Goal: Task Accomplishment & Management: Use online tool/utility

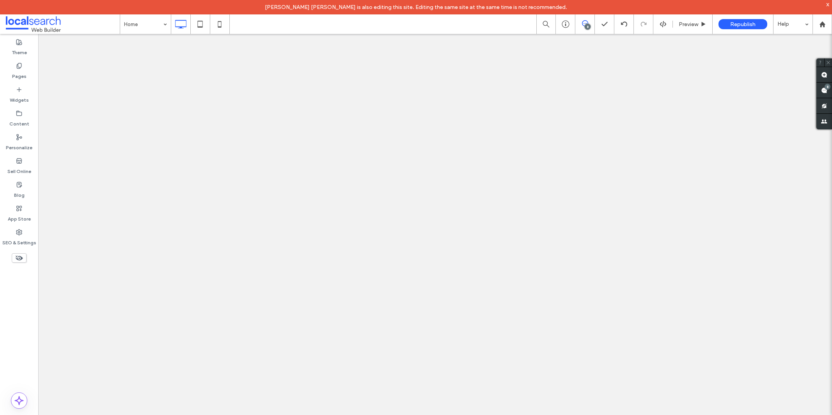
click at [826, 94] on span at bounding box center [824, 90] width 16 height 15
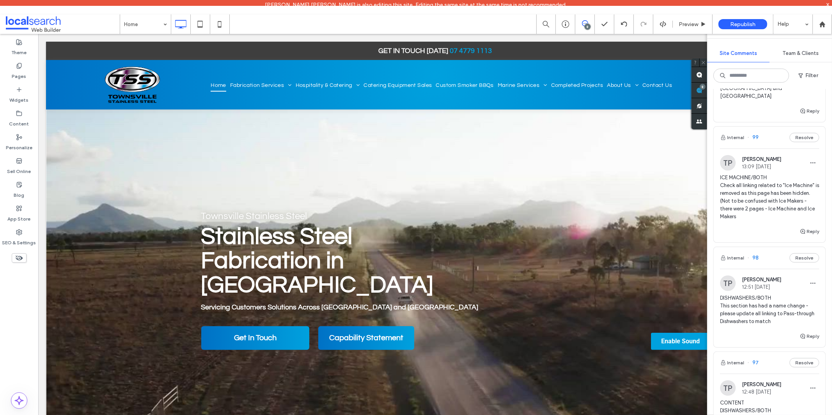
scroll to position [650, 0]
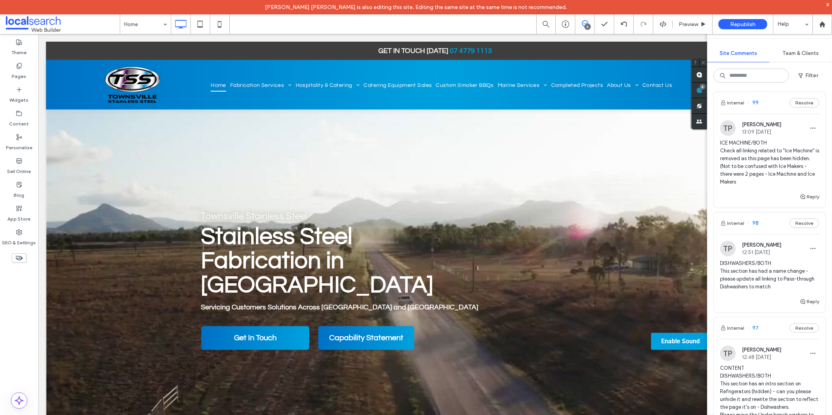
click at [745, 273] on span "DISHWASHERS/BOTH This section has had a name change - please update all linking…" at bounding box center [769, 275] width 99 height 31
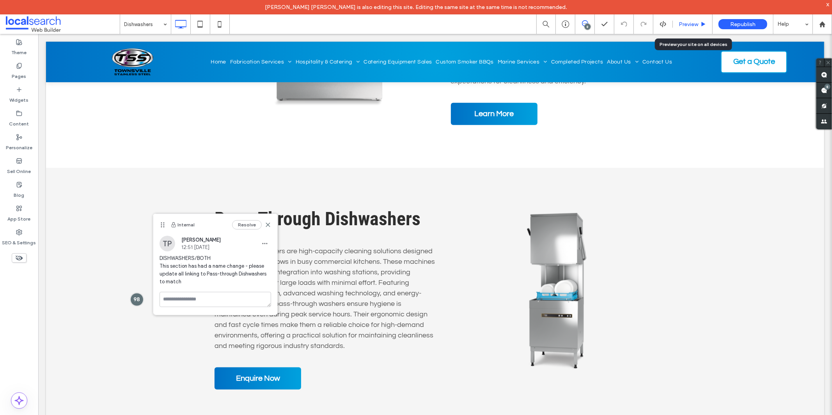
click at [693, 21] on span "Preview" at bounding box center [688, 24] width 19 height 7
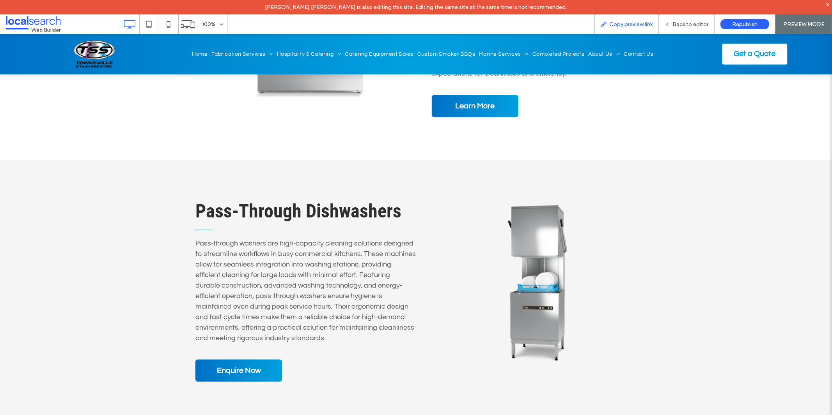
click at [624, 29] on div "Copy preview link" at bounding box center [626, 23] width 64 height 19
click at [625, 22] on span "Copy preview link" at bounding box center [630, 24] width 43 height 7
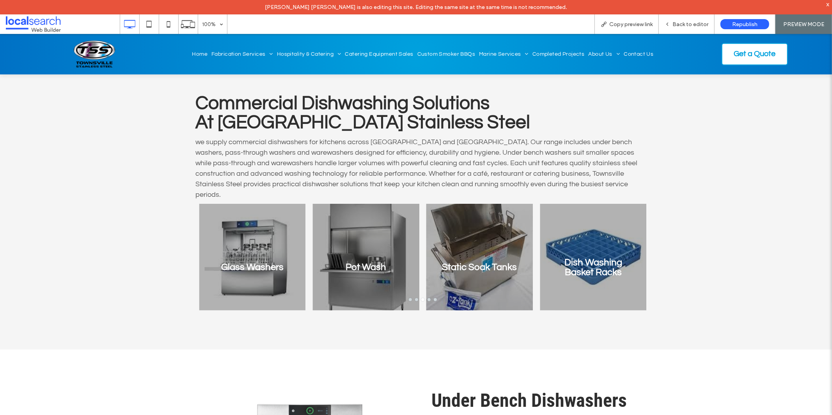
scroll to position [390, 0]
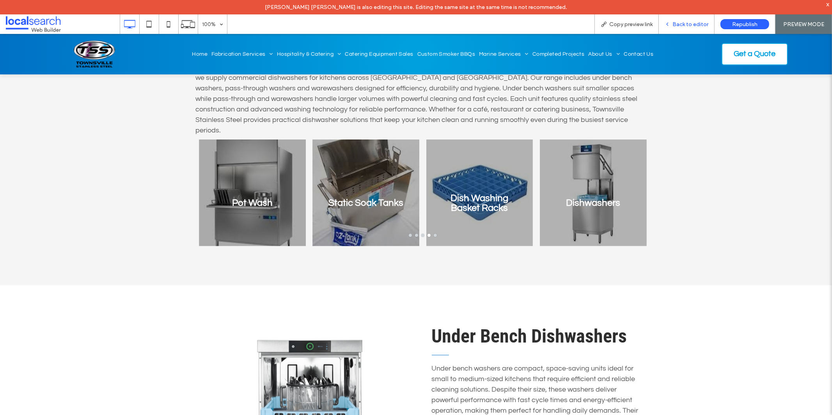
click at [695, 28] on div "Back to editor" at bounding box center [687, 23] width 56 height 19
click at [687, 23] on span "Back to editor" at bounding box center [690, 24] width 36 height 7
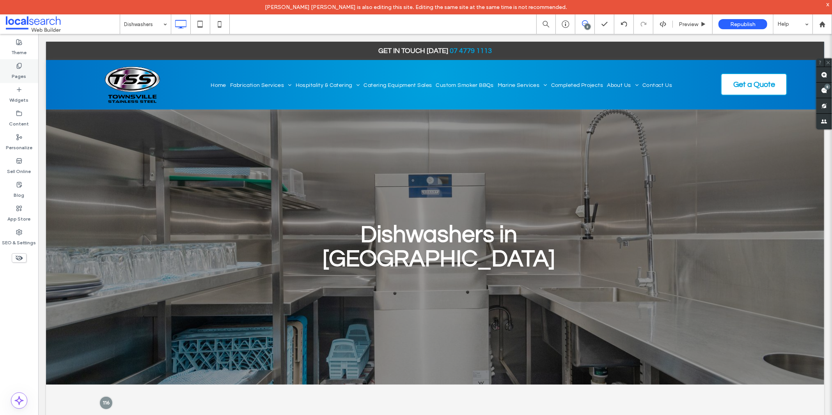
click at [20, 68] on use at bounding box center [19, 65] width 4 height 5
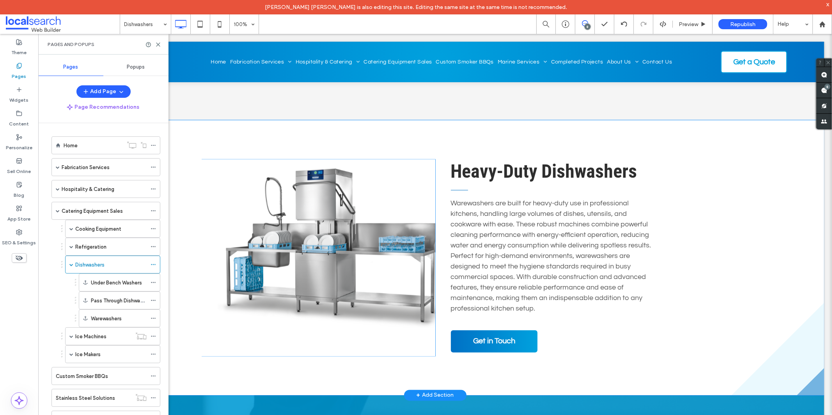
scroll to position [996, 0]
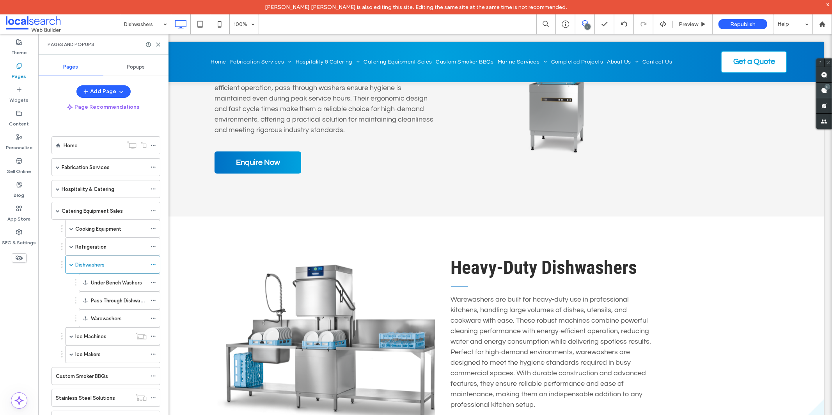
click at [819, 90] on span at bounding box center [824, 90] width 16 height 15
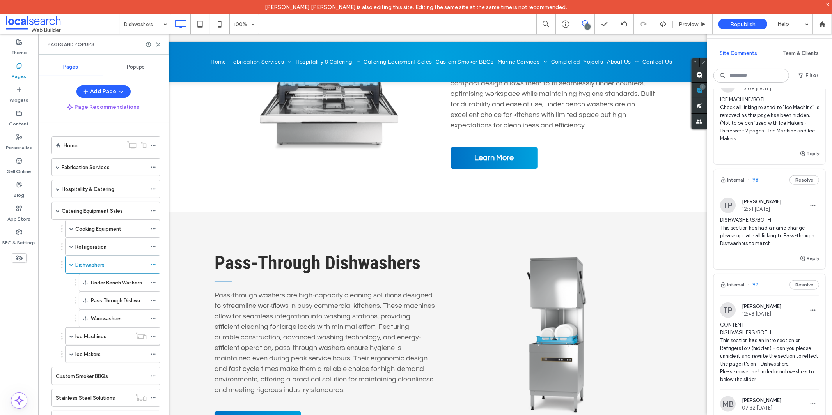
scroll to position [780, 0]
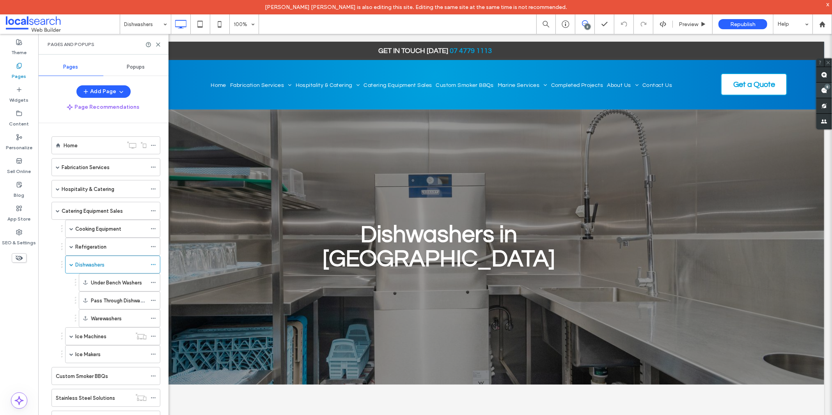
click at [829, 93] on span at bounding box center [824, 90] width 16 height 15
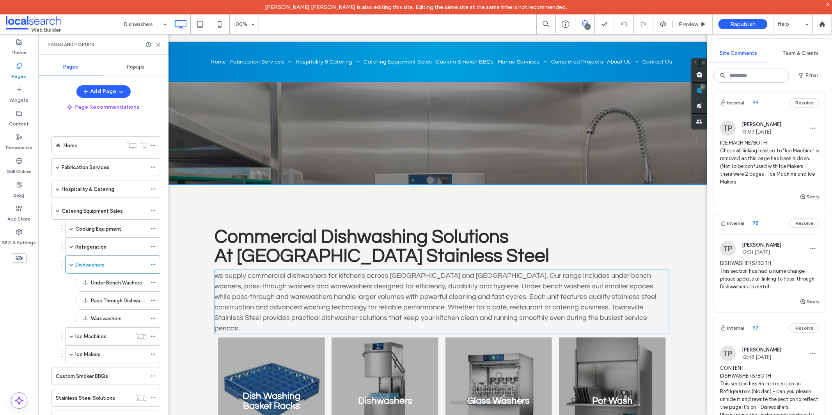
scroll to position [216, 0]
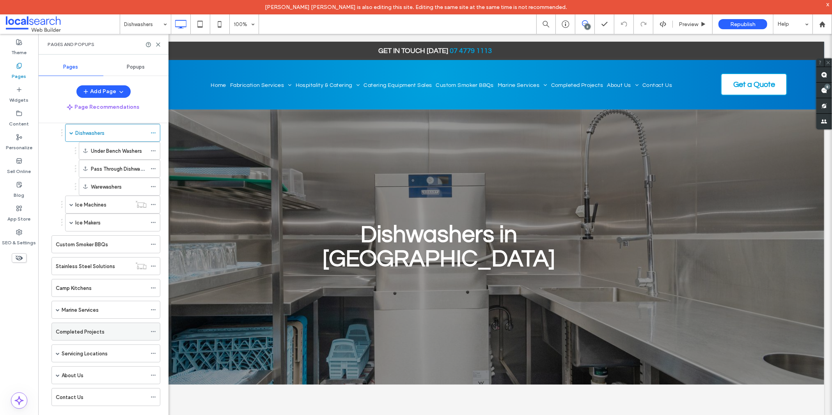
click at [94, 336] on label "Completed Projects" at bounding box center [80, 332] width 49 height 14
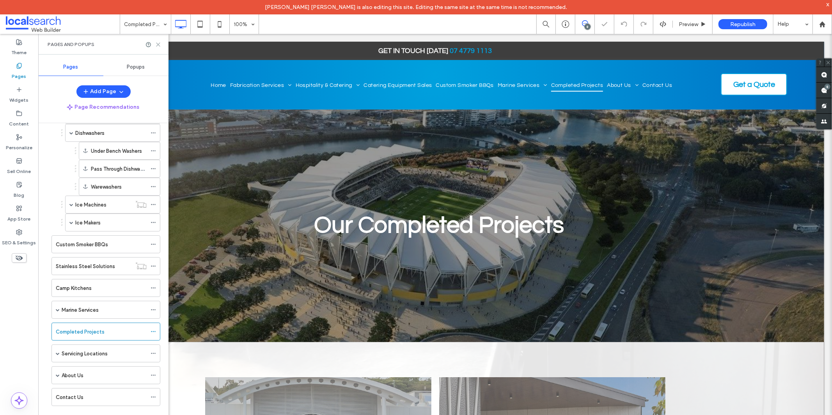
click at [160, 44] on icon at bounding box center [158, 45] width 6 height 6
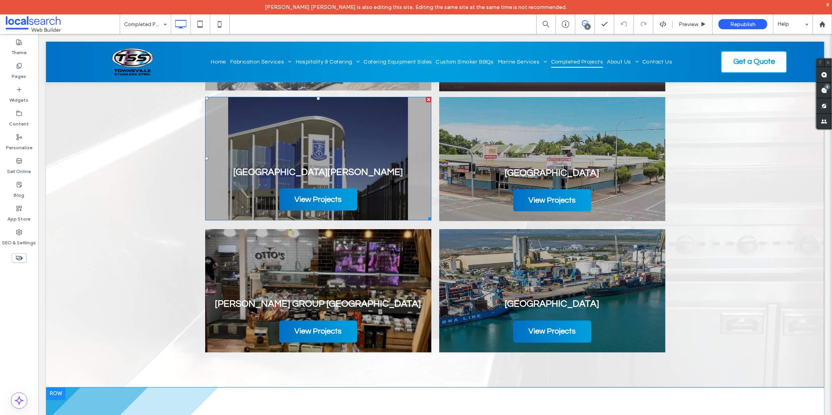
scroll to position [996, 0]
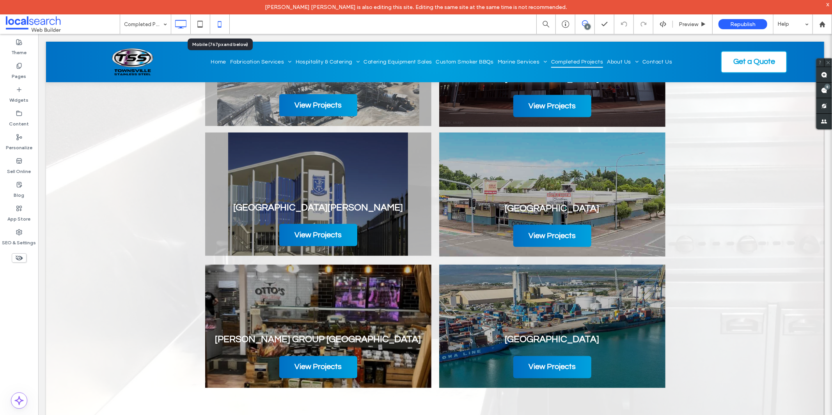
click at [218, 20] on icon at bounding box center [220, 24] width 16 height 16
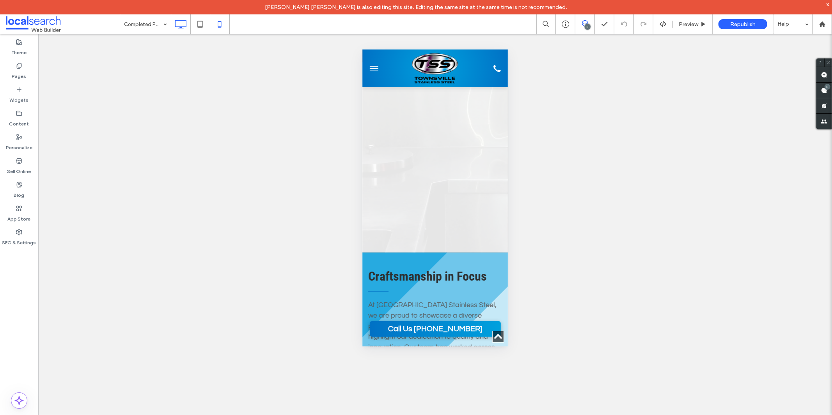
scroll to position [179, 1677]
click at [183, 28] on icon at bounding box center [181, 24] width 16 height 16
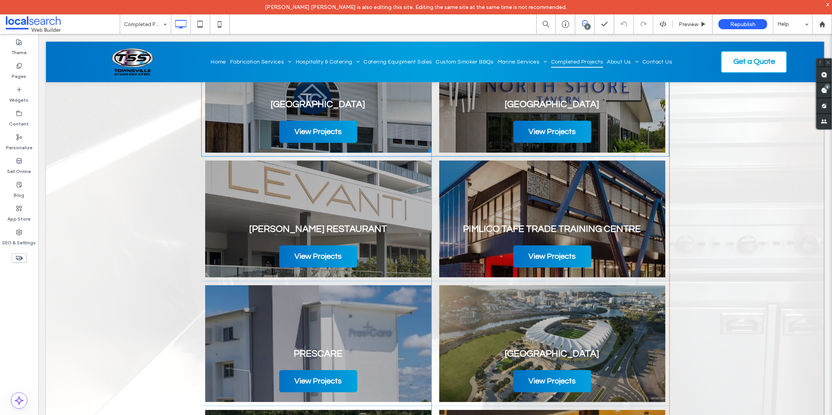
scroll to position [346, 0]
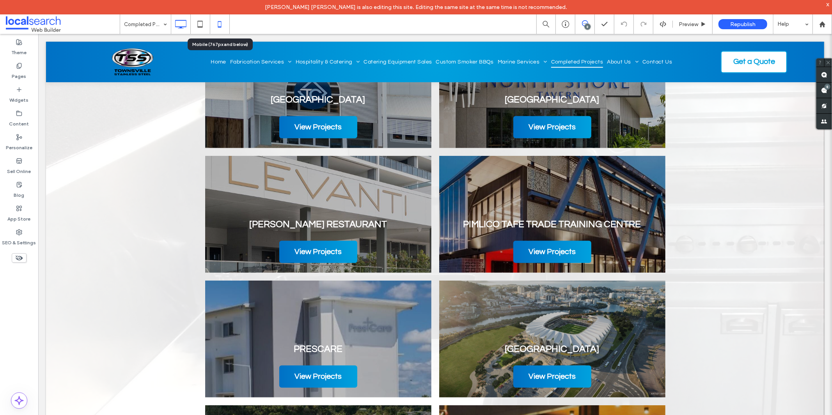
click at [222, 25] on icon at bounding box center [220, 24] width 16 height 16
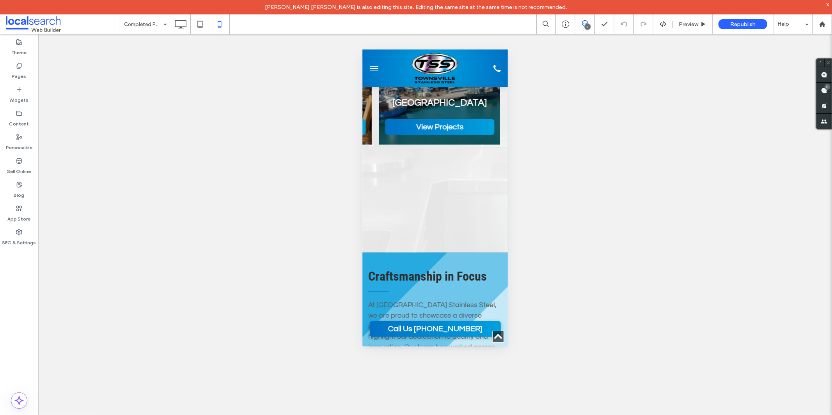
scroll to position [179, 1677]
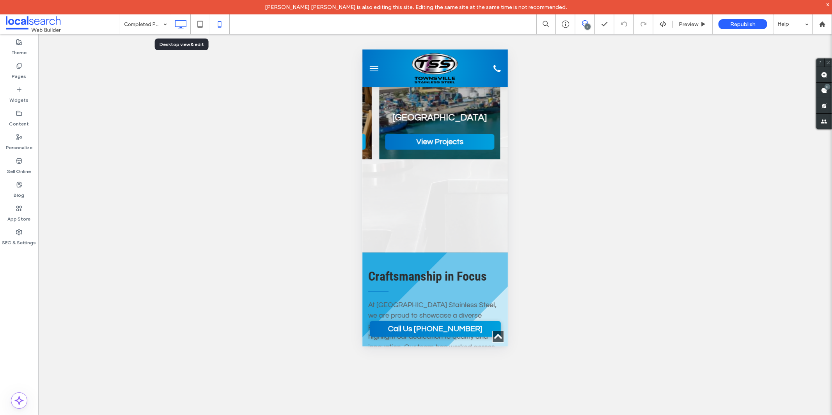
click at [181, 29] on icon at bounding box center [181, 24] width 16 height 16
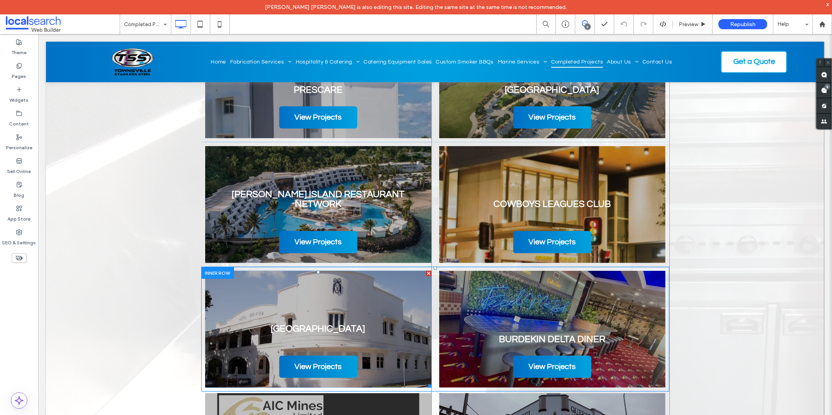
scroll to position [606, 0]
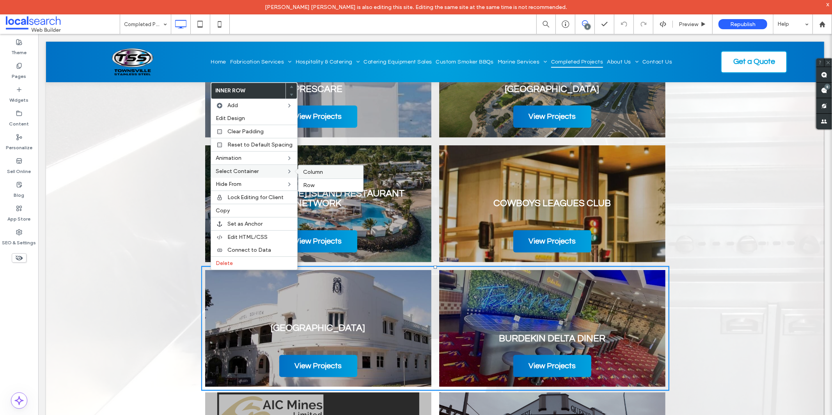
click at [321, 175] on span "Column" at bounding box center [313, 172] width 20 height 7
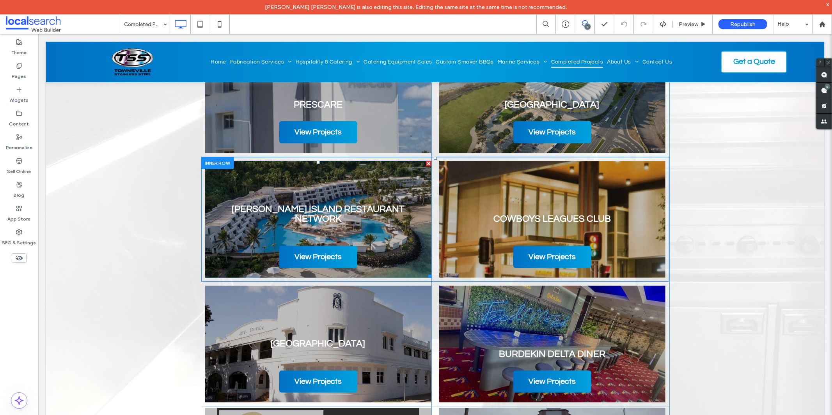
scroll to position [563, 0]
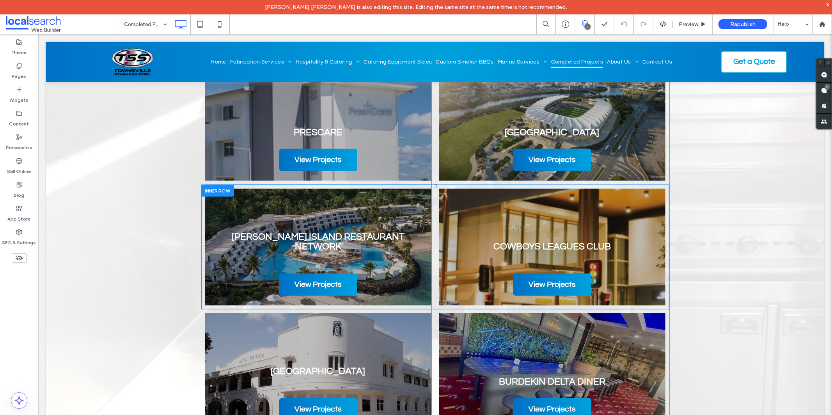
click at [221, 188] on div at bounding box center [217, 190] width 33 height 12
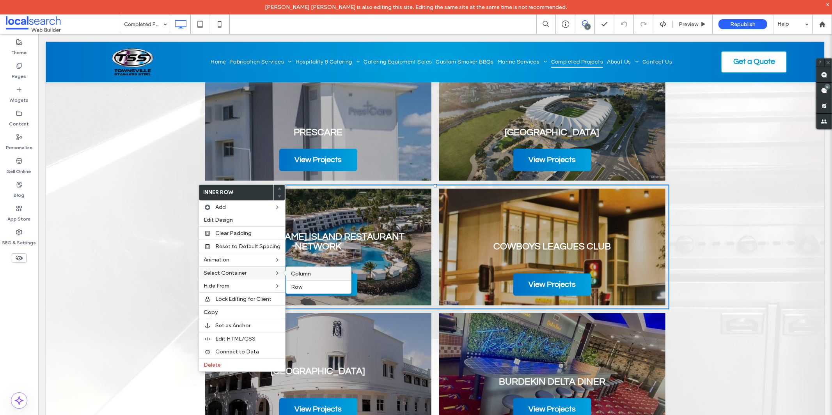
click at [300, 274] on span "Column" at bounding box center [301, 274] width 20 height 7
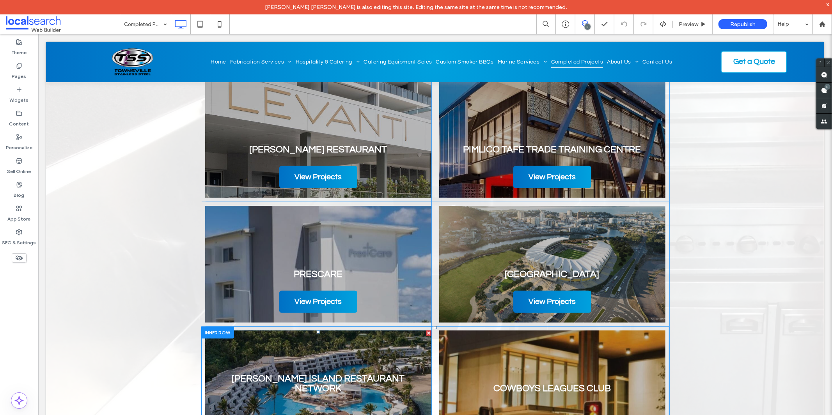
scroll to position [390, 0]
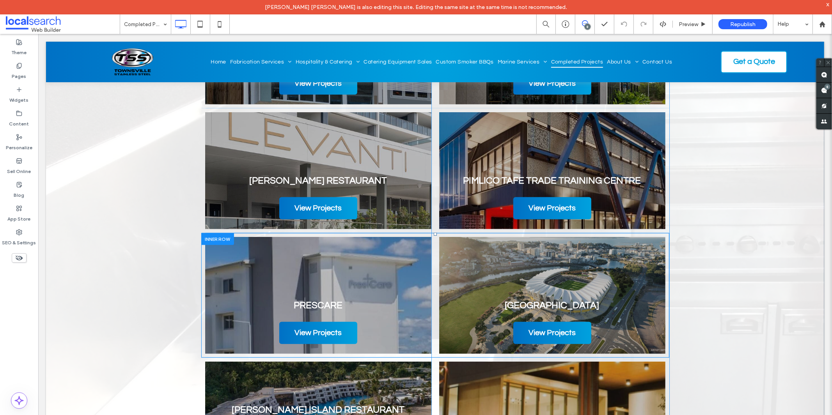
click at [209, 239] on div at bounding box center [217, 239] width 33 height 12
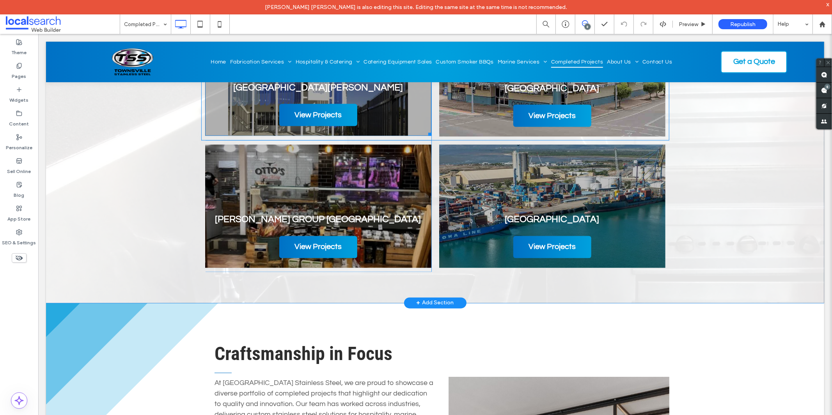
scroll to position [1038, 0]
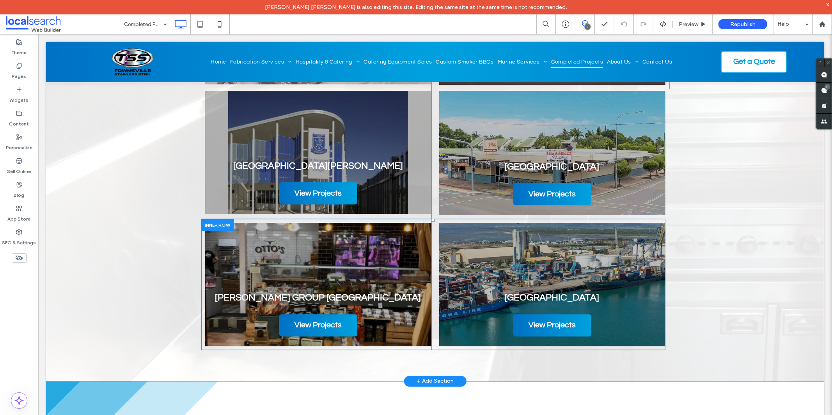
click at [214, 226] on div at bounding box center [217, 225] width 33 height 12
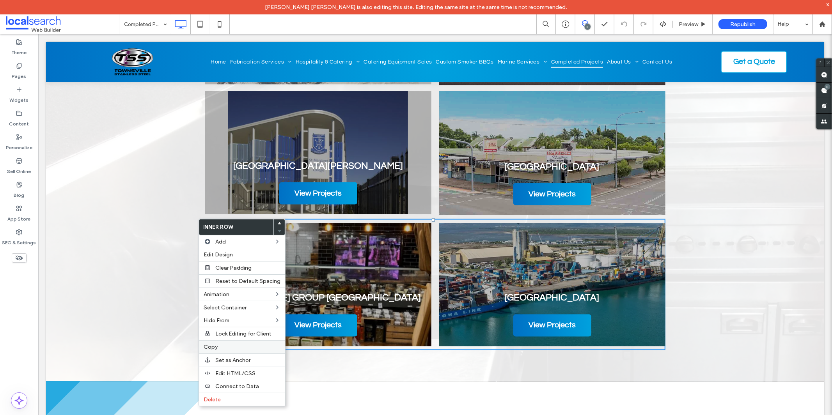
click at [229, 348] on label "Copy" at bounding box center [242, 347] width 77 height 7
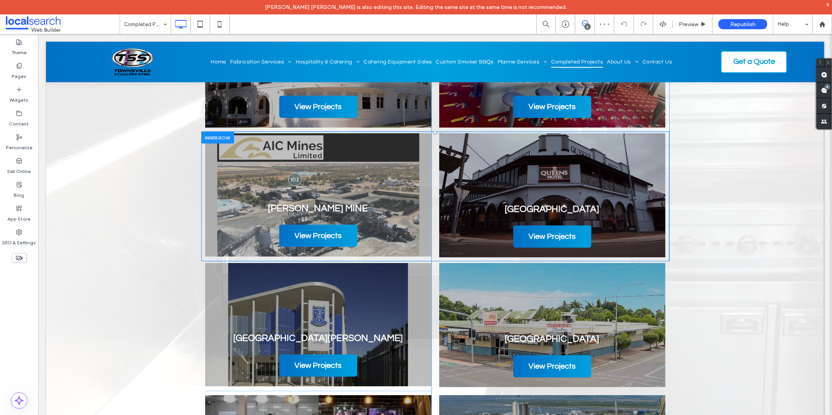
scroll to position [865, 0]
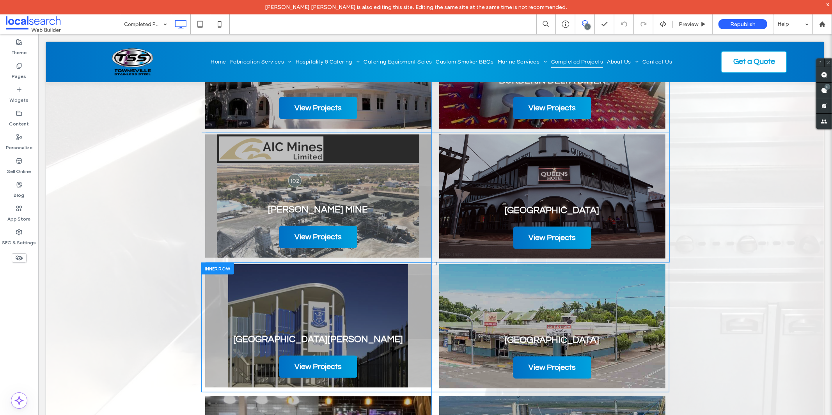
click at [214, 269] on div at bounding box center [217, 268] width 33 height 12
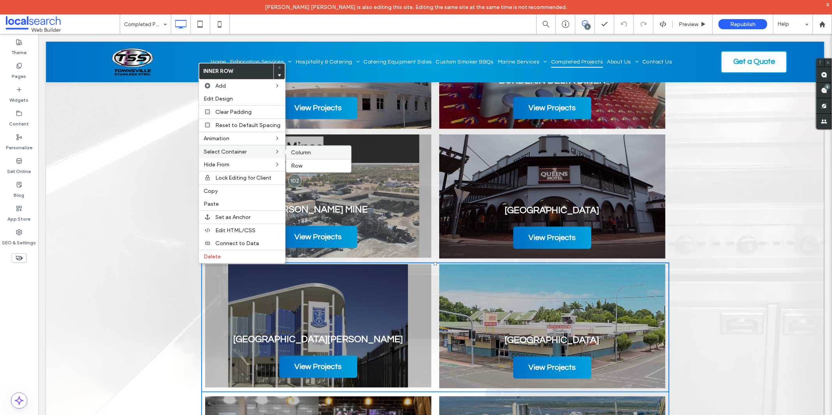
drag, startPoint x: 305, startPoint y: 153, endPoint x: 267, endPoint y: 120, distance: 50.8
click at [305, 153] on span "Column" at bounding box center [301, 152] width 20 height 7
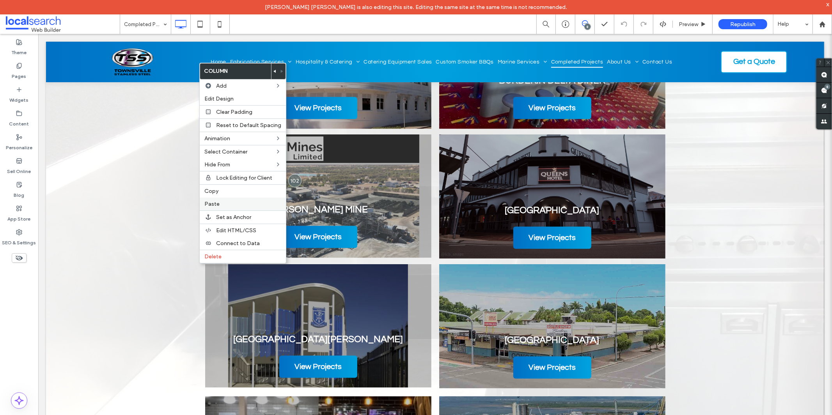
click at [239, 199] on div "Paste" at bounding box center [243, 204] width 86 height 13
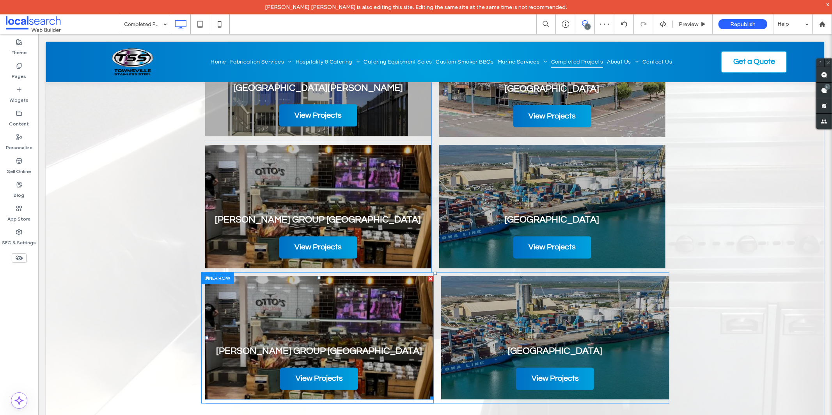
scroll to position [1110, 0]
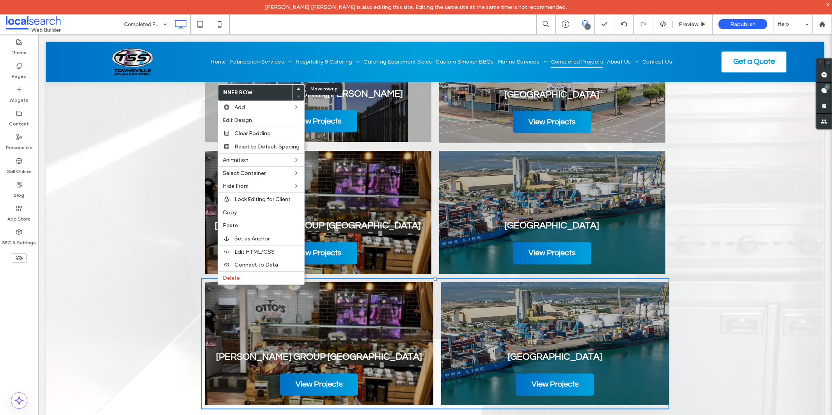
click at [297, 90] on use at bounding box center [299, 88] width 4 height 2
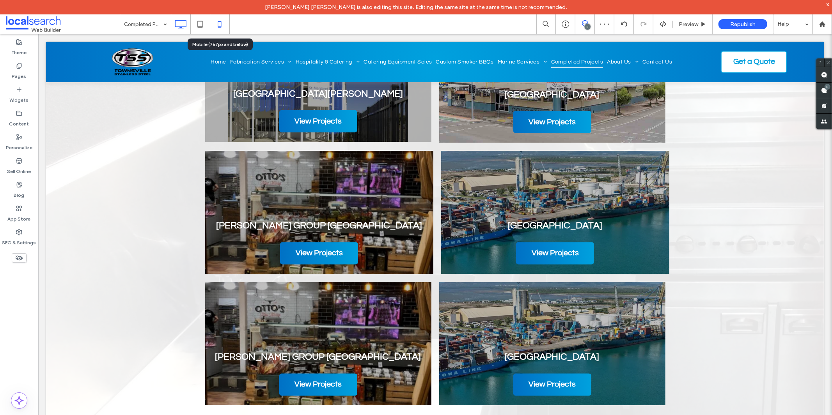
click at [222, 25] on icon at bounding box center [220, 24] width 16 height 16
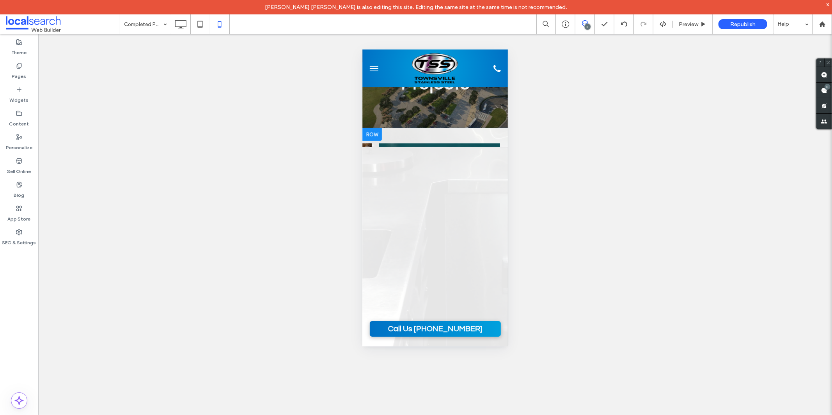
scroll to position [650, 1677]
click at [188, 23] on icon at bounding box center [181, 24] width 16 height 16
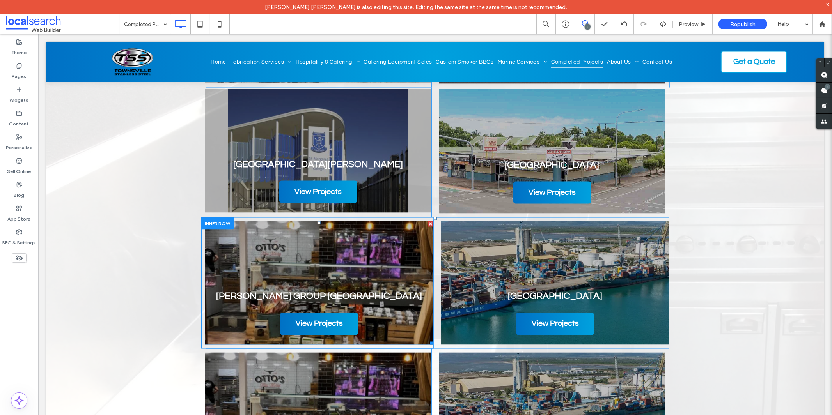
scroll to position [1170, 0]
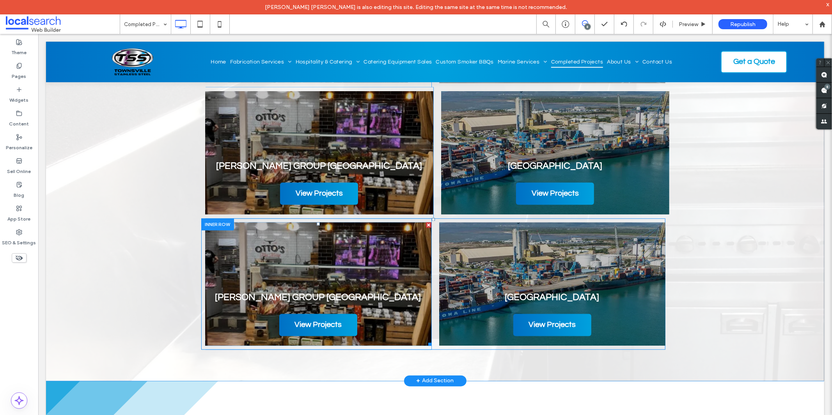
click at [205, 248] on link at bounding box center [318, 284] width 226 height 124
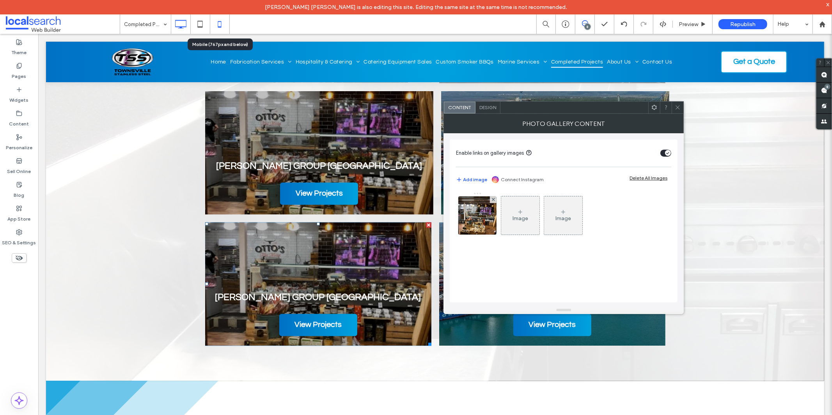
click at [224, 19] on icon at bounding box center [220, 24] width 16 height 16
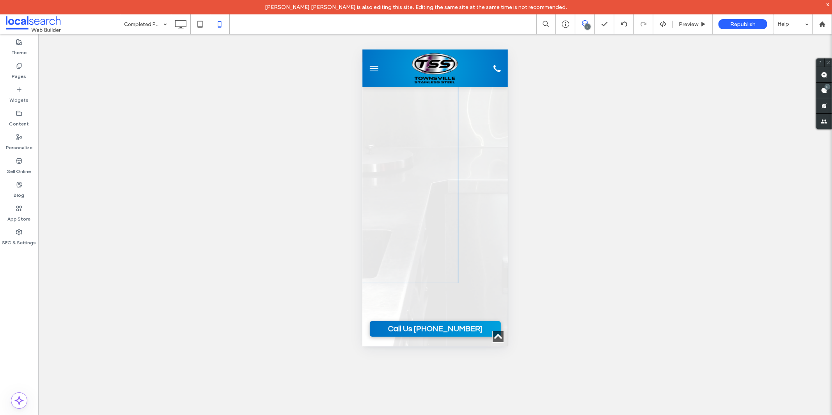
scroll to position [165, 680]
click at [177, 30] on icon at bounding box center [181, 24] width 16 height 16
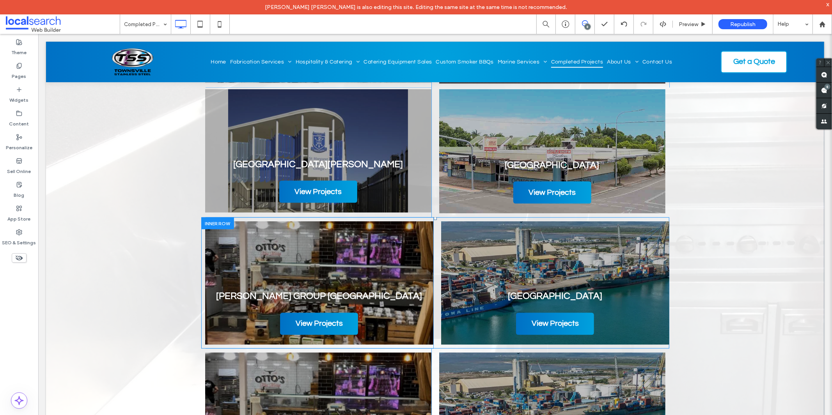
click at [205, 224] on div at bounding box center [217, 223] width 33 height 12
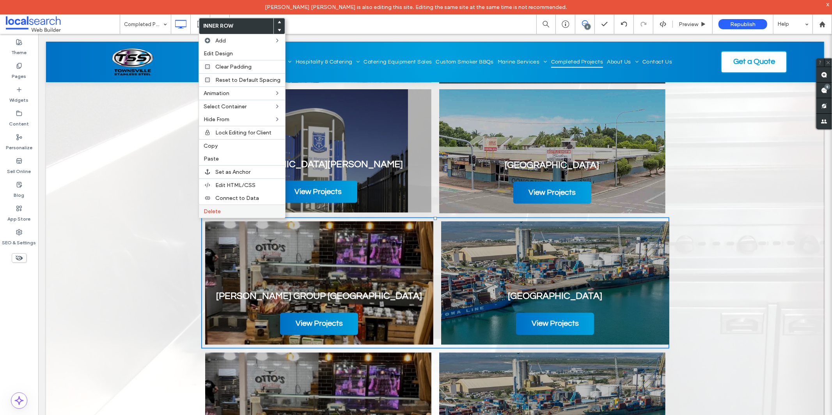
click at [224, 211] on label "Delete" at bounding box center [242, 211] width 77 height 7
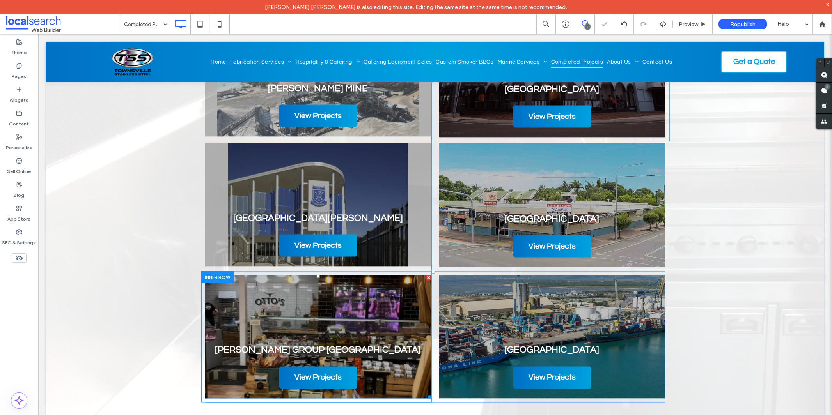
scroll to position [1040, 0]
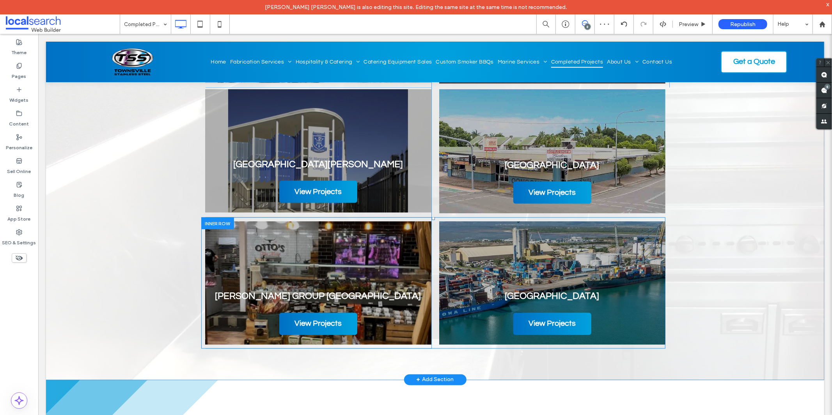
click at [215, 221] on div at bounding box center [217, 223] width 33 height 12
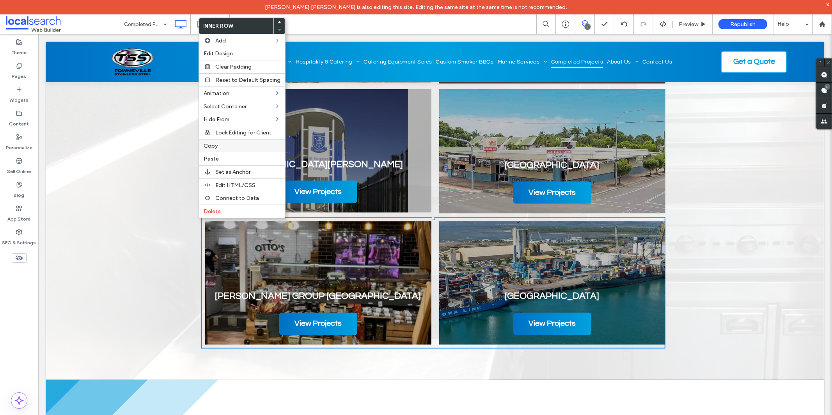
click at [246, 143] on label "Copy" at bounding box center [242, 146] width 77 height 7
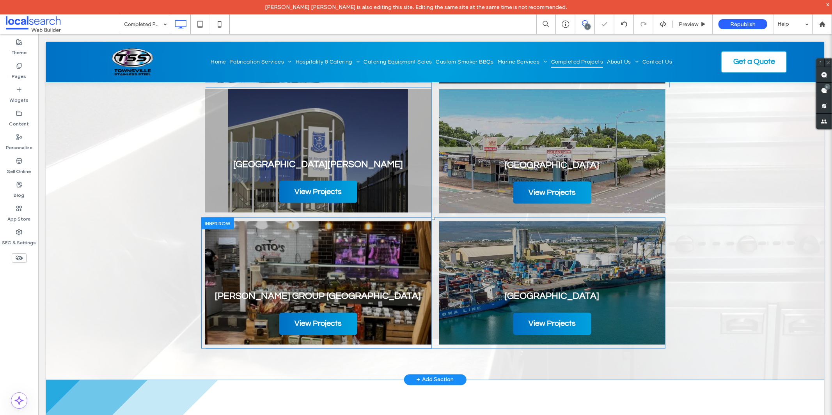
click at [217, 221] on div at bounding box center [217, 223] width 33 height 12
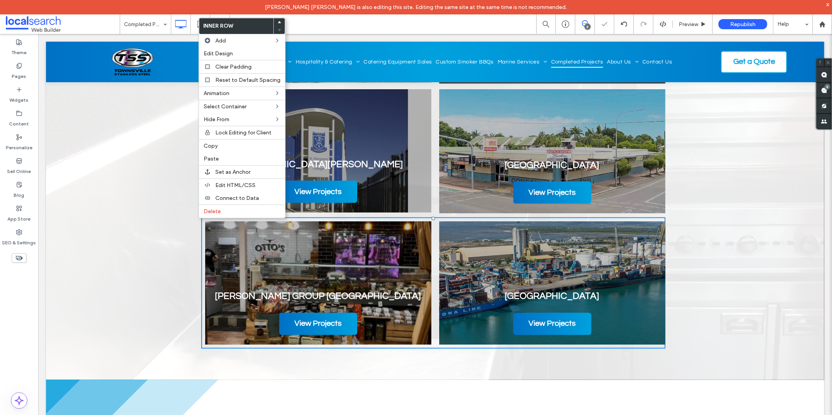
drag, startPoint x: 242, startPoint y: 209, endPoint x: 356, endPoint y: 256, distance: 123.6
click at [241, 209] on label "Delete" at bounding box center [242, 211] width 77 height 7
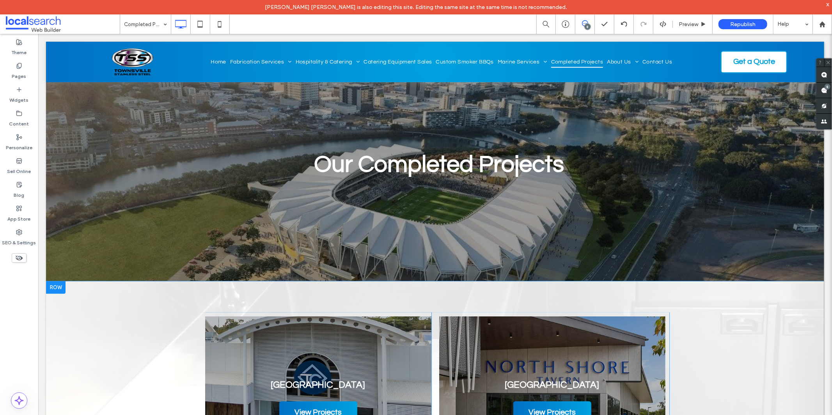
scroll to position [130, 0]
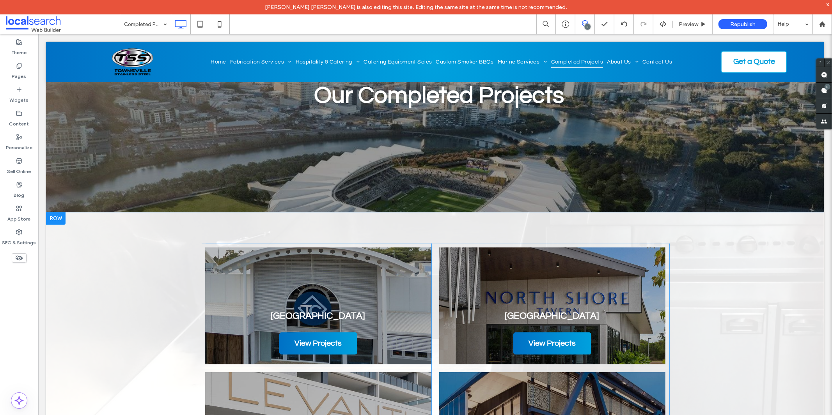
click at [59, 220] on div at bounding box center [55, 218] width 19 height 12
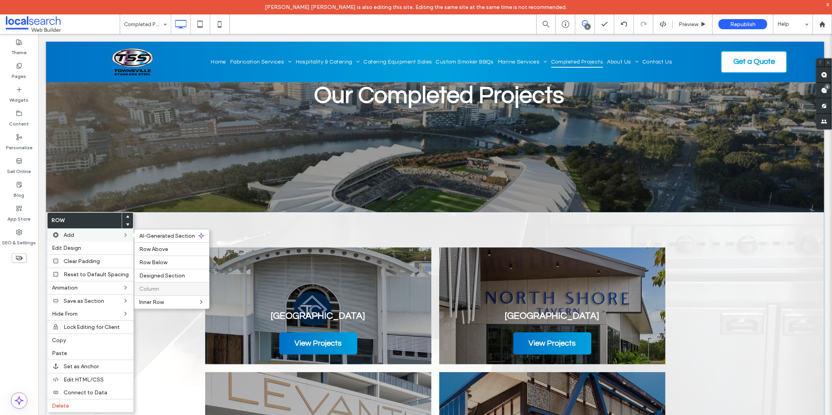
click at [160, 288] on label "Column" at bounding box center [171, 289] width 65 height 7
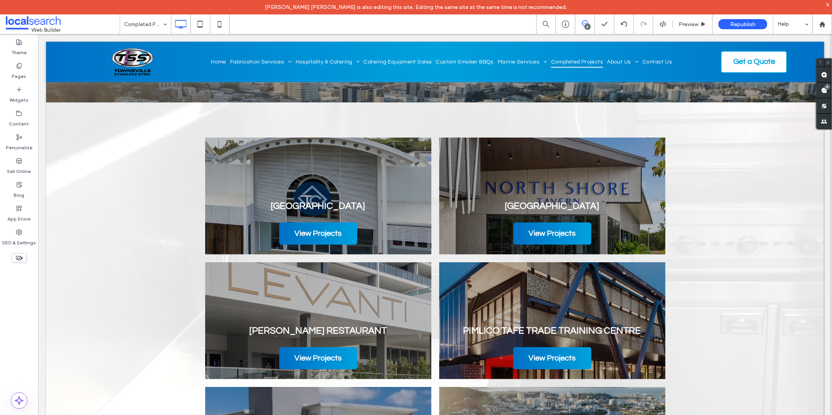
scroll to position [346, 0]
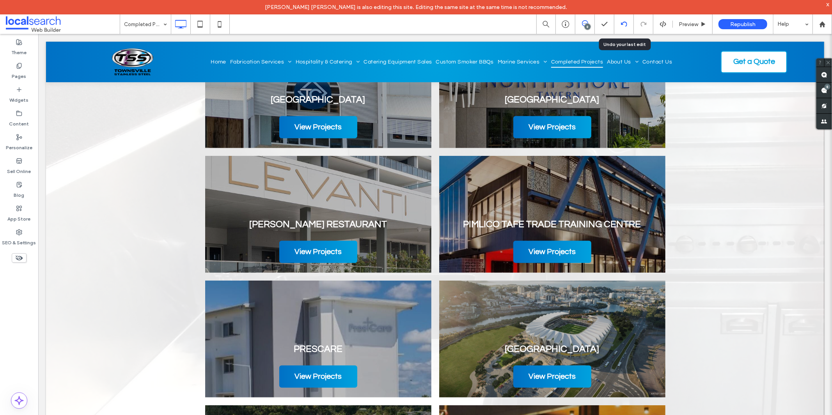
drag, startPoint x: 622, startPoint y: 26, endPoint x: 622, endPoint y: 30, distance: 4.3
click at [622, 25] on icon at bounding box center [624, 24] width 6 height 6
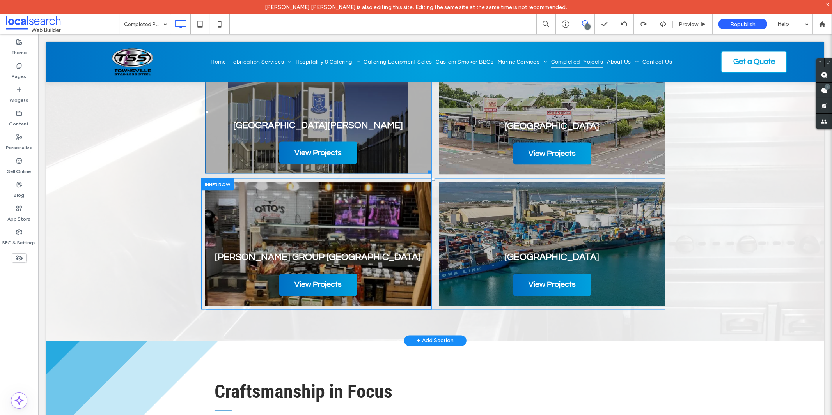
scroll to position [1083, 0]
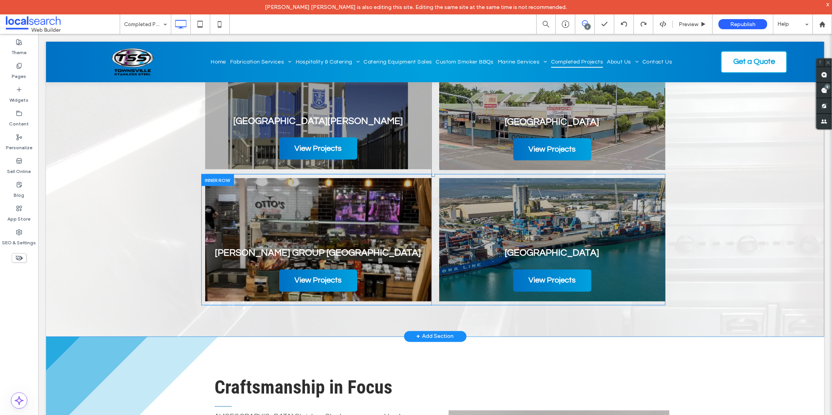
click at [203, 177] on div at bounding box center [217, 180] width 33 height 12
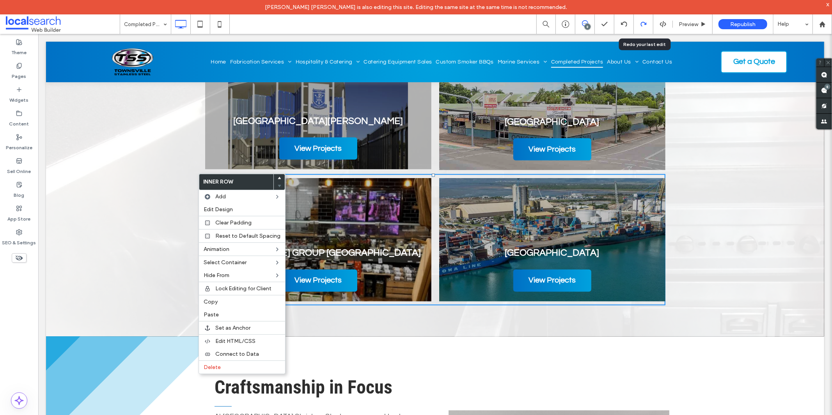
click at [645, 23] on use at bounding box center [643, 24] width 6 height 5
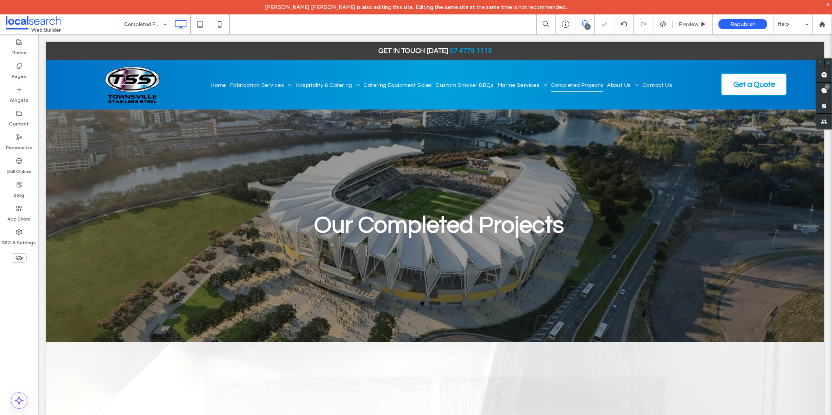
scroll to position [0, 0]
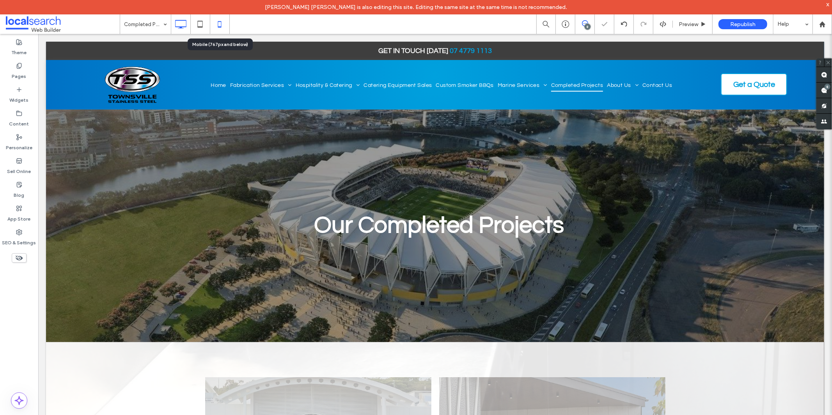
click at [218, 24] on icon at bounding box center [220, 24] width 16 height 16
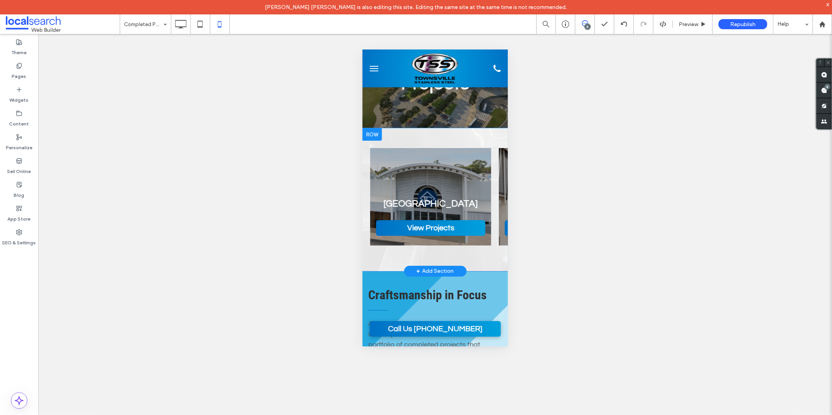
drag, startPoint x: 376, startPoint y: 260, endPoint x: 707, endPoint y: 233, distance: 331.8
click at [180, 29] on icon at bounding box center [181, 24] width 16 height 16
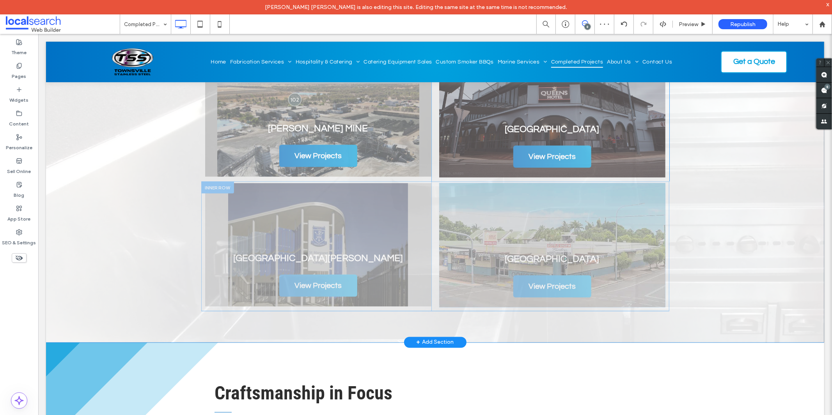
scroll to position [996, 0]
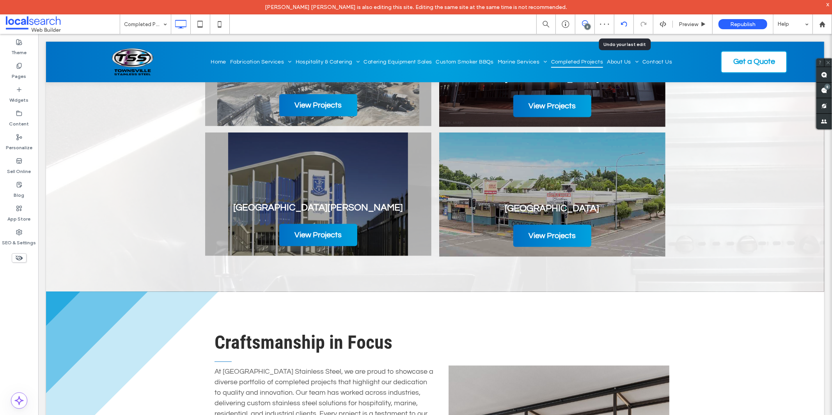
click at [624, 24] on icon at bounding box center [624, 24] width 6 height 6
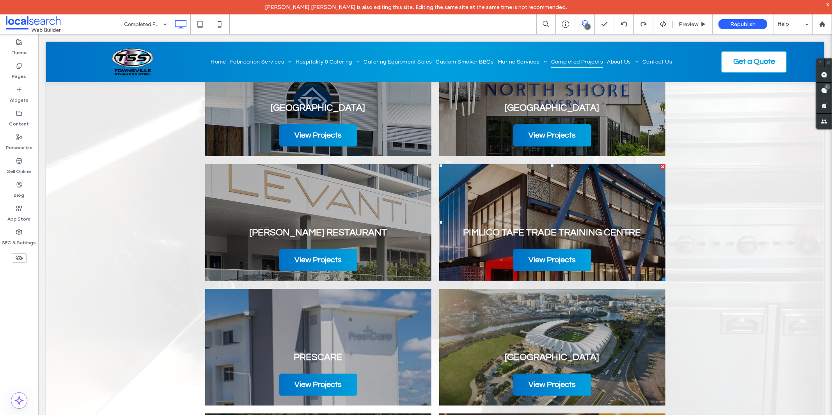
scroll to position [433, 0]
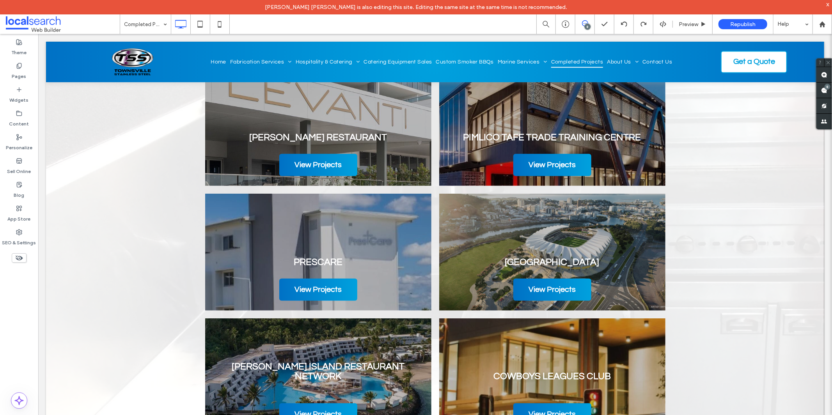
click at [582, 25] on use at bounding box center [585, 23] width 6 height 6
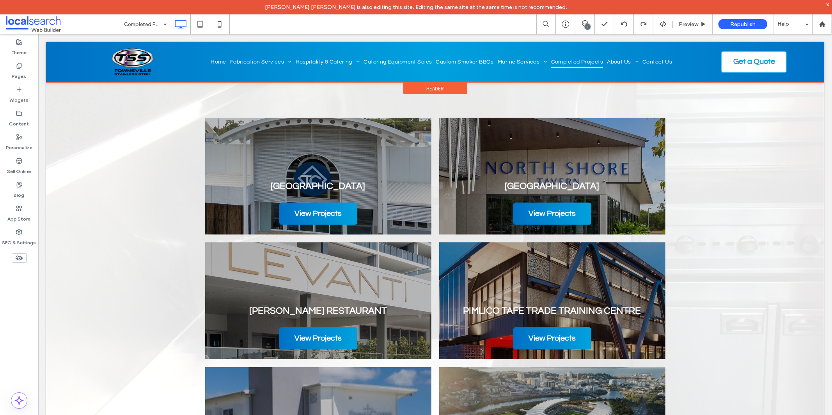
scroll to position [303, 0]
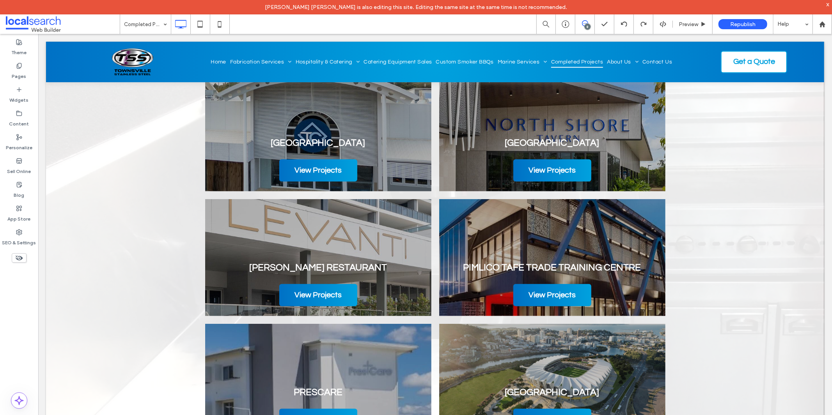
click at [583, 23] on icon at bounding box center [585, 23] width 6 height 6
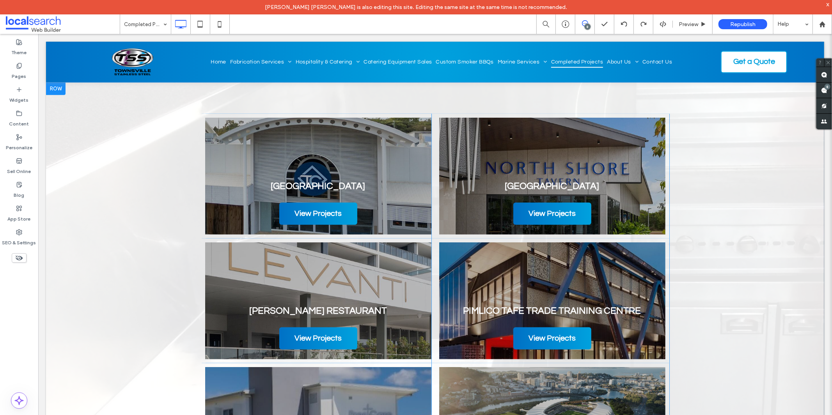
scroll to position [563, 0]
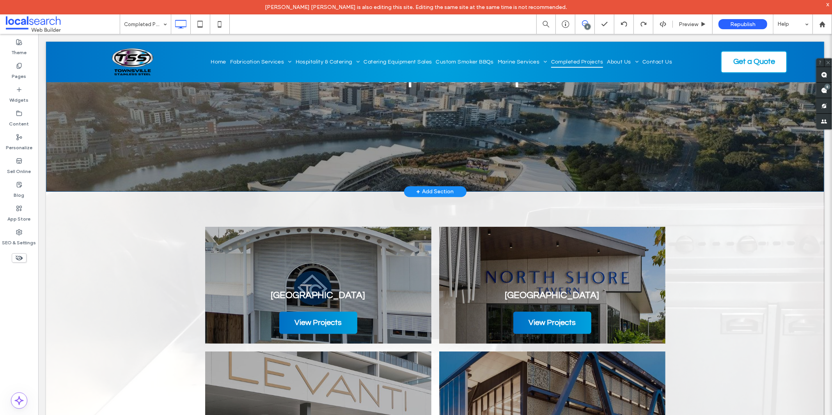
scroll to position [130, 0]
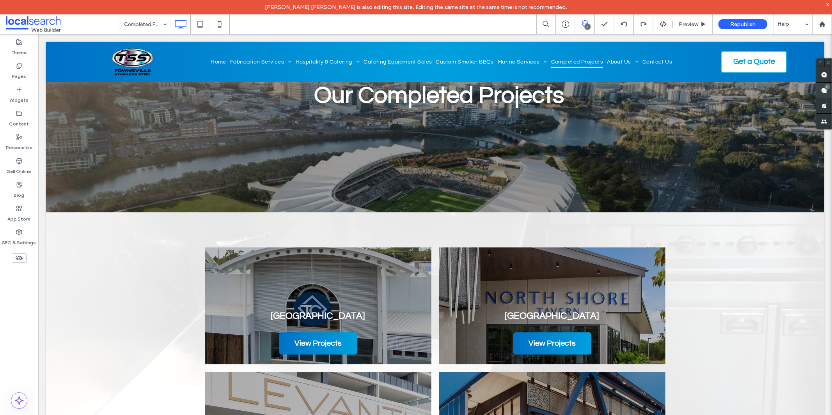
click at [831, 90] on span at bounding box center [824, 90] width 16 height 15
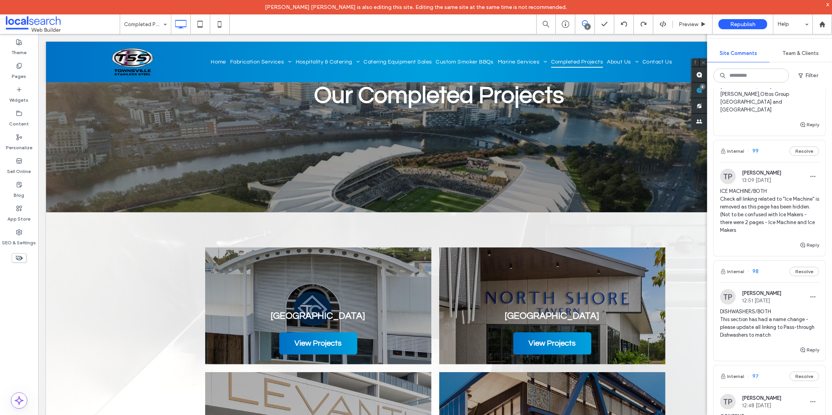
scroll to position [582, 0]
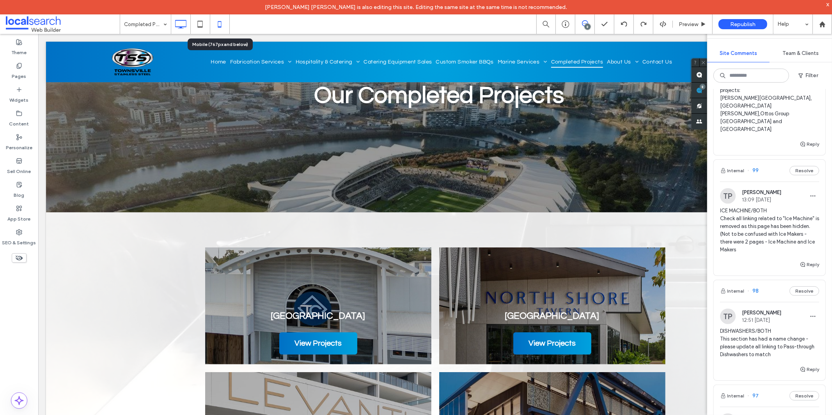
click at [220, 24] on icon at bounding box center [220, 24] width 16 height 16
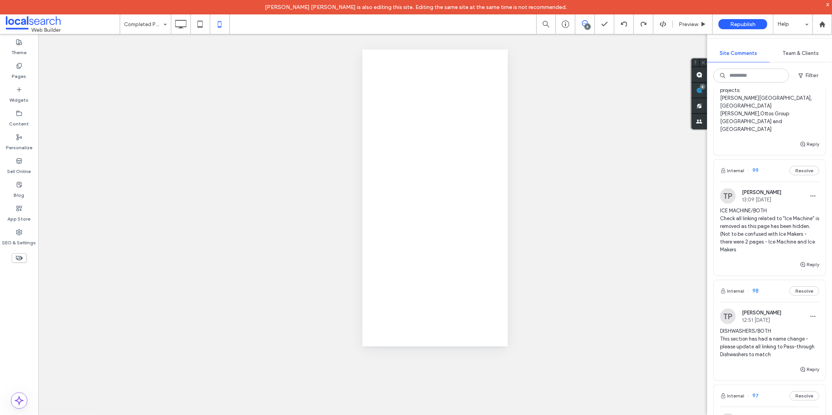
scroll to position [0, 0]
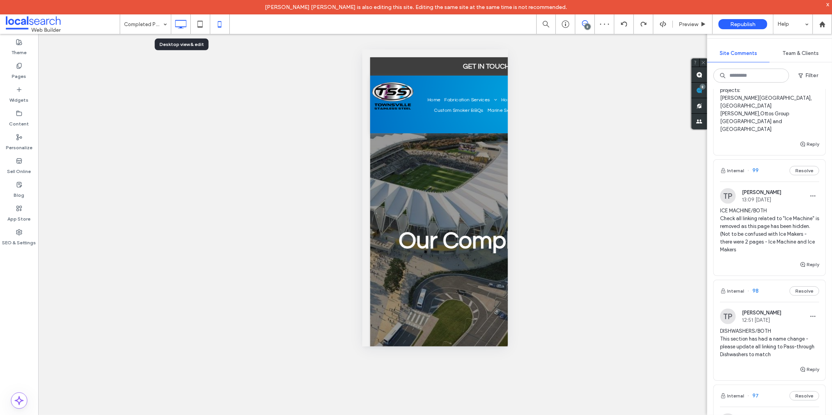
click at [180, 23] on icon at bounding box center [181, 24] width 16 height 16
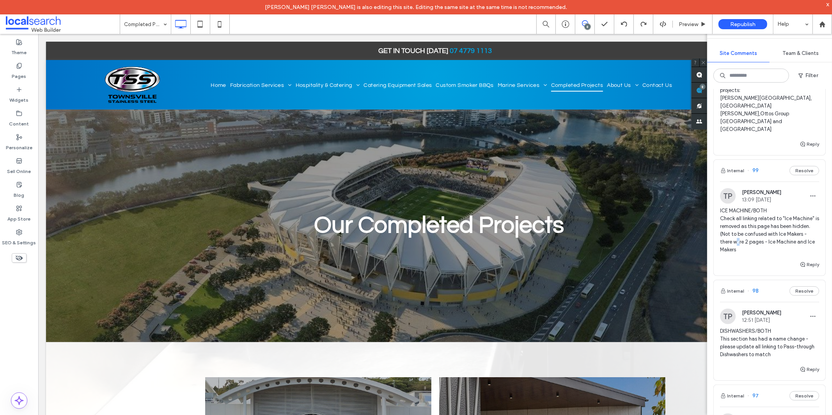
click at [739, 236] on span "ICE MACHINE/BOTH Check all linking related to "Ice Machine" is removed as this …" at bounding box center [769, 230] width 99 height 47
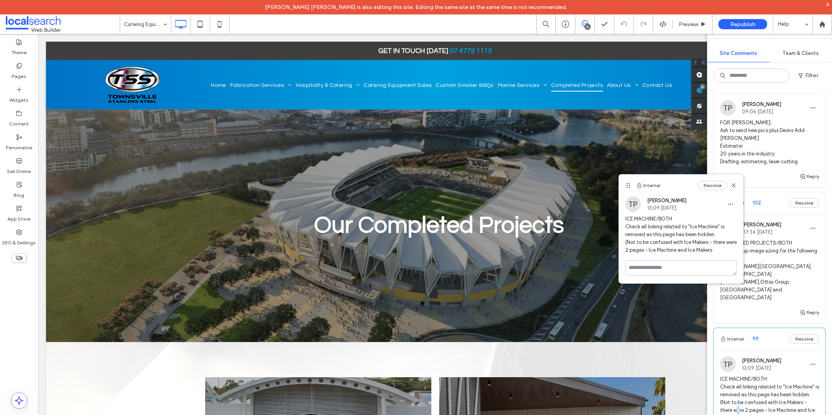
scroll to position [408, 0]
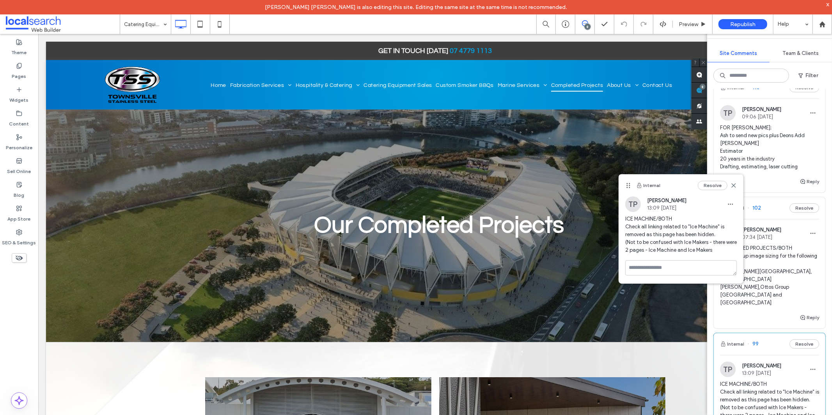
click at [767, 256] on span "COMPLETED PROJECTS/BOTH Please fix up image sizing for the following projects: …" at bounding box center [769, 276] width 99 height 62
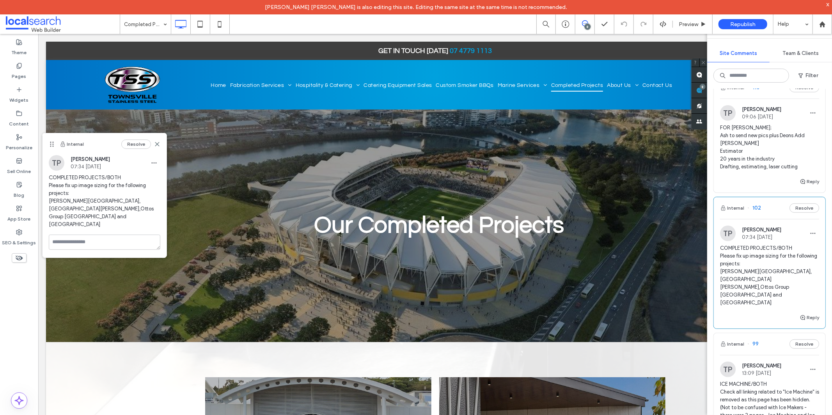
drag, startPoint x: 314, startPoint y: 205, endPoint x: 51, endPoint y: 145, distance: 269.1
click at [51, 145] on icon at bounding box center [52, 144] width 6 height 6
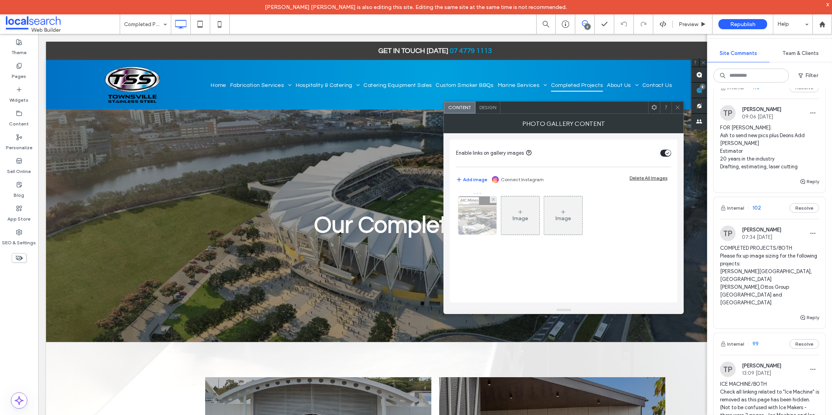
click at [462, 227] on img at bounding box center [477, 216] width 62 height 38
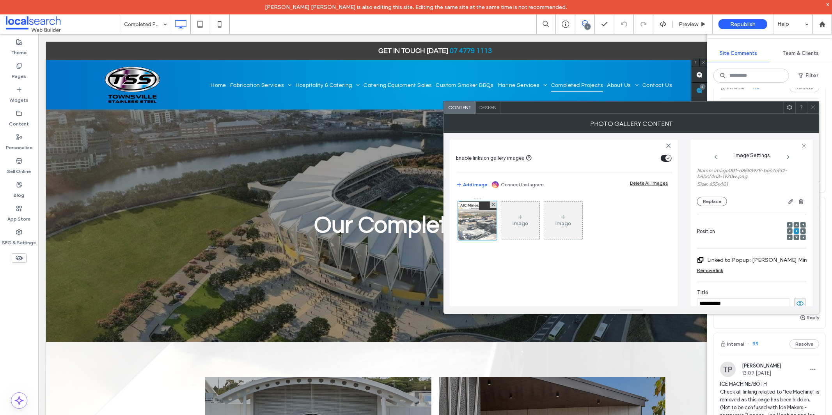
scroll to position [87, 0]
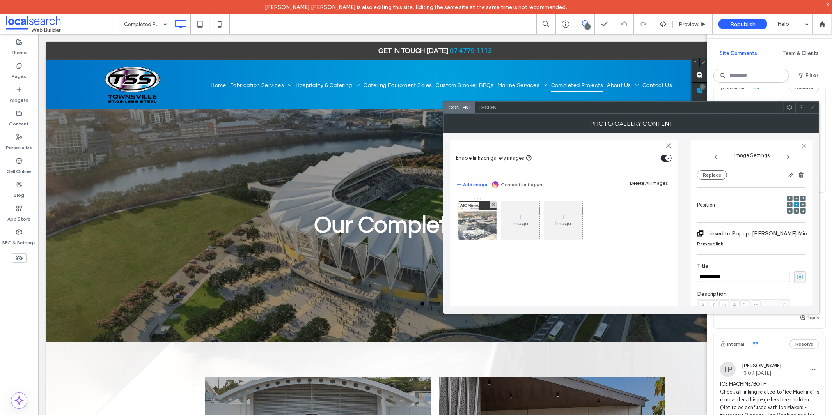
click at [492, 106] on span "Design" at bounding box center [487, 108] width 17 height 6
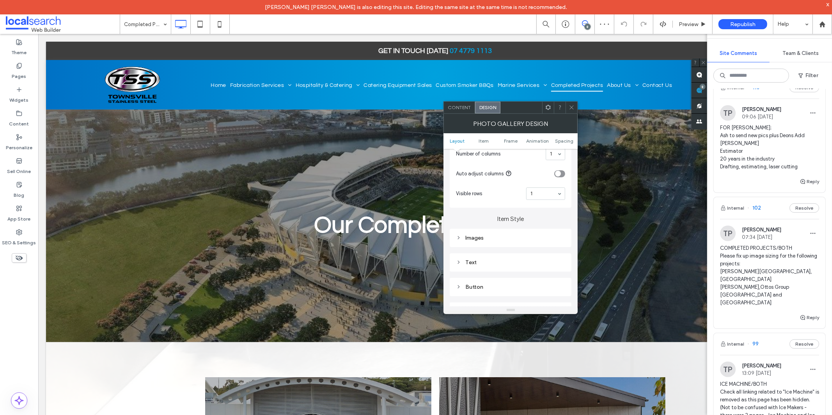
scroll to position [260, 0]
click at [484, 186] on div "Item Style Images Text Button" at bounding box center [511, 210] width 122 height 89
click at [485, 192] on div "Images" at bounding box center [510, 196] width 109 height 11
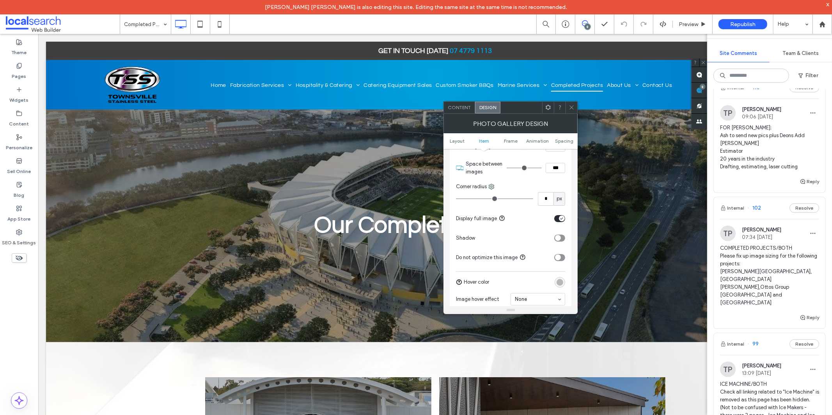
scroll to position [303, 0]
click at [559, 238] on div "toggle" at bounding box center [562, 240] width 6 height 6
click at [572, 108] on icon at bounding box center [572, 108] width 6 height 6
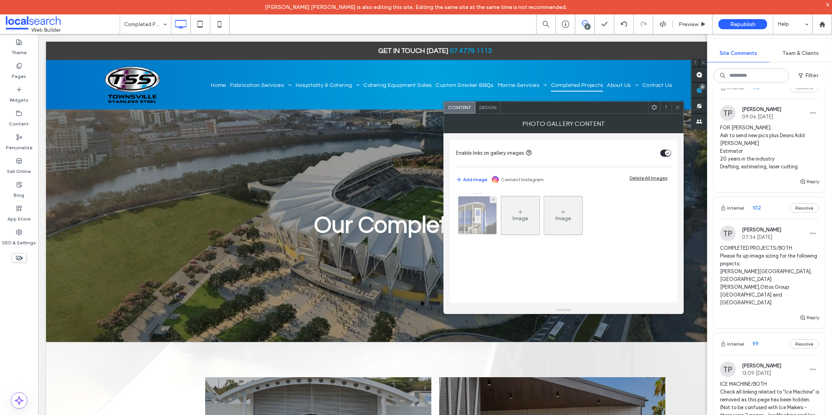
click at [471, 227] on img at bounding box center [478, 216] width 56 height 38
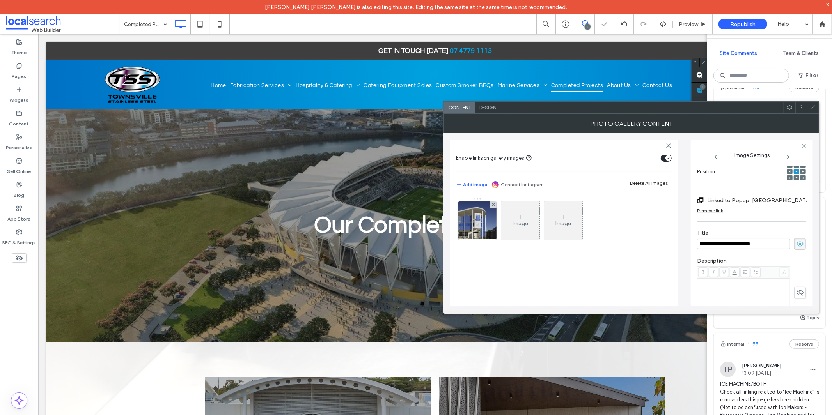
scroll to position [0, 0]
click at [489, 110] on span "Design" at bounding box center [487, 108] width 17 height 6
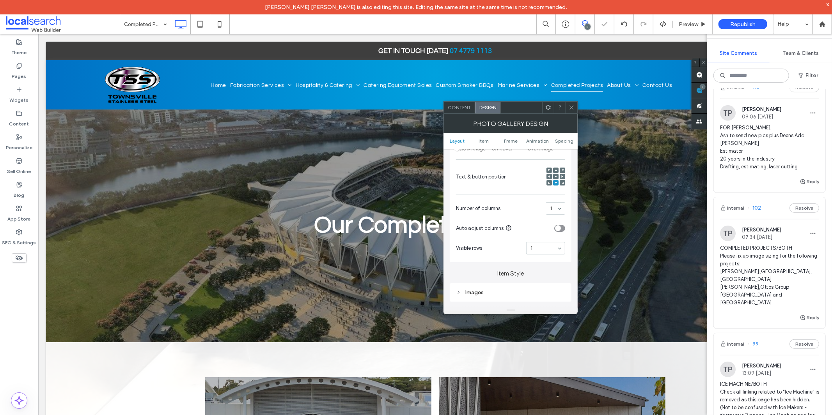
scroll to position [260, 0]
click at [494, 196] on div "Images" at bounding box center [510, 196] width 109 height 7
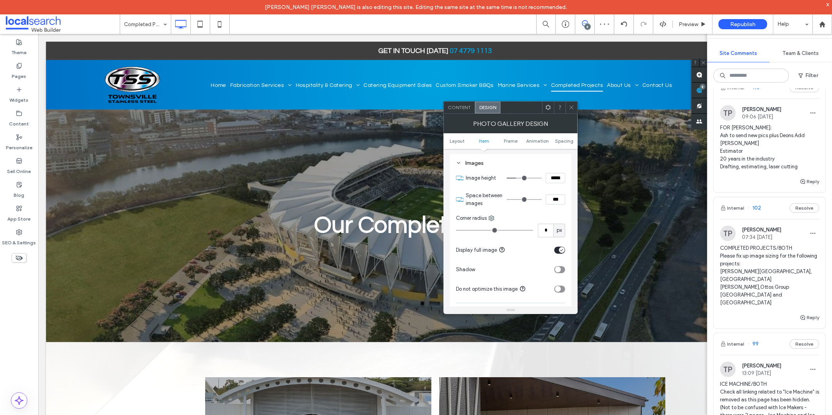
scroll to position [346, 0]
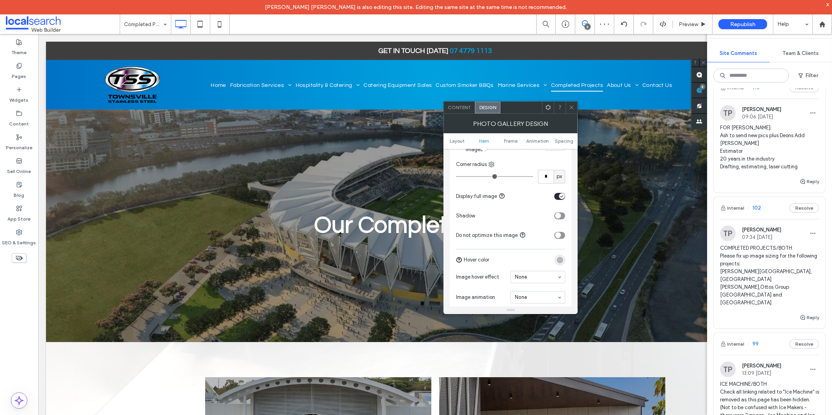
click at [559, 199] on div "toggle" at bounding box center [562, 196] width 6 height 6
click at [575, 106] on div at bounding box center [571, 108] width 12 height 12
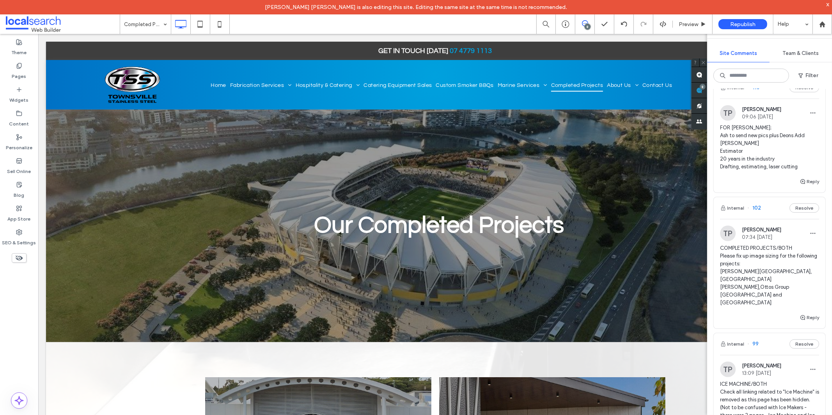
click at [757, 272] on span "COMPLETED PROJECTS/BOTH Please fix up image sizing for the following projects: …" at bounding box center [769, 276] width 99 height 62
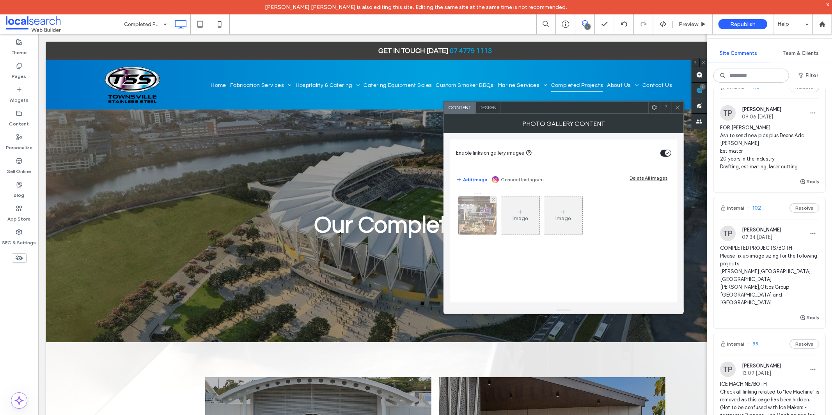
click at [461, 228] on img at bounding box center [477, 216] width 38 height 38
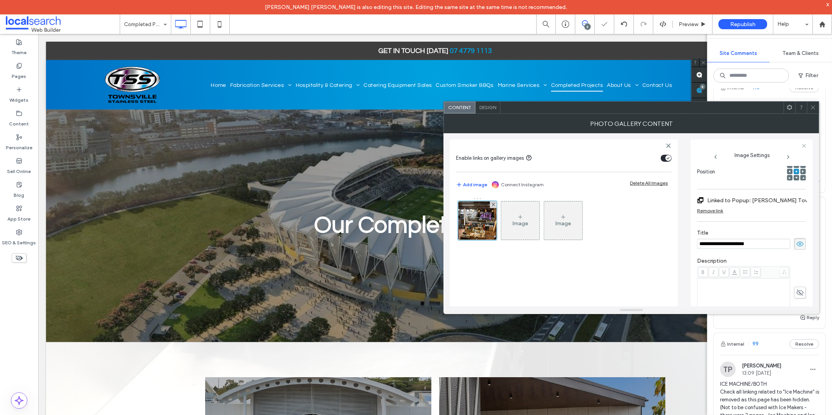
scroll to position [0, 0]
click at [487, 110] on span "Design" at bounding box center [487, 108] width 17 height 6
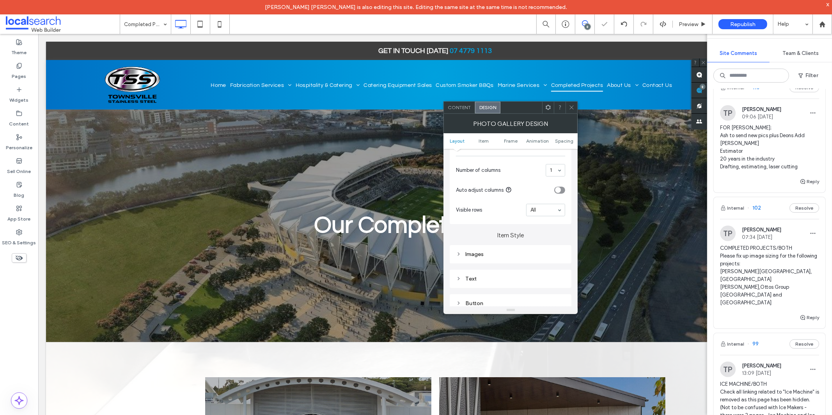
scroll to position [216, 0]
click at [483, 243] on div "Images" at bounding box center [510, 239] width 109 height 11
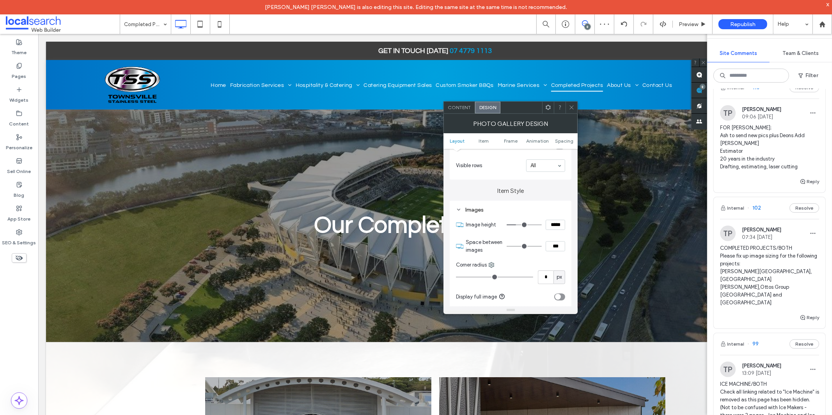
scroll to position [303, 0]
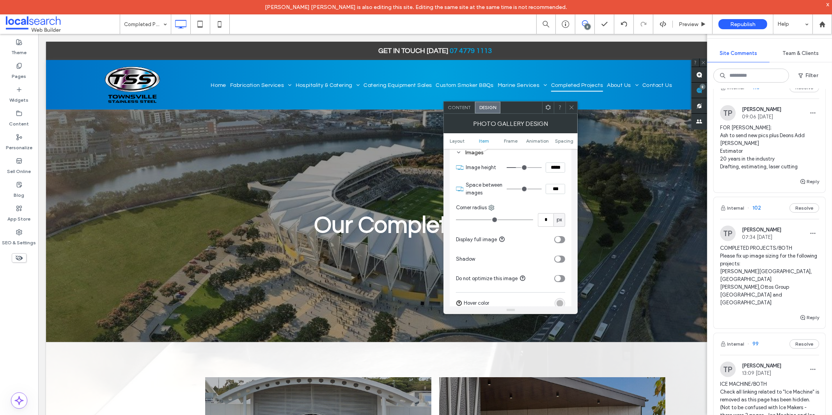
drag, startPoint x: 574, startPoint y: 104, endPoint x: 569, endPoint y: 106, distance: 5.9
click at [569, 106] on icon at bounding box center [572, 108] width 6 height 6
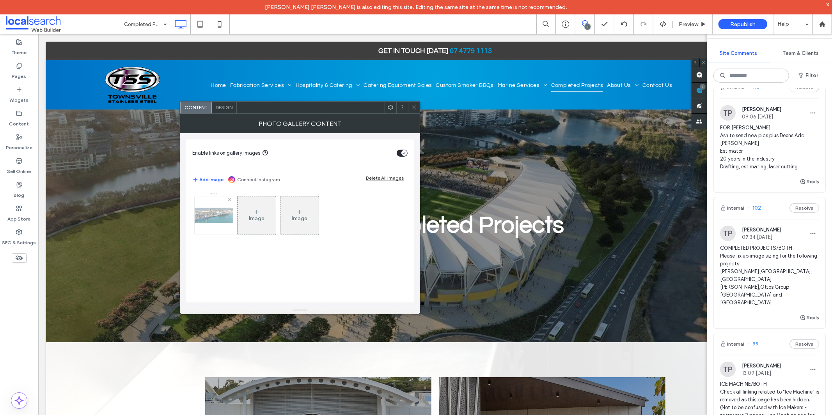
click at [203, 205] on div at bounding box center [214, 216] width 38 height 38
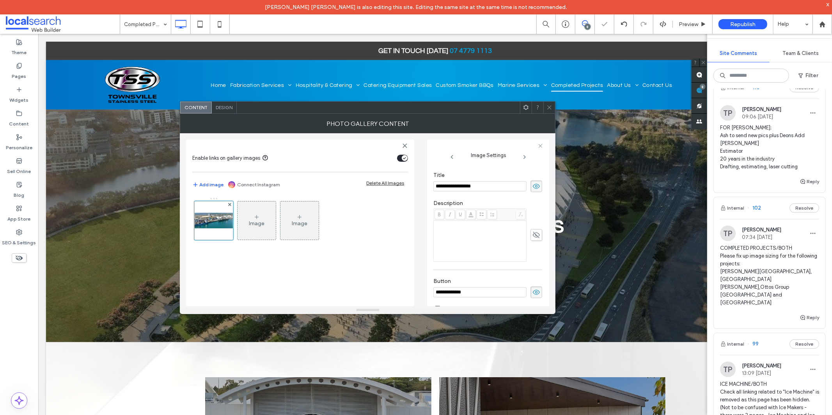
scroll to position [262, 0]
click at [226, 112] on div "Design" at bounding box center [224, 108] width 25 height 12
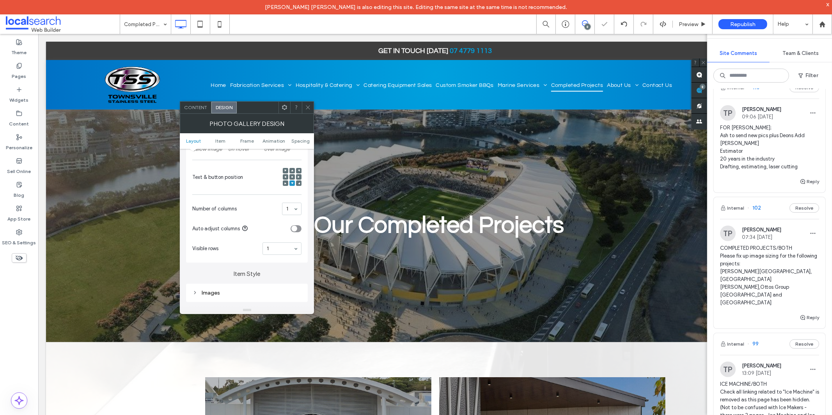
scroll to position [216, 0]
click at [257, 236] on div "Images" at bounding box center [246, 239] width 109 height 7
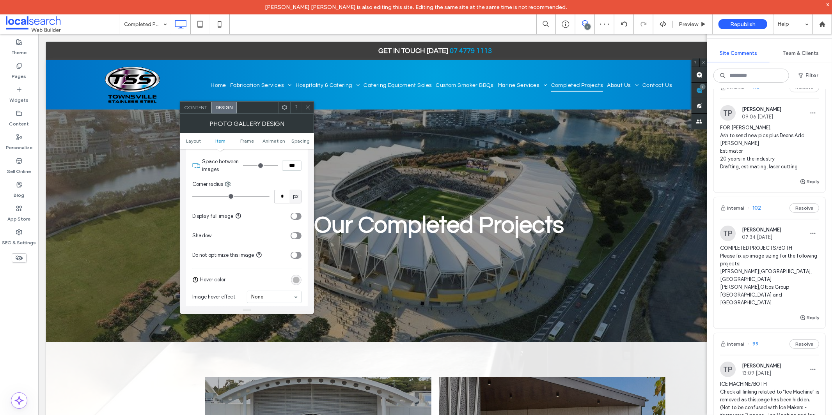
scroll to position [346, 0]
click at [307, 113] on span at bounding box center [308, 108] width 6 height 12
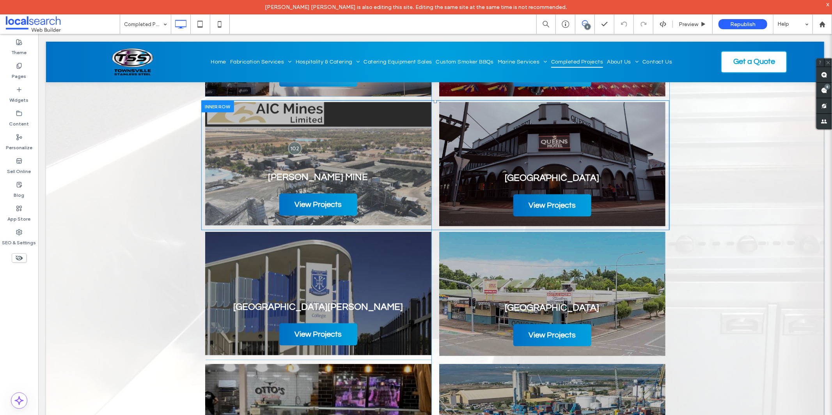
scroll to position [823, 0]
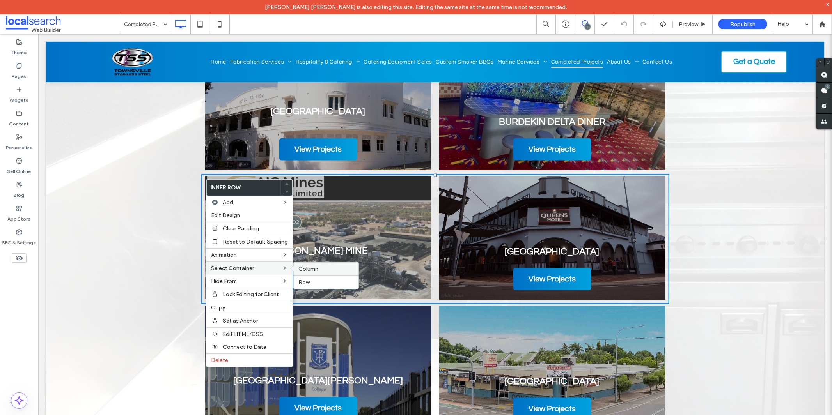
click at [307, 268] on span "Column" at bounding box center [308, 269] width 20 height 7
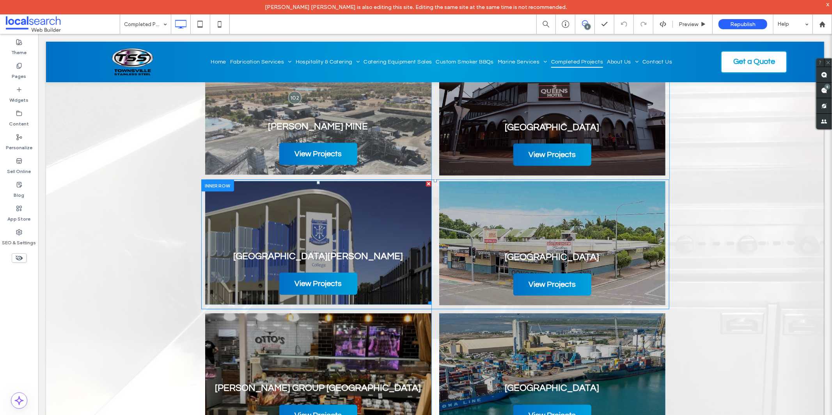
scroll to position [866, 0]
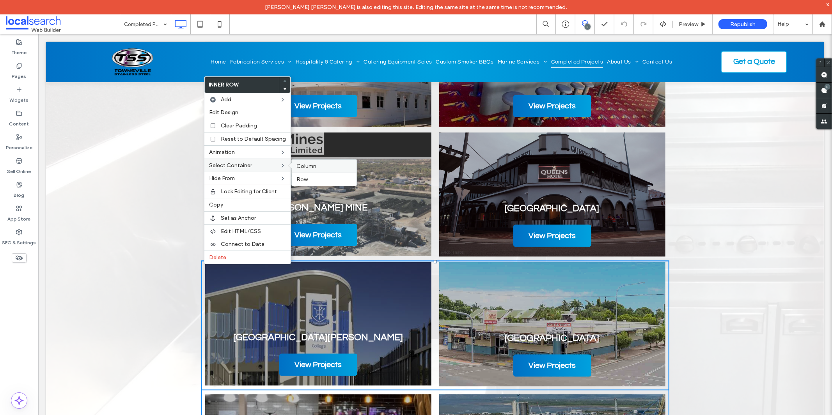
click at [305, 166] on span "Column" at bounding box center [306, 166] width 20 height 7
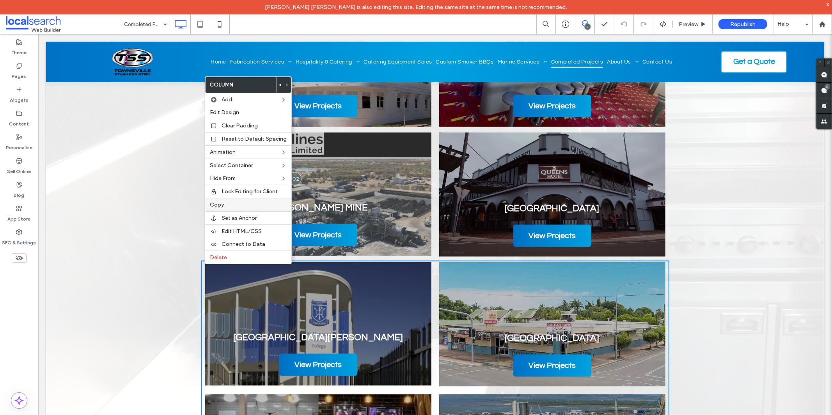
click at [255, 204] on label "Copy" at bounding box center [248, 205] width 77 height 7
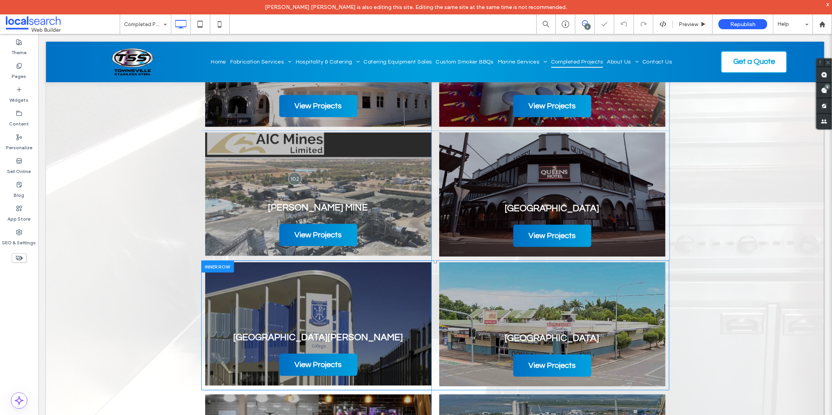
click at [213, 264] on div at bounding box center [217, 266] width 33 height 12
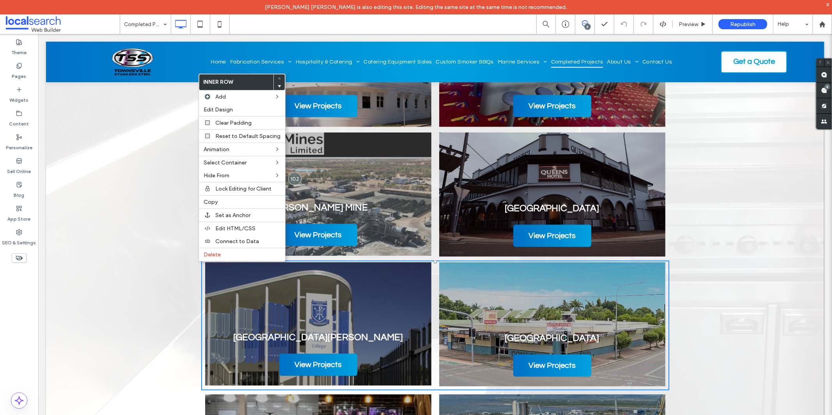
click at [290, 164] on link at bounding box center [318, 194] width 226 height 124
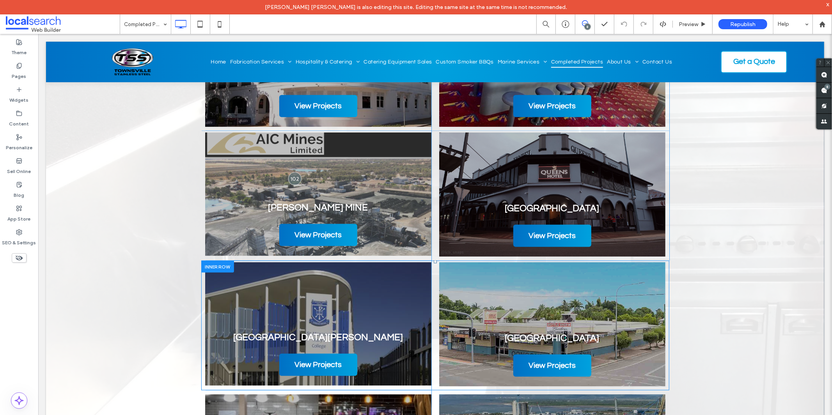
click at [208, 263] on div at bounding box center [217, 266] width 33 height 12
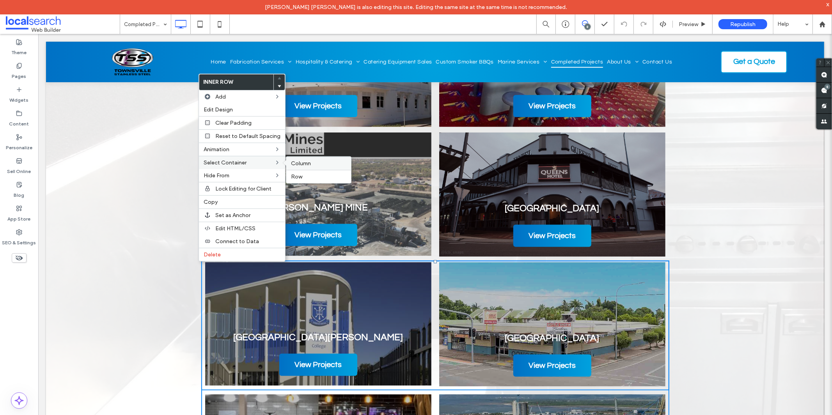
drag, startPoint x: 296, startPoint y: 167, endPoint x: 258, endPoint y: 133, distance: 51.1
click at [296, 167] on div "Column" at bounding box center [318, 163] width 65 height 13
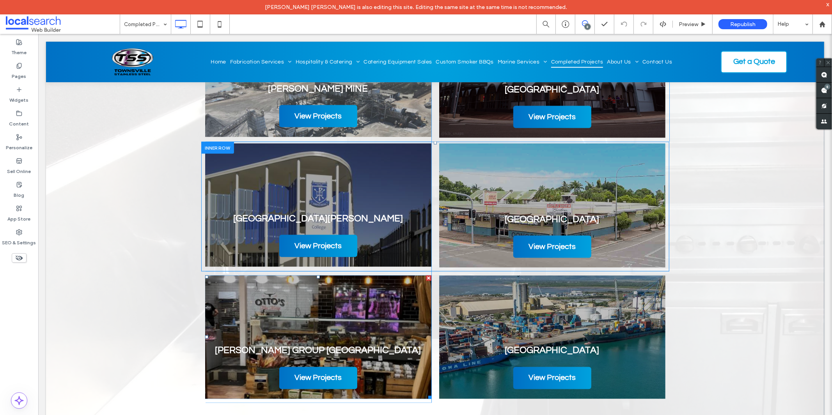
scroll to position [910, 0]
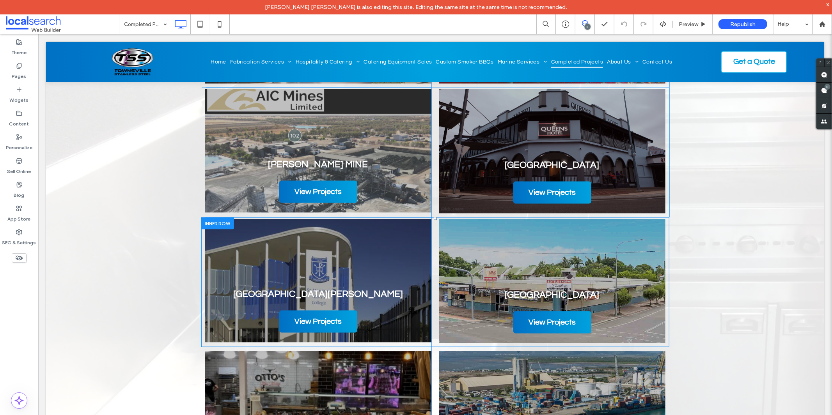
click at [217, 221] on div at bounding box center [217, 223] width 33 height 12
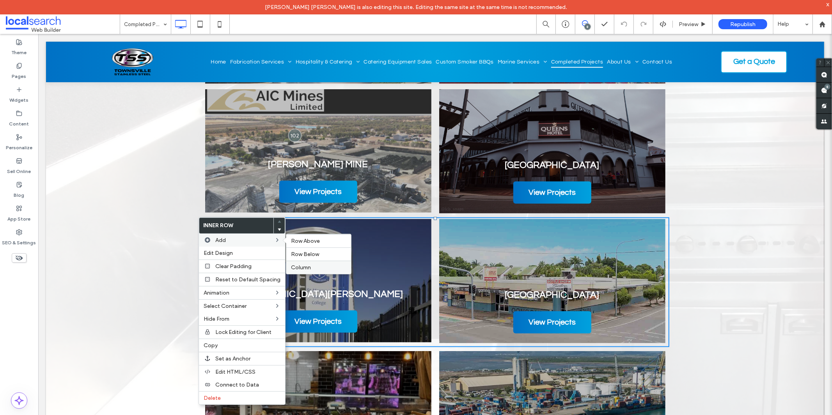
click at [306, 264] on span "Column" at bounding box center [301, 267] width 20 height 7
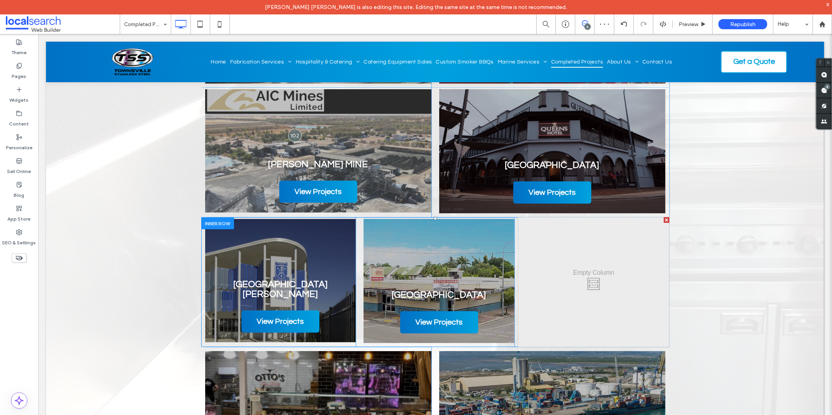
click at [663, 220] on div at bounding box center [665, 219] width 5 height 5
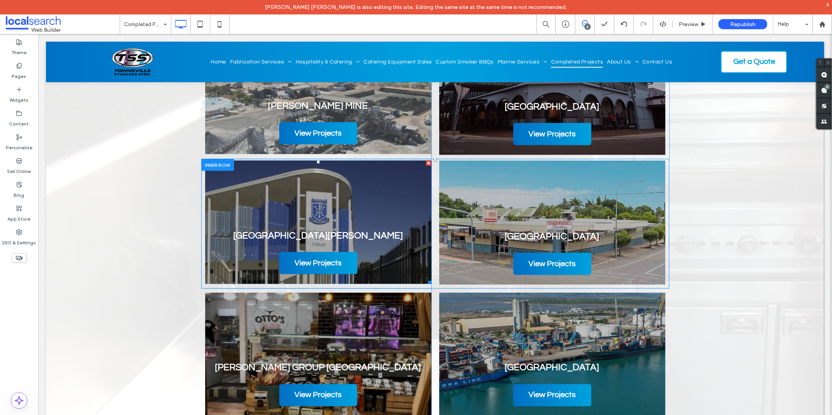
scroll to position [953, 0]
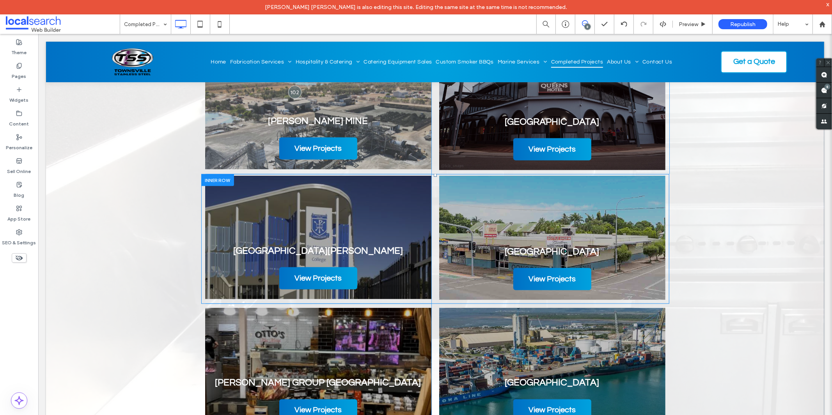
click at [215, 176] on div at bounding box center [217, 180] width 33 height 12
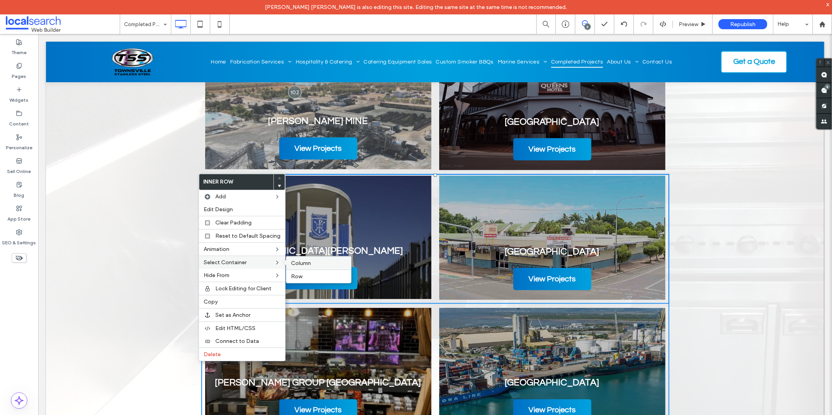
click at [308, 266] on span "Column" at bounding box center [301, 263] width 20 height 7
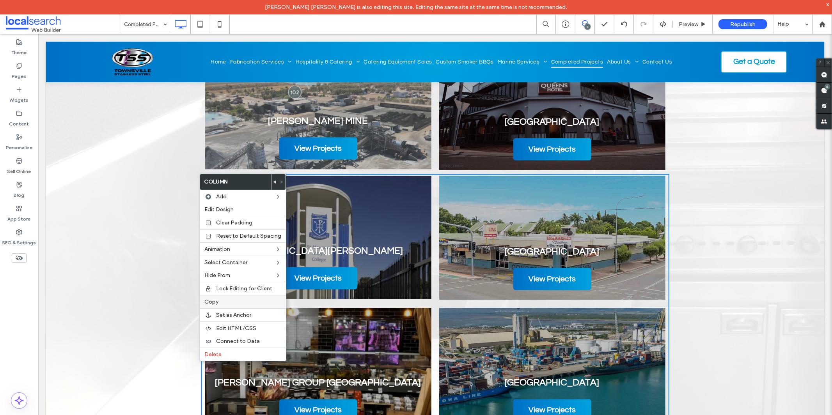
click at [231, 299] on label "Copy" at bounding box center [242, 302] width 77 height 7
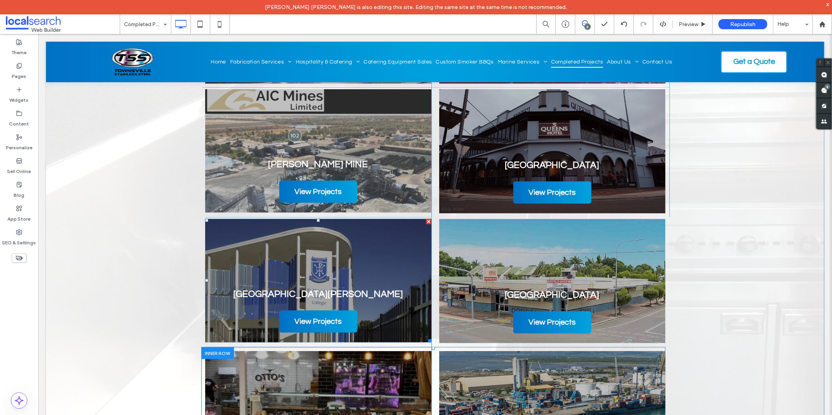
scroll to position [1040, 0]
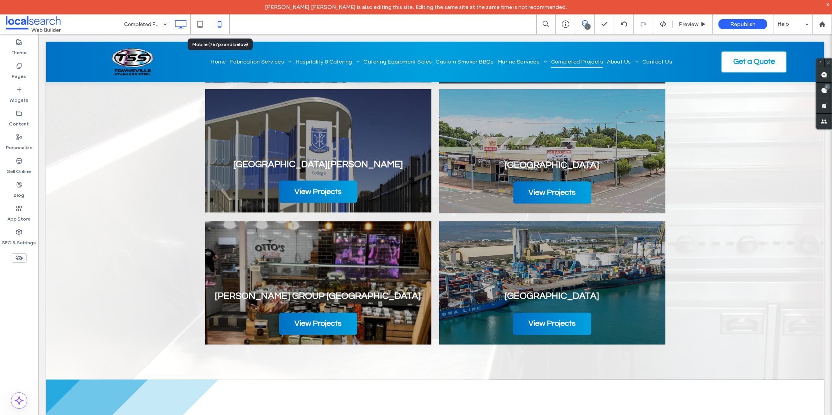
click at [220, 27] on use at bounding box center [220, 24] width 4 height 6
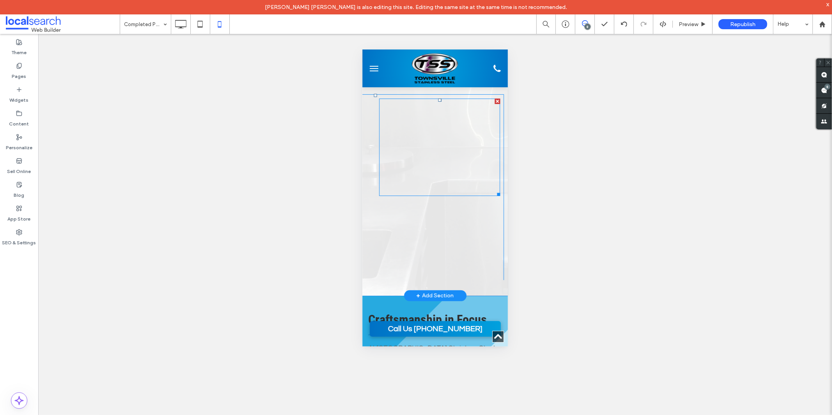
scroll to position [223, 1677]
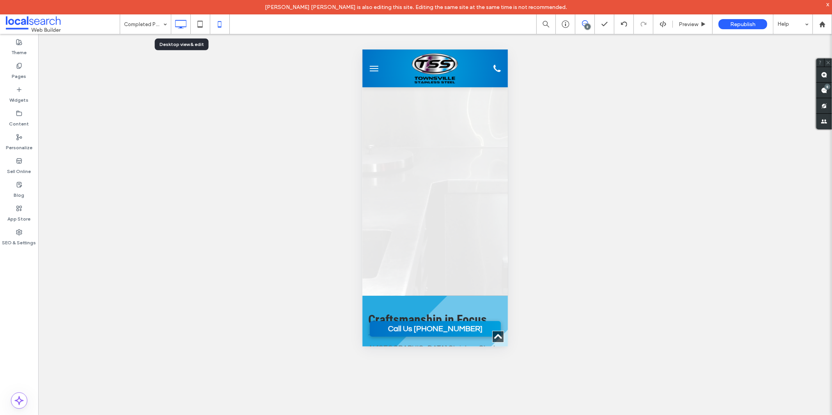
click at [182, 24] on icon at bounding box center [181, 24] width 16 height 16
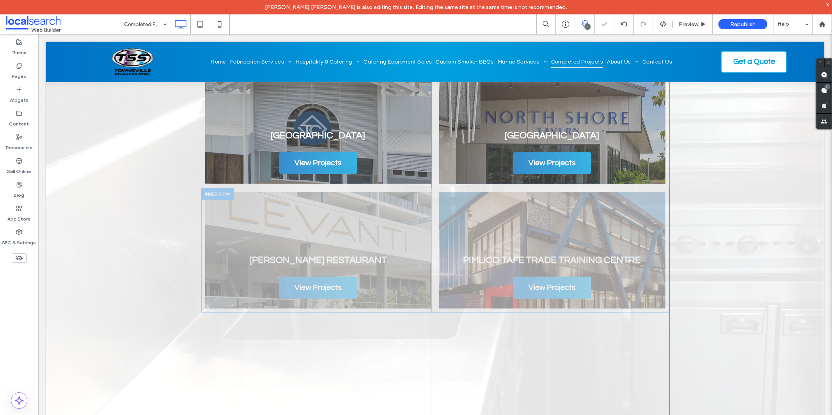
scroll to position [346, 0]
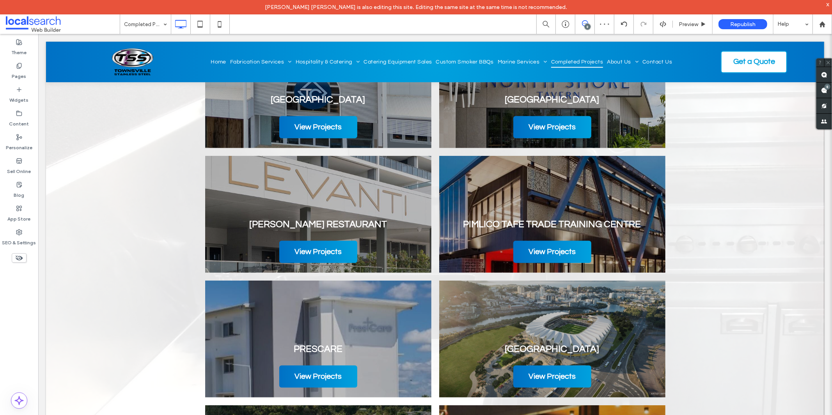
click at [585, 23] on icon at bounding box center [585, 23] width 6 height 6
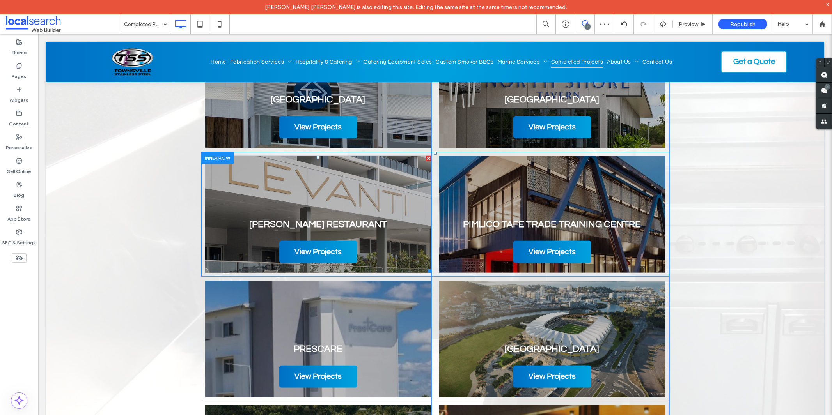
scroll to position [216, 0]
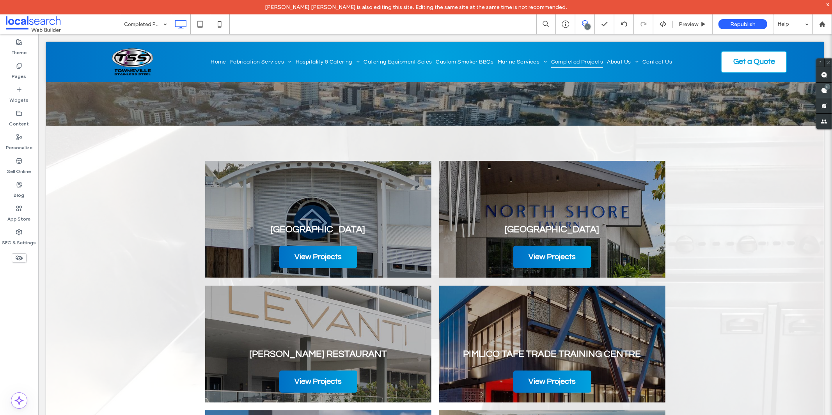
click at [824, 90] on use at bounding box center [824, 90] width 6 height 6
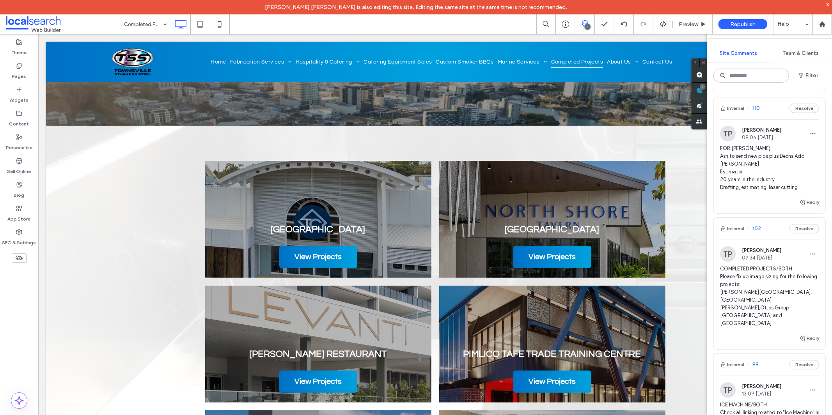
scroll to position [433, 0]
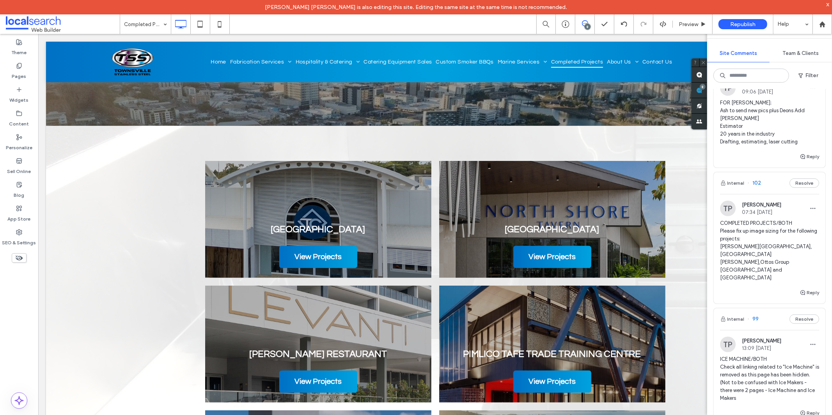
click at [762, 244] on span "COMPLETED PROJECTS/BOTH Please fix up image sizing for the following projects: …" at bounding box center [769, 251] width 99 height 62
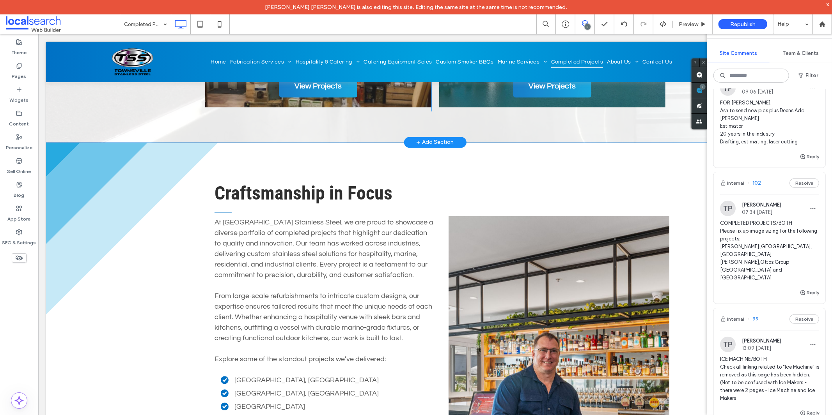
scroll to position [1098, 0]
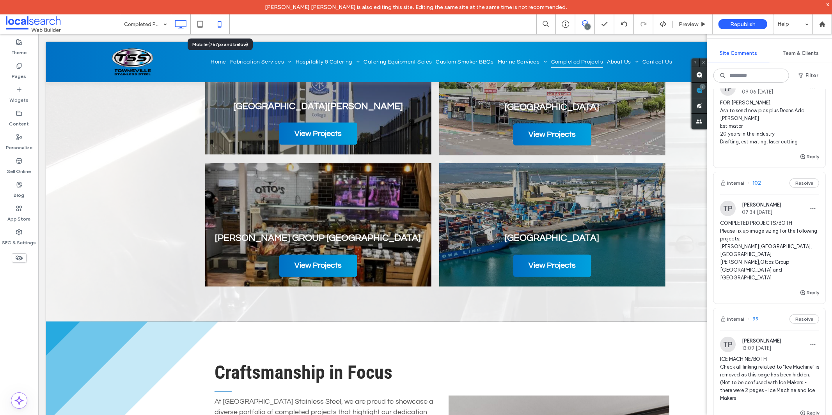
click at [220, 30] on icon at bounding box center [220, 24] width 16 height 16
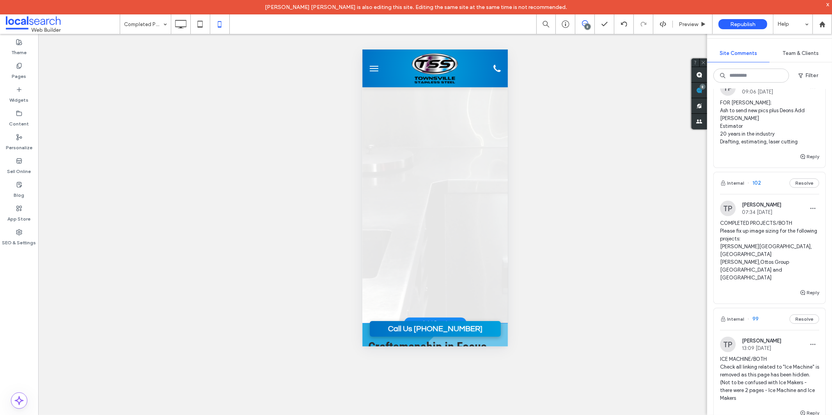
scroll to position [0, 0]
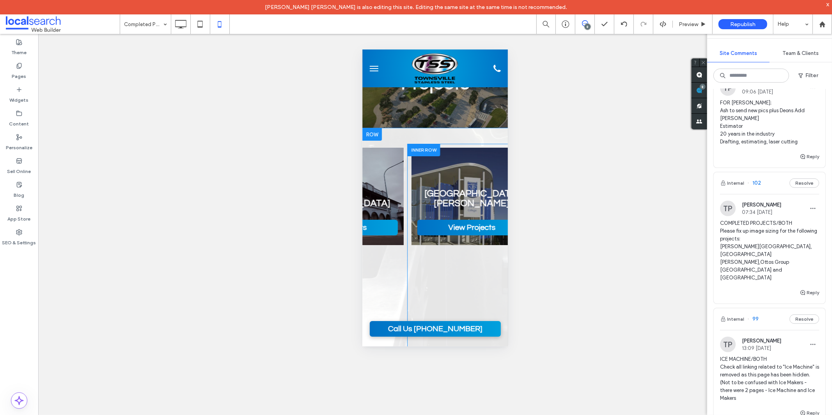
click at [427, 150] on div at bounding box center [423, 150] width 33 height 12
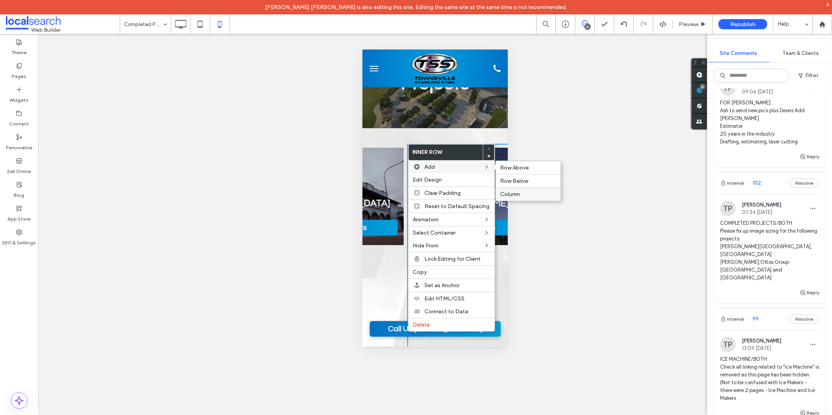
click at [518, 192] on label "Column" at bounding box center [527, 194] width 55 height 7
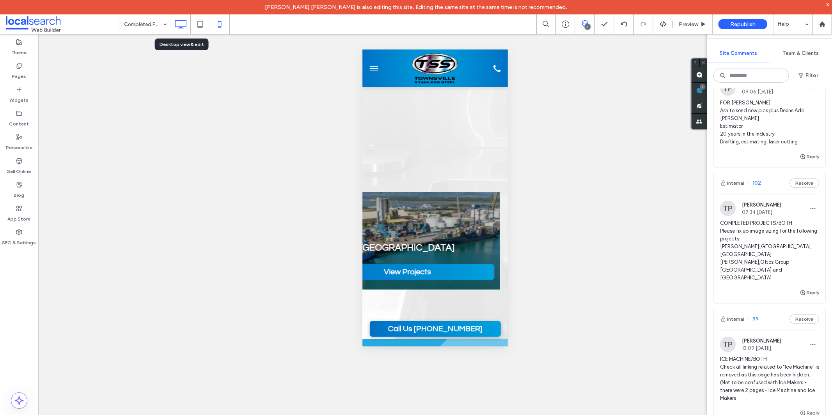
click at [177, 25] on icon at bounding box center [181, 24] width 16 height 16
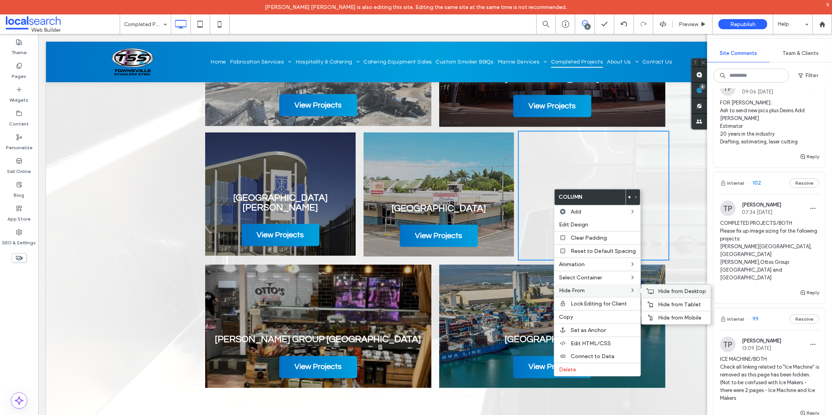
click at [662, 292] on span "Hide from Desktop" at bounding box center [682, 291] width 48 height 7
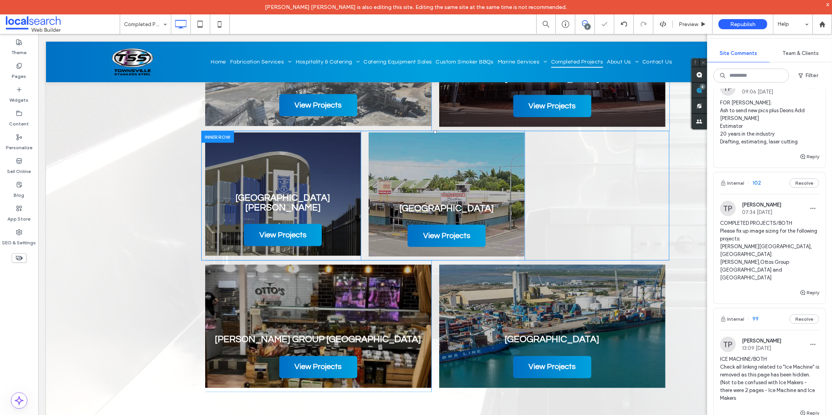
click at [571, 201] on div "St Margaret Mary's College View Projects View more Click To Paste Oonoonba Hote…" at bounding box center [435, 196] width 468 height 130
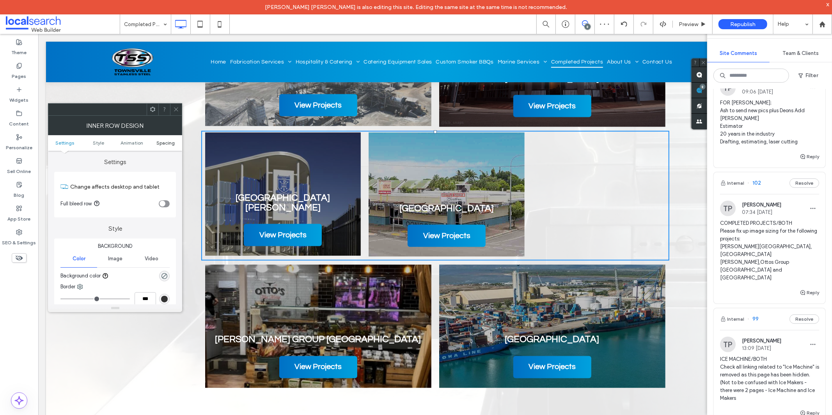
click at [168, 143] on span "Spacing" at bounding box center [165, 143] width 18 height 6
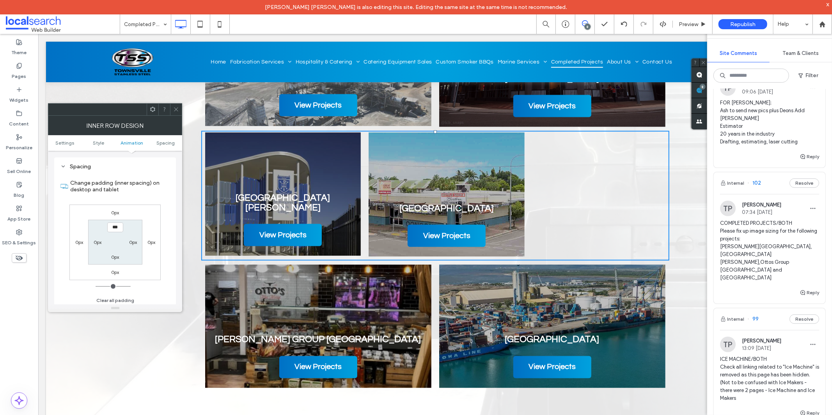
click at [174, 111] on icon at bounding box center [176, 109] width 6 height 6
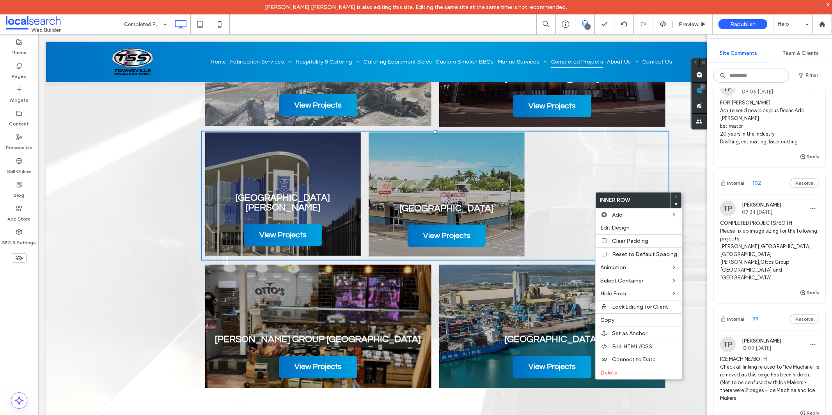
click at [19, 259] on use at bounding box center [19, 258] width 7 height 5
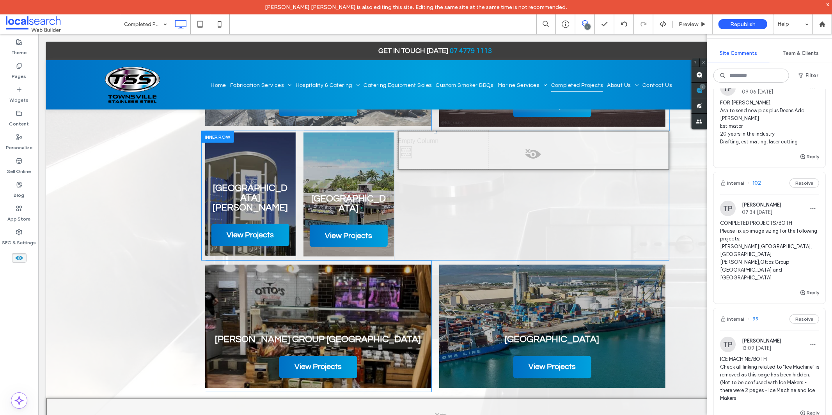
click at [488, 154] on span at bounding box center [533, 156] width 270 height 16
click at [495, 164] on button "Yes" at bounding box center [499, 164] width 24 height 10
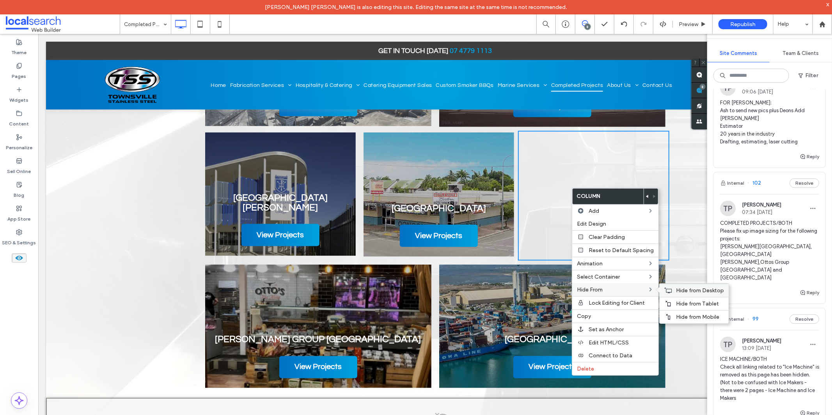
click at [671, 291] on div "Hide from Desktop" at bounding box center [693, 290] width 69 height 13
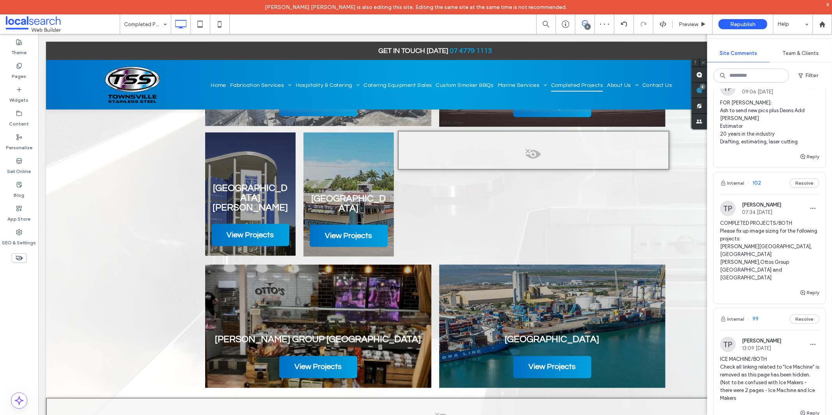
click at [20, 259] on icon at bounding box center [19, 258] width 9 height 9
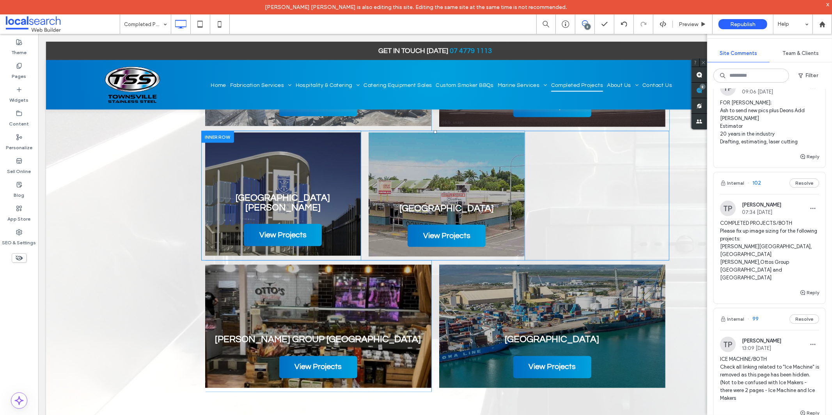
click at [532, 248] on div "St Margaret Mary's College View Projects View more Click To Paste Oonoonba Hote…" at bounding box center [435, 196] width 468 height 130
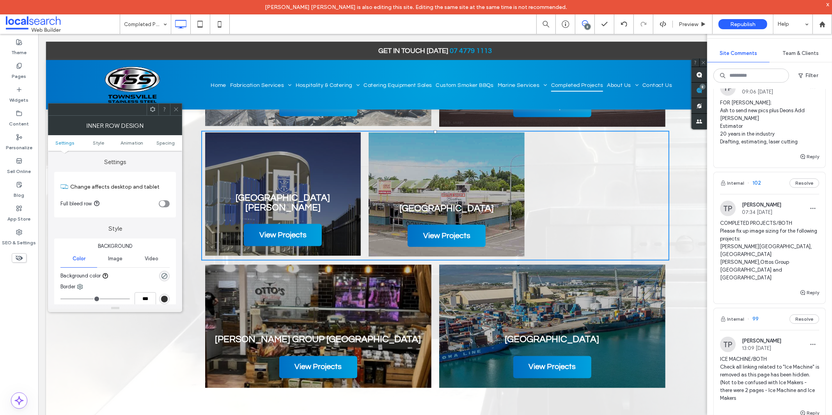
click at [176, 111] on icon at bounding box center [176, 109] width 6 height 6
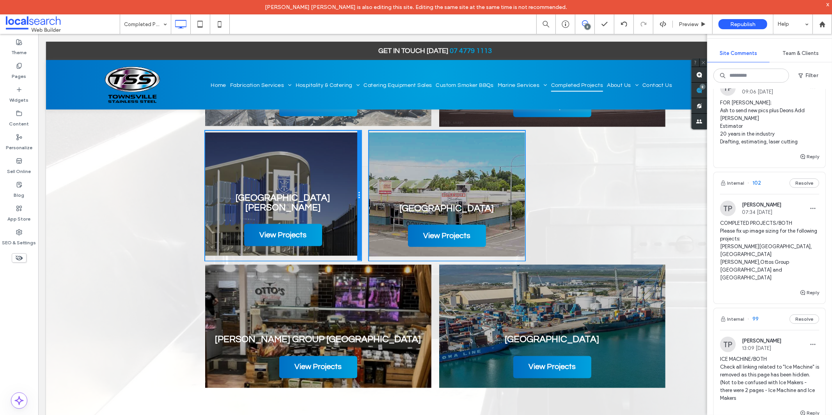
drag, startPoint x: 356, startPoint y: 231, endPoint x: 407, endPoint y: 264, distance: 60.4
click at [369, 230] on div "St Margaret Mary's College View Projects View more Click To Paste Oonoonba Hote…" at bounding box center [435, 196] width 468 height 130
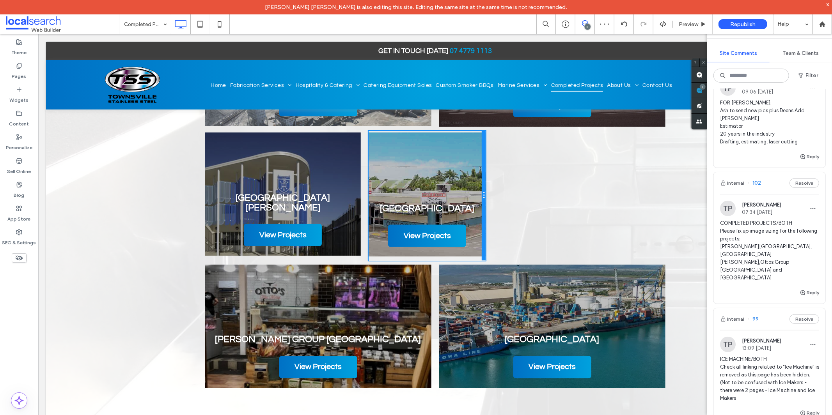
drag, startPoint x: 520, startPoint y: 202, endPoint x: 831, endPoint y: 195, distance: 311.3
click at [831, 195] on html "Get In Touch Today 07 4779 1113 Click To Paste Click To Paste Home Fabrication …" at bounding box center [435, 281] width 794 height 2489
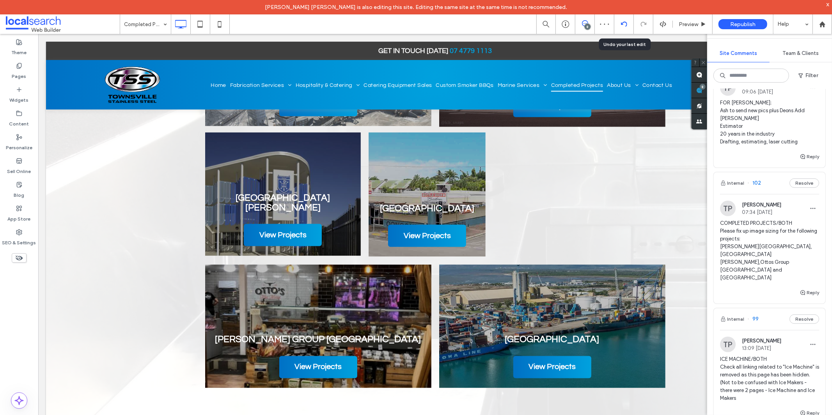
click at [622, 29] on div at bounding box center [623, 23] width 19 height 19
click at [626, 19] on div at bounding box center [623, 23] width 19 height 19
click at [623, 25] on icon at bounding box center [624, 24] width 6 height 6
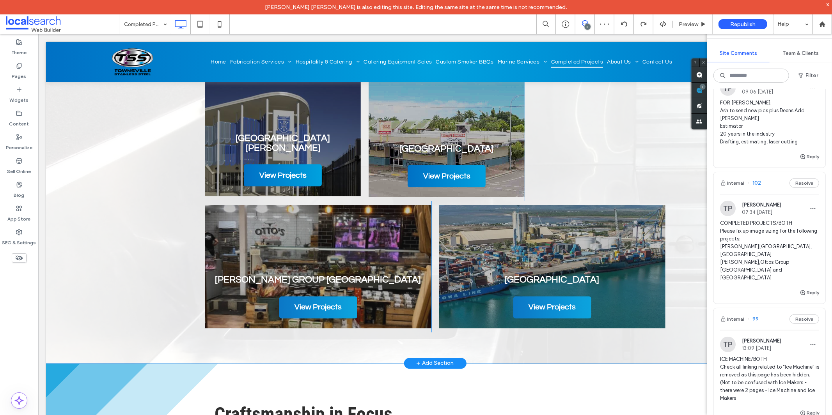
scroll to position [910, 0]
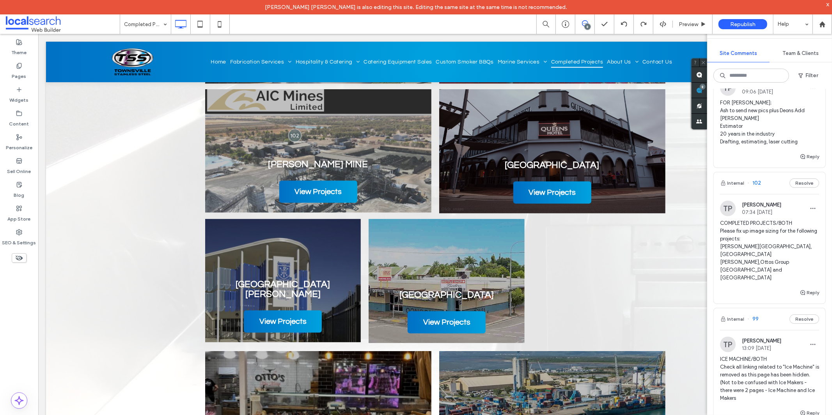
click at [14, 257] on span at bounding box center [19, 257] width 15 height 9
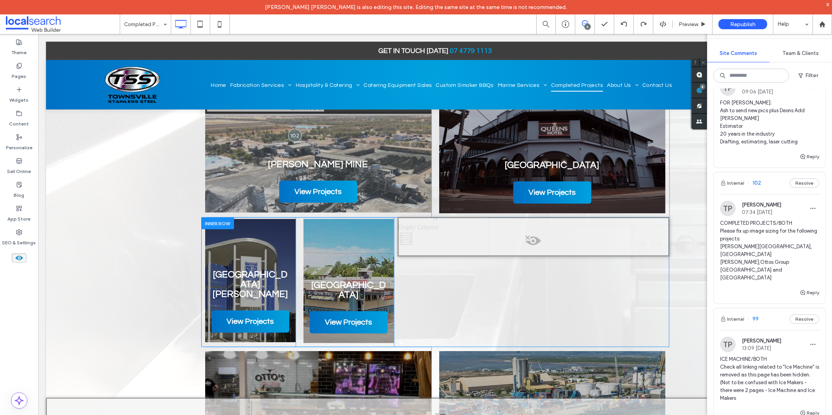
click at [521, 246] on span at bounding box center [533, 243] width 270 height 16
click at [531, 256] on button "Yes" at bounding box center [532, 257] width 24 height 10
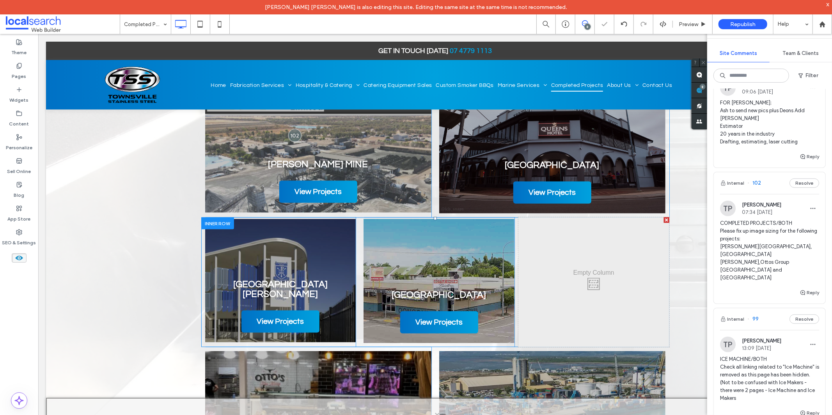
click at [663, 219] on div at bounding box center [665, 219] width 5 height 5
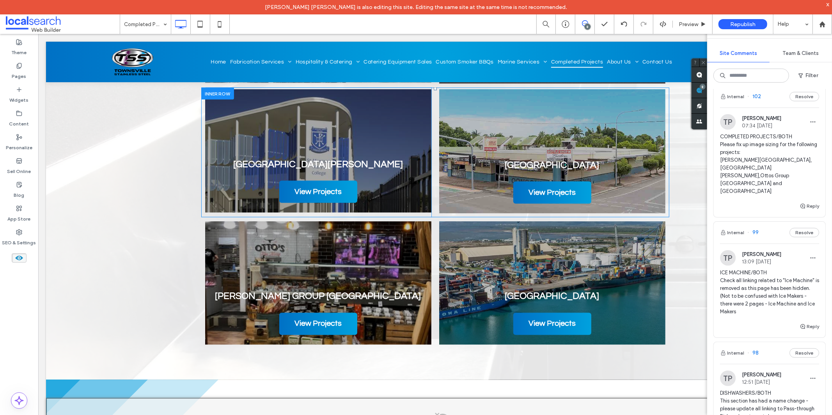
scroll to position [563, 0]
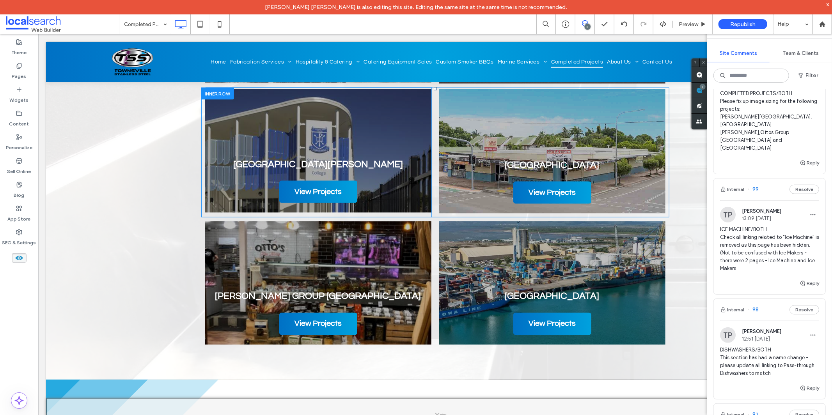
click at [765, 355] on span "DISHWASHERS/BOTH This section has had a name change - please update all linking…" at bounding box center [769, 361] width 99 height 31
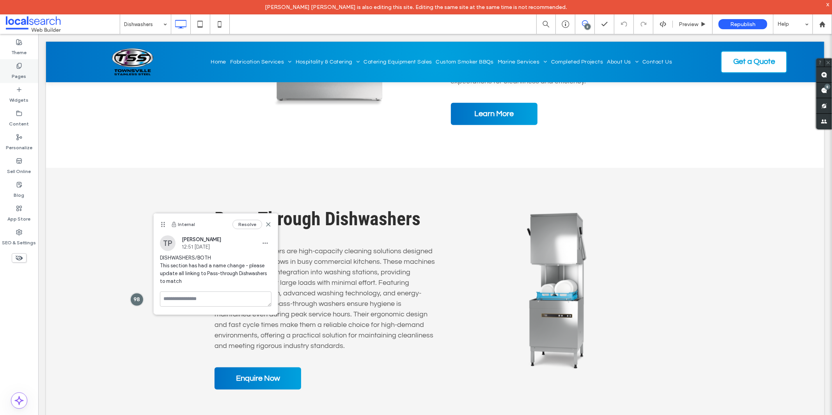
click at [20, 74] on label "Pages" at bounding box center [19, 74] width 14 height 11
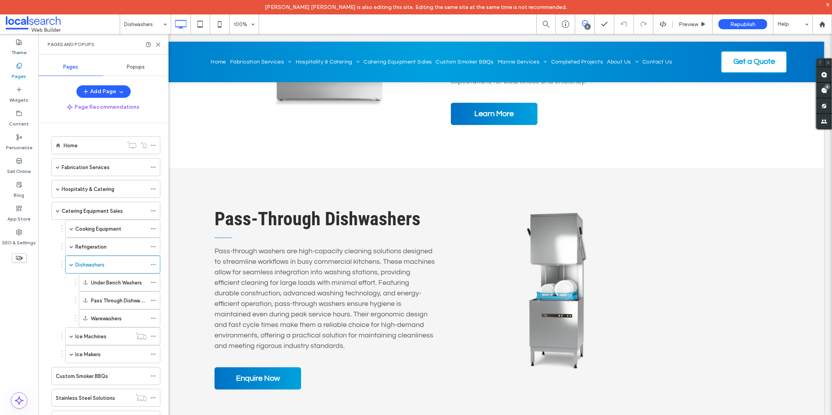
click at [589, 21] on div "8" at bounding box center [584, 23] width 19 height 19
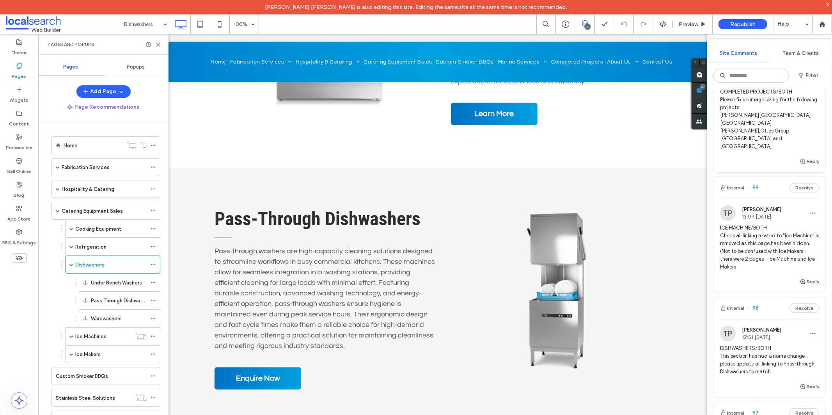
scroll to position [693, 0]
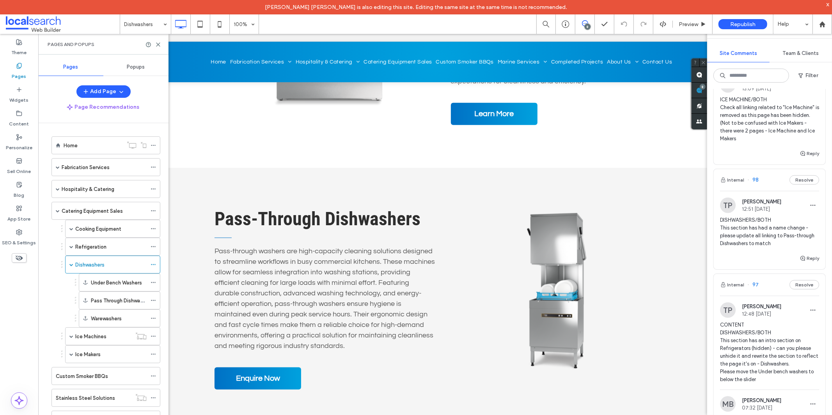
click at [768, 234] on span "DISHWASHERS/BOTH This section has had a name change - please update all linking…" at bounding box center [769, 231] width 99 height 31
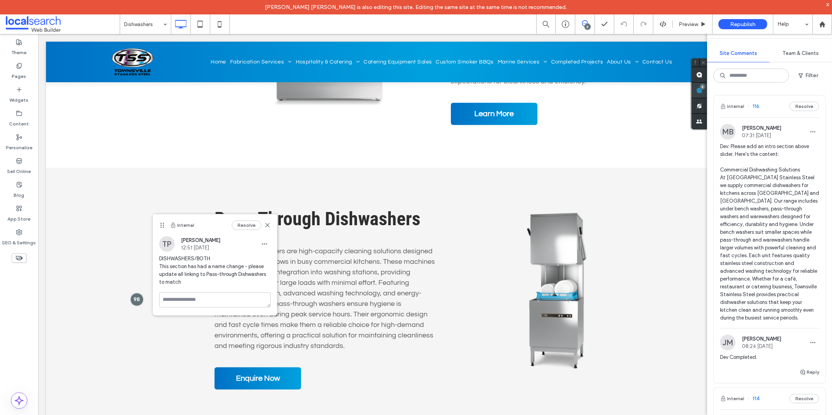
click at [820, 91] on div "Site Comments Team & Clients Filter Internal 116 Resolve MB Michael Batchelor 0…" at bounding box center [769, 217] width 125 height 396
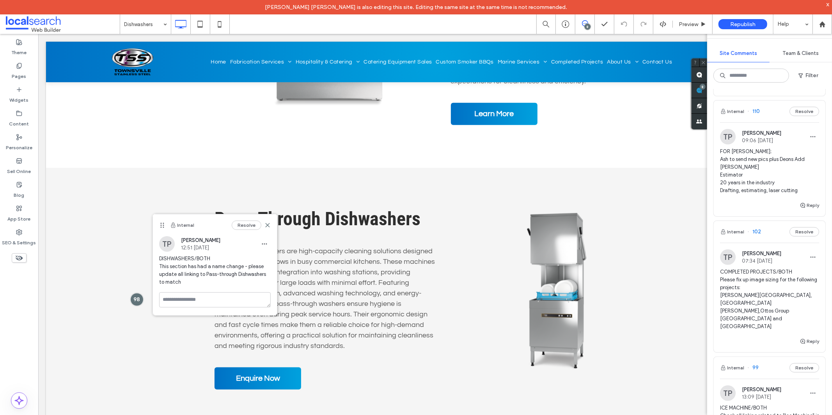
scroll to position [563, 0]
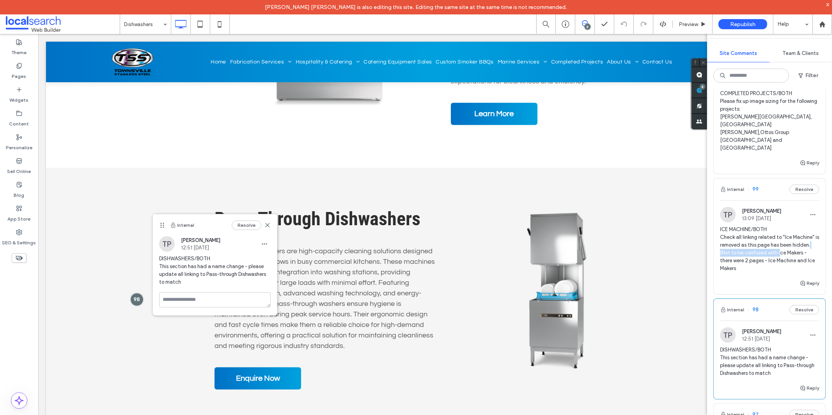
drag, startPoint x: 777, startPoint y: 244, endPoint x: 781, endPoint y: 236, distance: 9.1
click at [783, 248] on span "ICE MACHINE/BOTH Check all linking related to "Ice Machine" is removed as this …" at bounding box center [769, 249] width 99 height 47
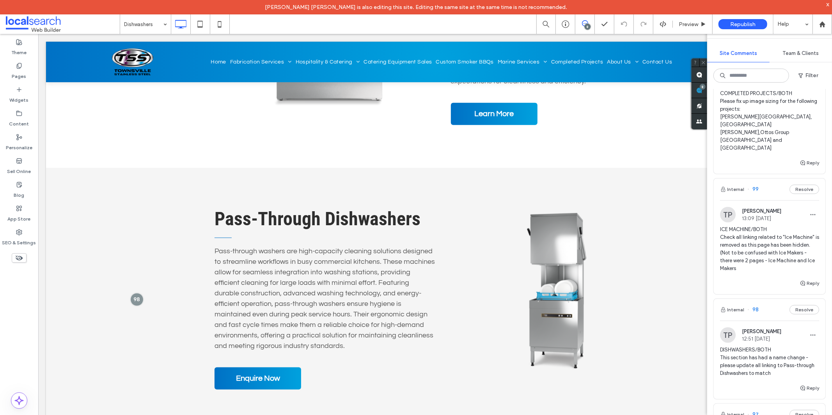
click at [781, 236] on div at bounding box center [416, 207] width 832 height 415
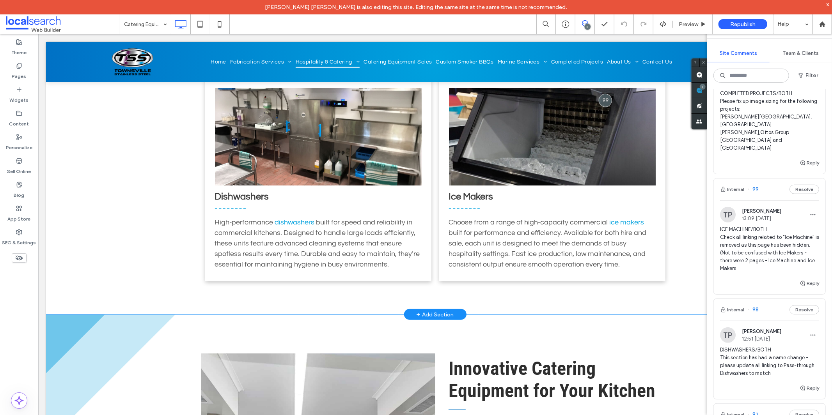
scroll to position [727, 0]
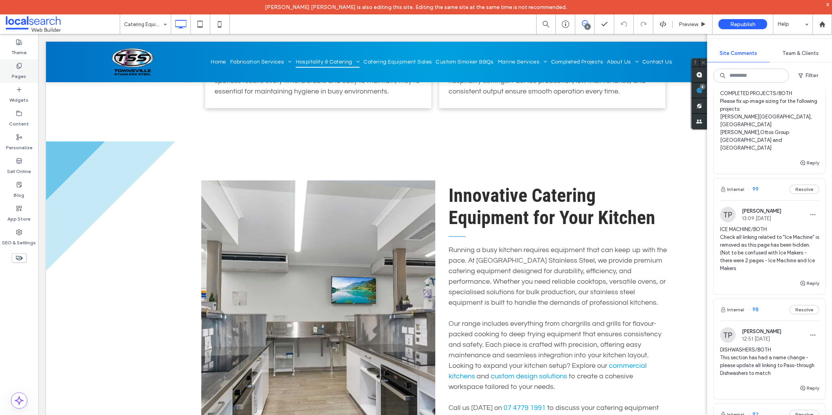
click at [17, 64] on use at bounding box center [19, 65] width 4 height 5
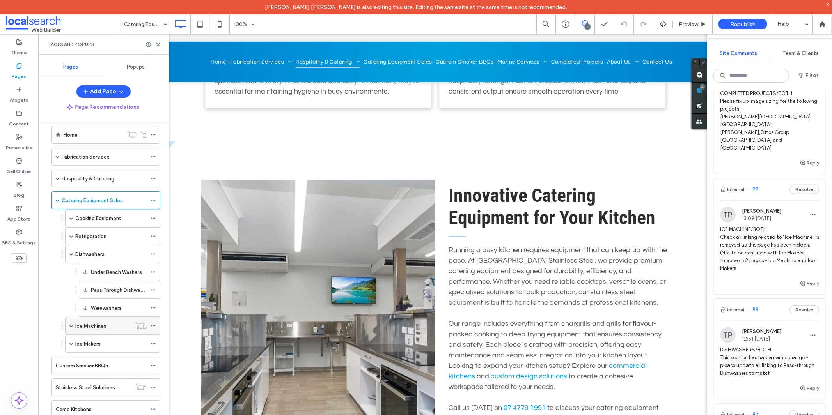
scroll to position [3, 0]
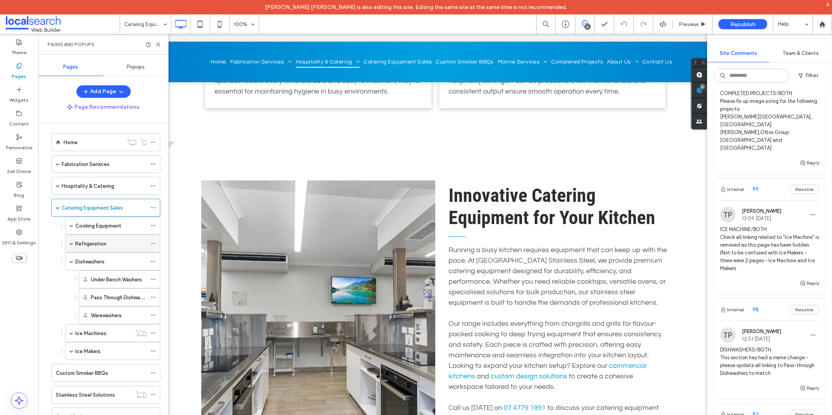
click at [71, 244] on span at bounding box center [71, 244] width 4 height 4
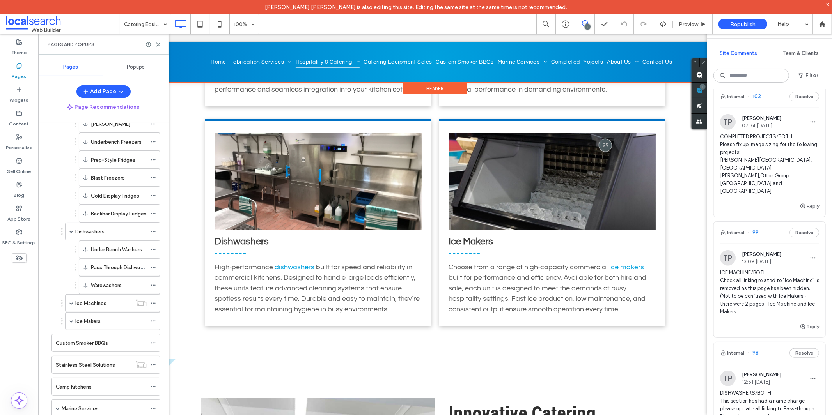
scroll to position [467, 0]
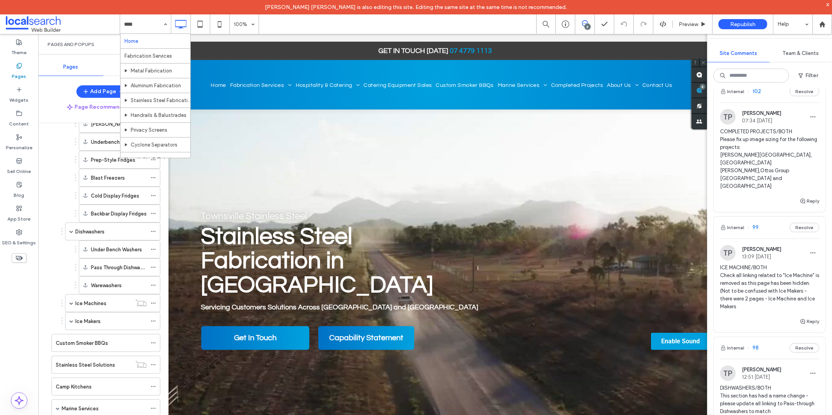
scroll to position [339, 0]
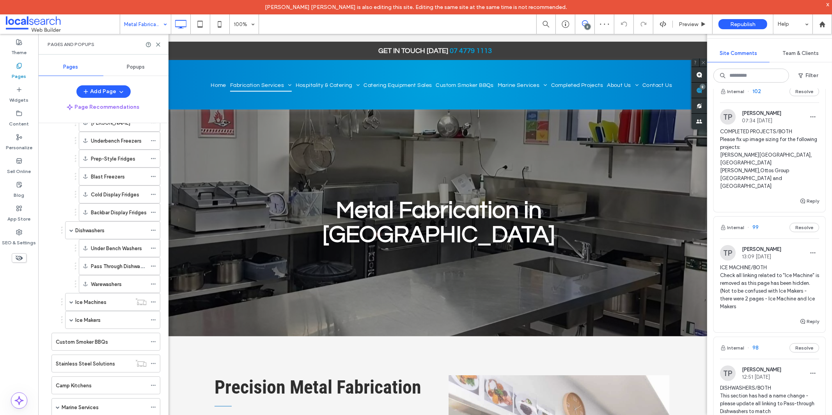
drag, startPoint x: 137, startPoint y: 27, endPoint x: 141, endPoint y: 28, distance: 4.1
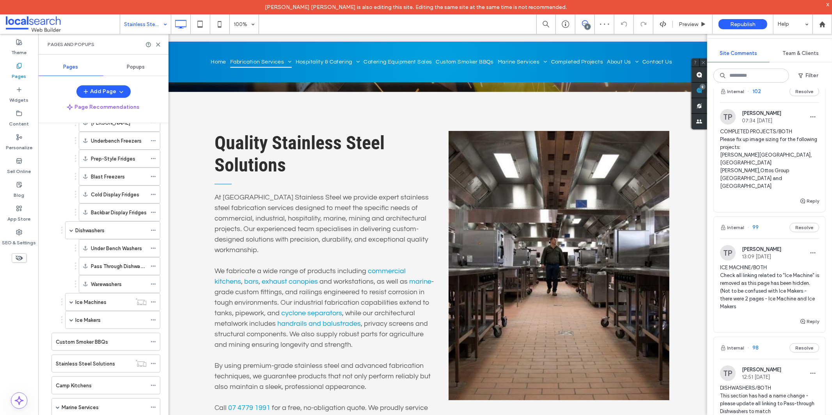
scroll to position [260, 0]
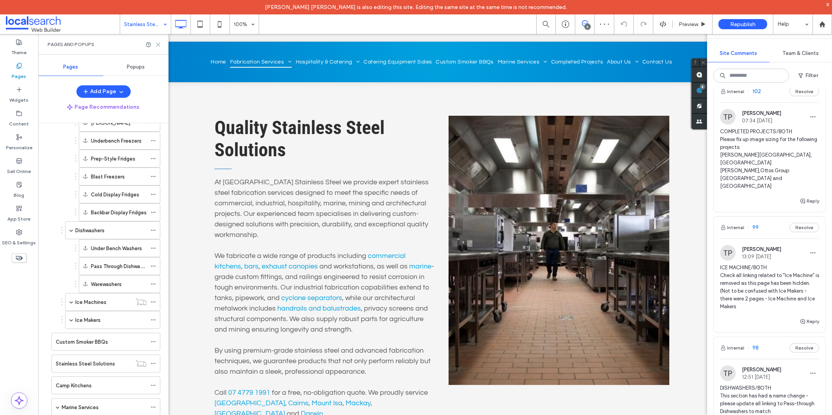
click at [157, 43] on icon at bounding box center [158, 45] width 6 height 6
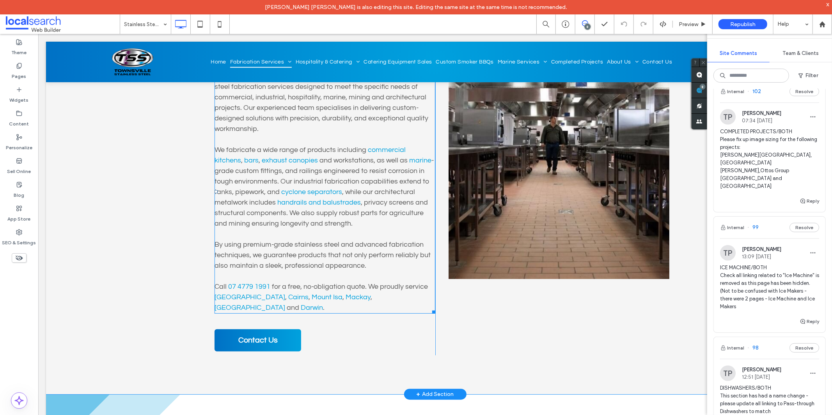
scroll to position [303, 0]
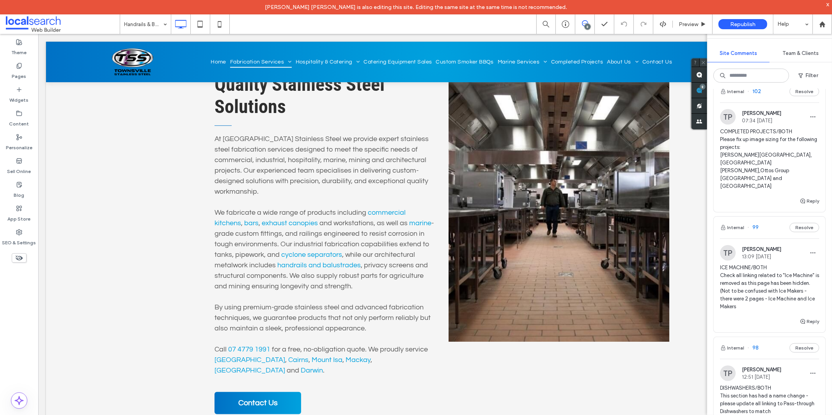
click at [704, 62] on icon at bounding box center [703, 62] width 5 height 5
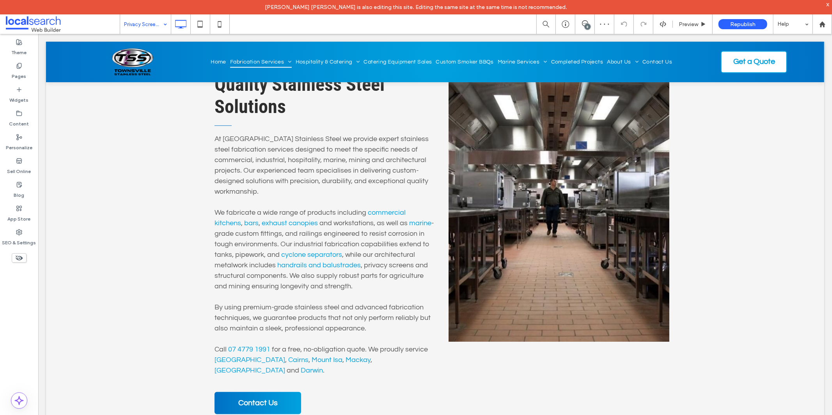
click at [149, 30] on input at bounding box center [143, 23] width 39 height 19
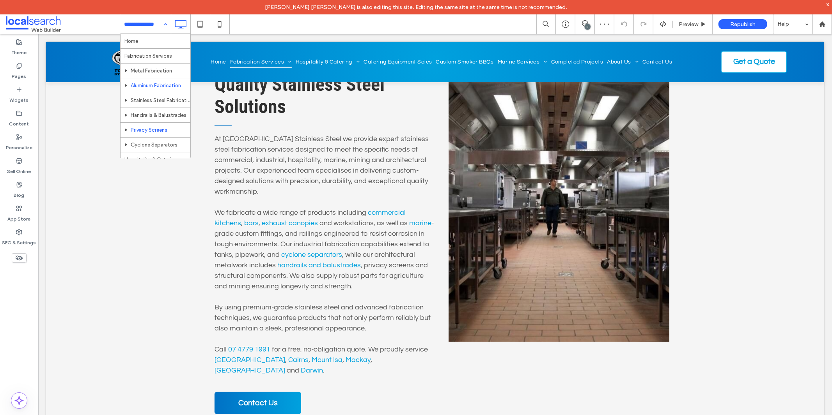
scroll to position [87, 0]
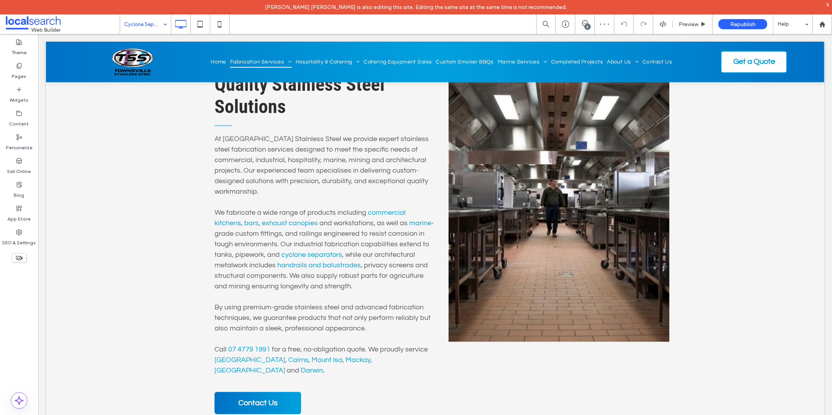
click at [147, 28] on input at bounding box center [143, 23] width 39 height 19
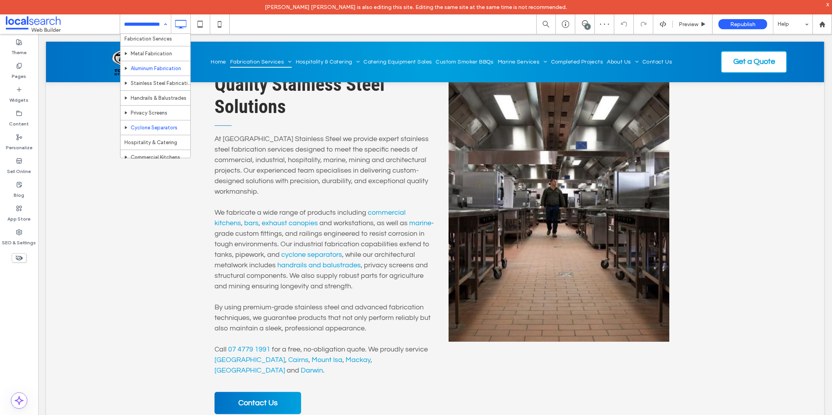
scroll to position [43, 0]
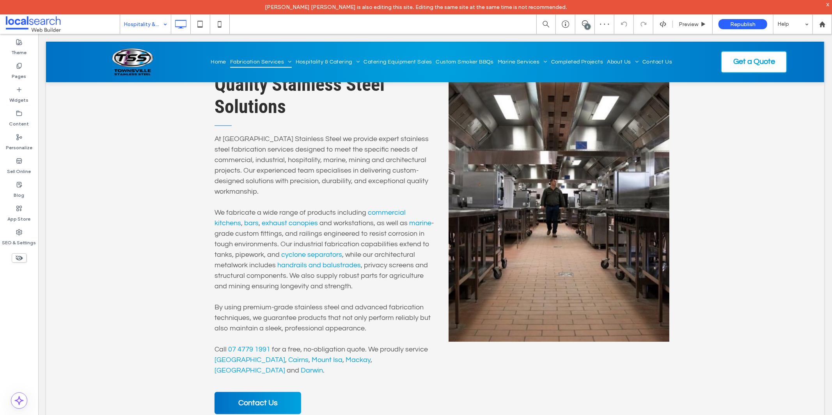
click at [147, 23] on input at bounding box center [143, 23] width 39 height 19
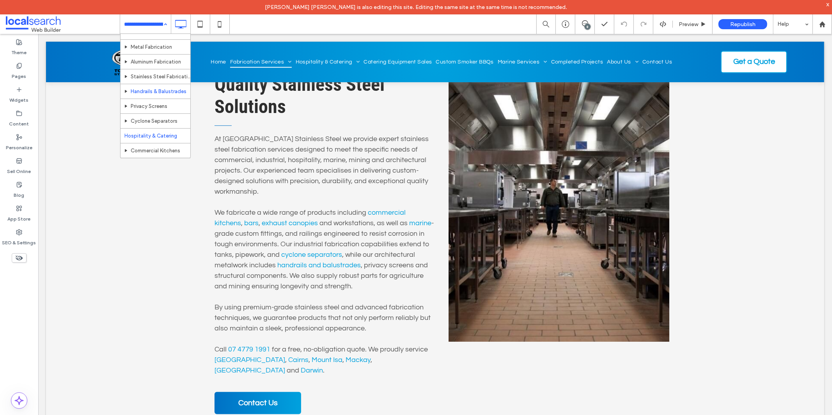
scroll to position [43, 0]
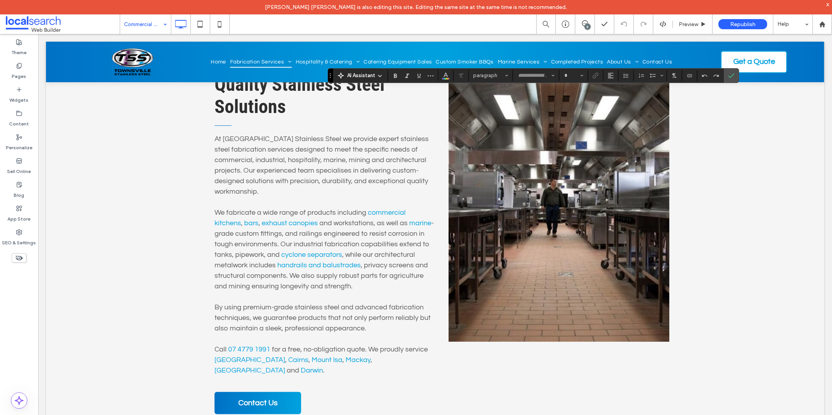
type input "*********"
type input "**"
click at [594, 78] on icon "Link" at bounding box center [595, 76] width 6 height 6
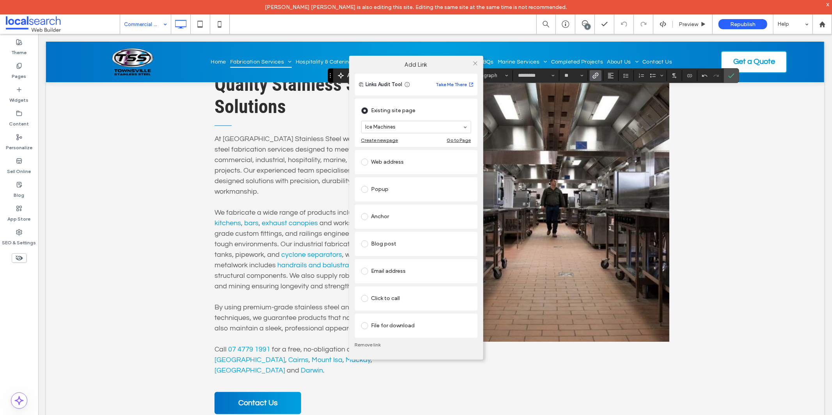
click at [364, 346] on link "Remove link" at bounding box center [416, 345] width 122 height 6
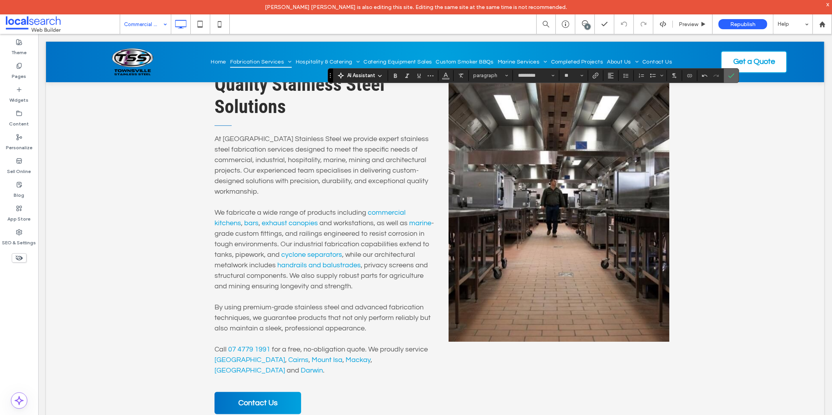
click at [732, 75] on icon "Confirm" at bounding box center [731, 76] width 6 height 6
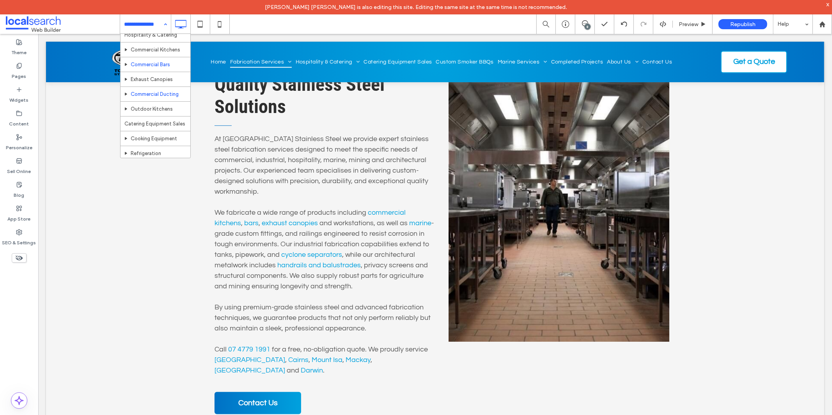
scroll to position [130, 0]
click at [154, 23] on input at bounding box center [143, 23] width 39 height 19
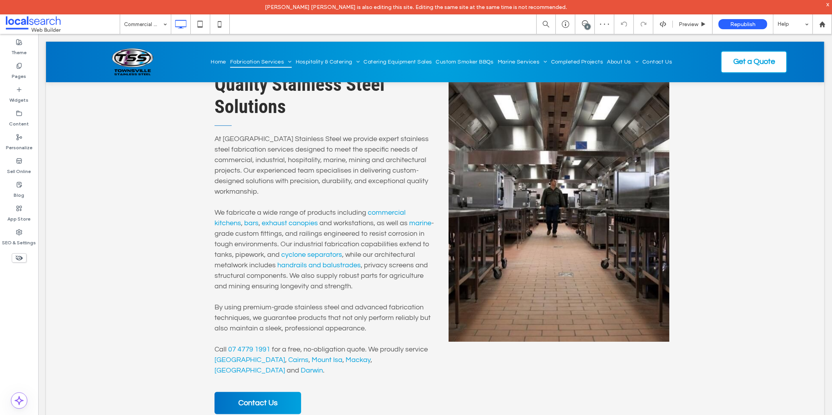
click at [131, 25] on input at bounding box center [143, 23] width 39 height 19
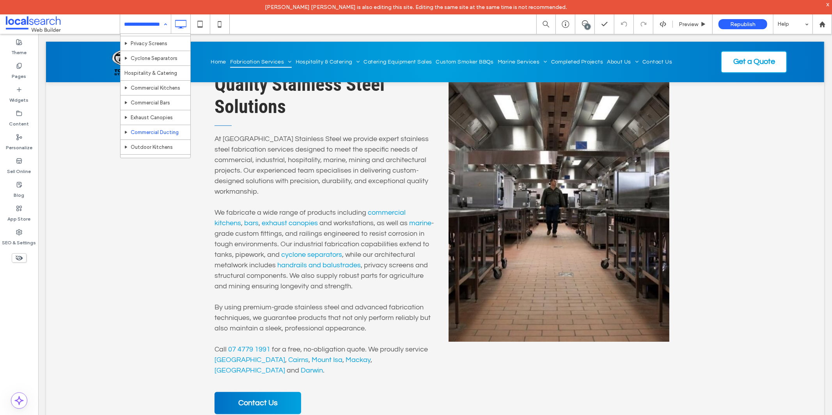
scroll to position [130, 0]
click at [145, 24] on input at bounding box center [143, 23] width 39 height 19
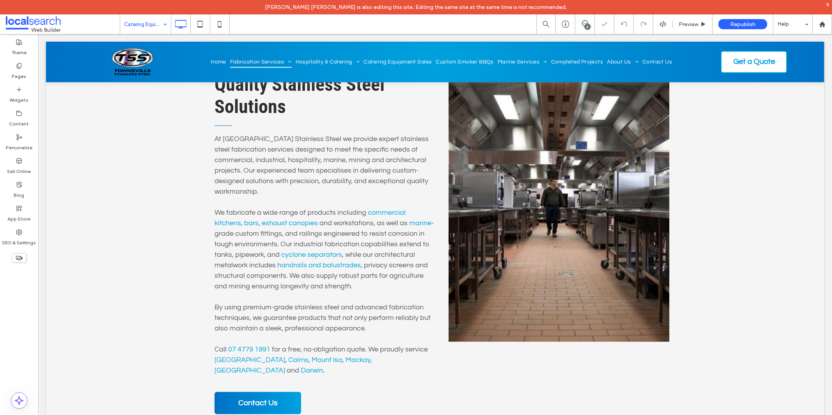
click at [147, 26] on input at bounding box center [143, 23] width 39 height 19
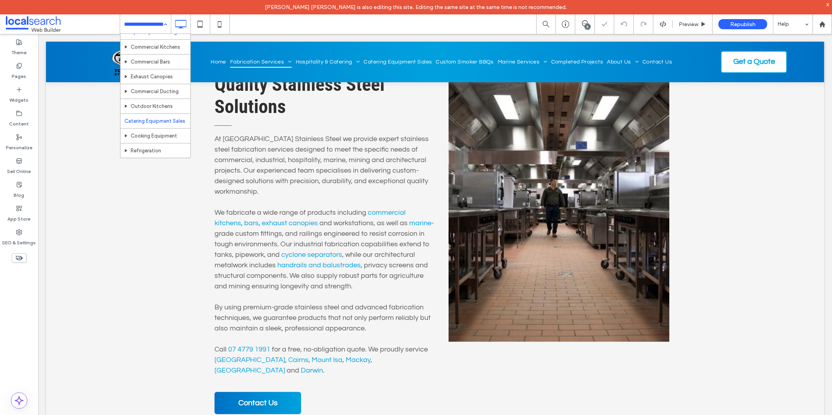
scroll to position [173, 0]
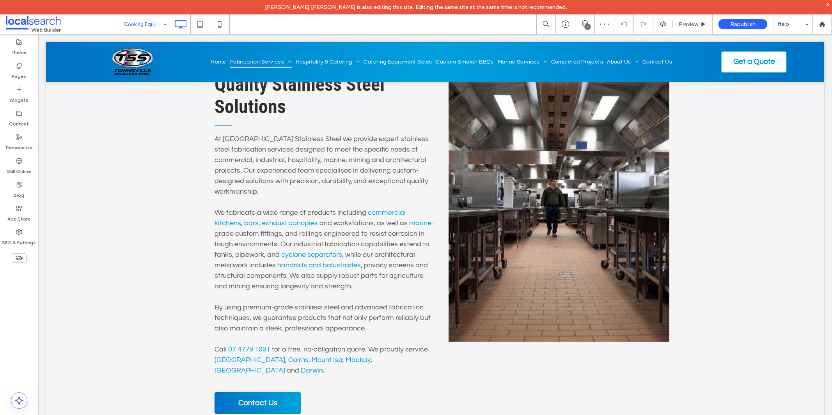
click at [142, 25] on input at bounding box center [143, 23] width 39 height 19
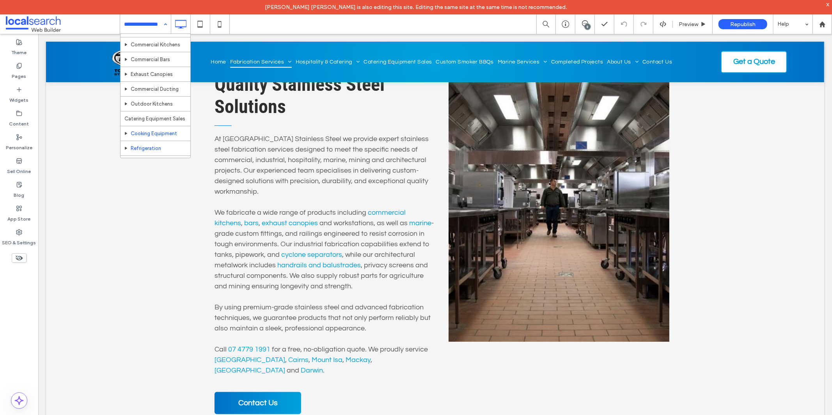
scroll to position [173, 0]
click at [142, 24] on input at bounding box center [143, 23] width 39 height 19
click at [145, 27] on input at bounding box center [143, 23] width 39 height 19
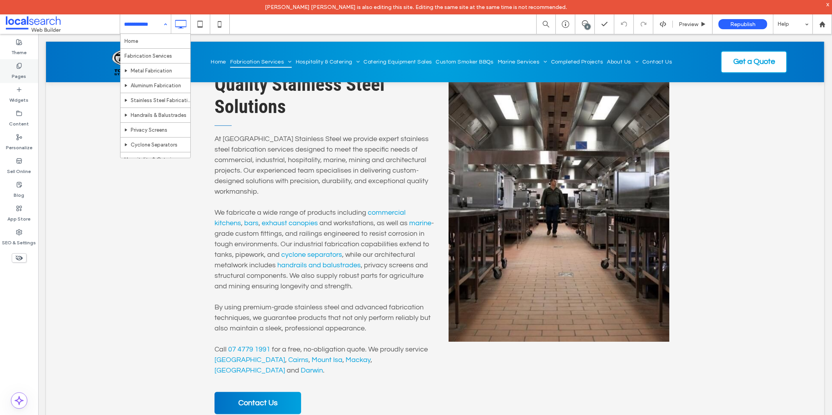
click at [11, 73] on div "Pages" at bounding box center [19, 71] width 38 height 24
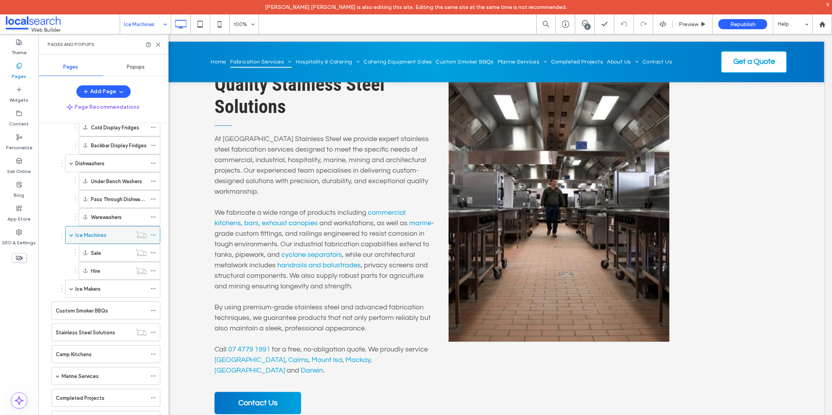
scroll to position [780, 0]
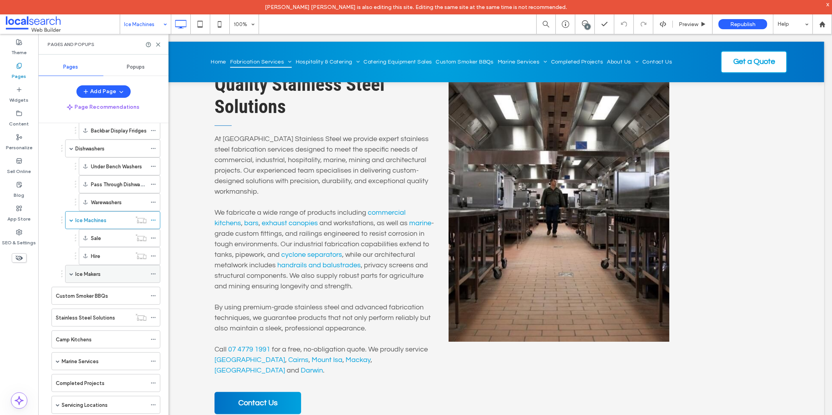
click at [71, 276] on span at bounding box center [71, 274] width 4 height 4
click at [583, 21] on use at bounding box center [585, 23] width 6 height 6
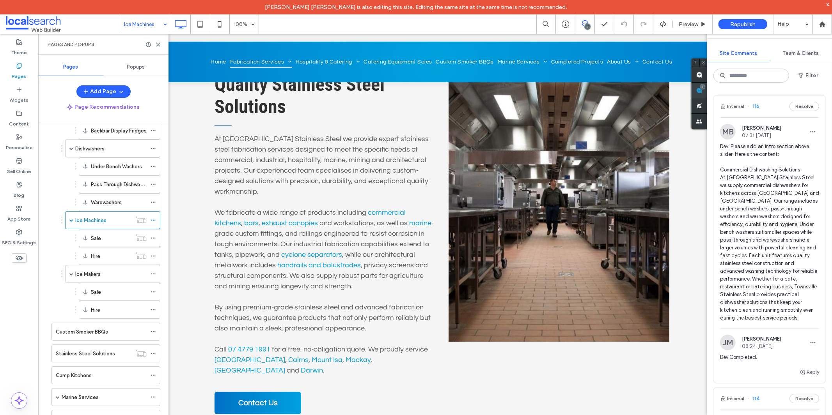
click at [705, 84] on div "8" at bounding box center [703, 87] width 6 height 6
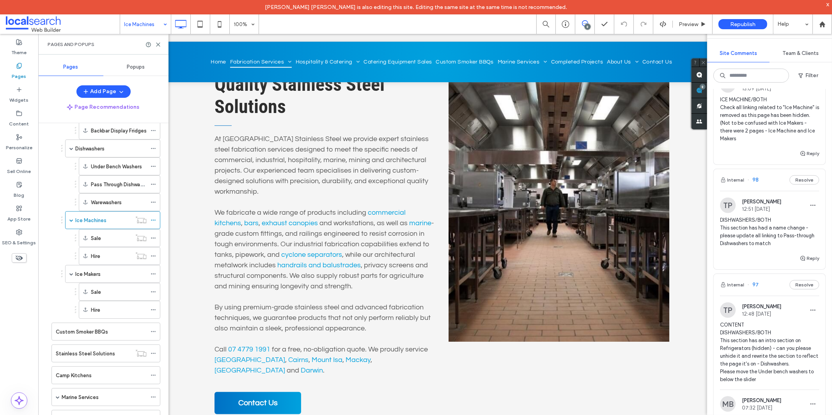
scroll to position [606, 0]
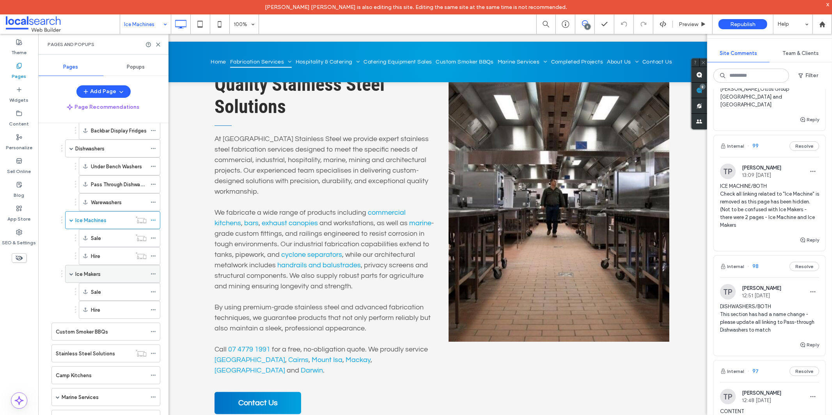
click at [104, 277] on div "Ice Makers" at bounding box center [110, 274] width 71 height 8
click at [156, 44] on icon at bounding box center [158, 45] width 6 height 6
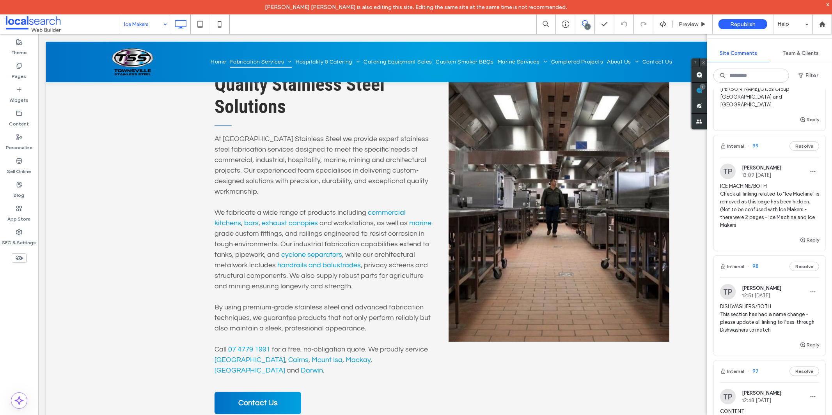
click at [705, 62] on icon at bounding box center [703, 62] width 5 height 5
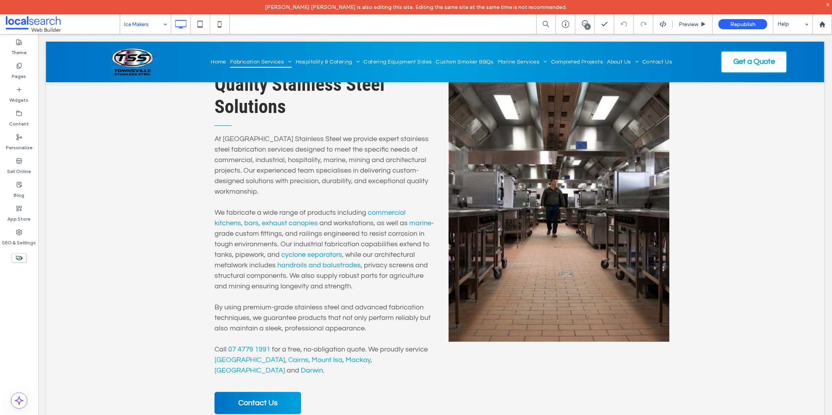
type input "*********"
type input "**"
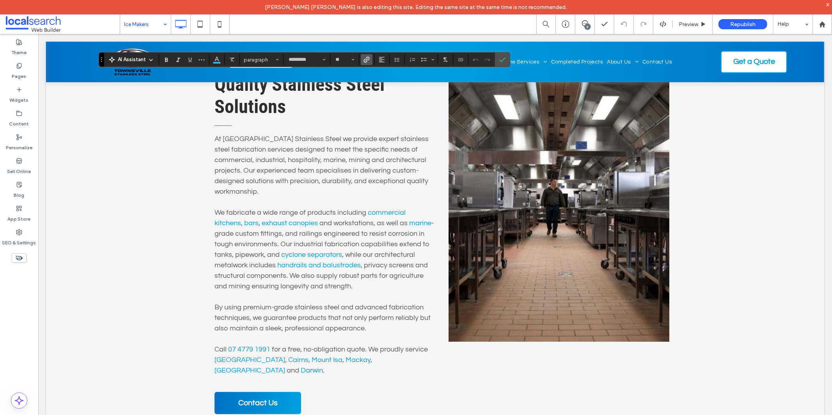
click at [365, 60] on icon "Link" at bounding box center [366, 60] width 6 height 6
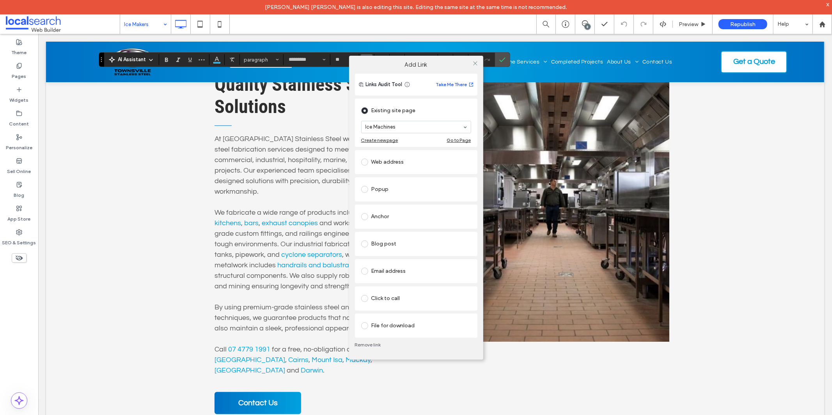
click at [368, 342] on link "Remove link" at bounding box center [416, 345] width 122 height 6
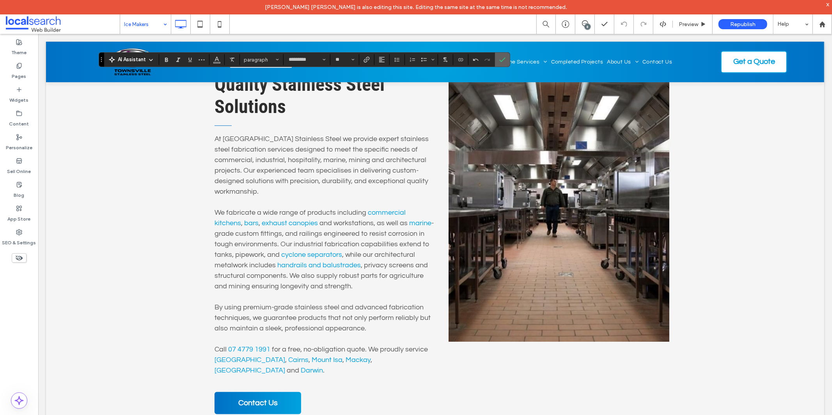
click at [506, 60] on label "Confirm" at bounding box center [502, 60] width 12 height 14
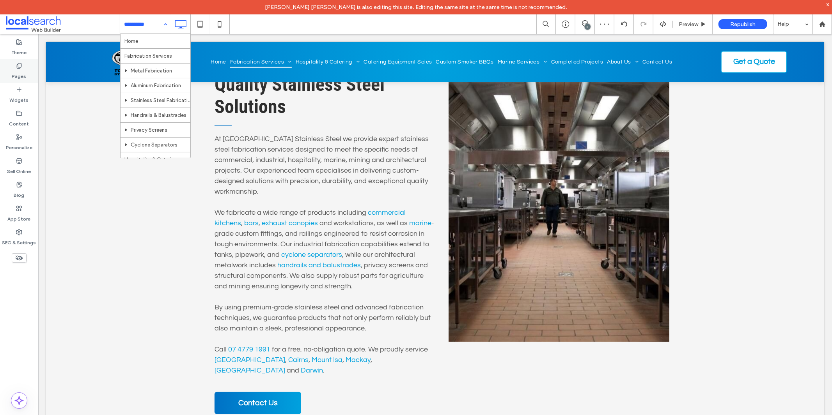
click at [17, 72] on label "Pages" at bounding box center [19, 74] width 14 height 11
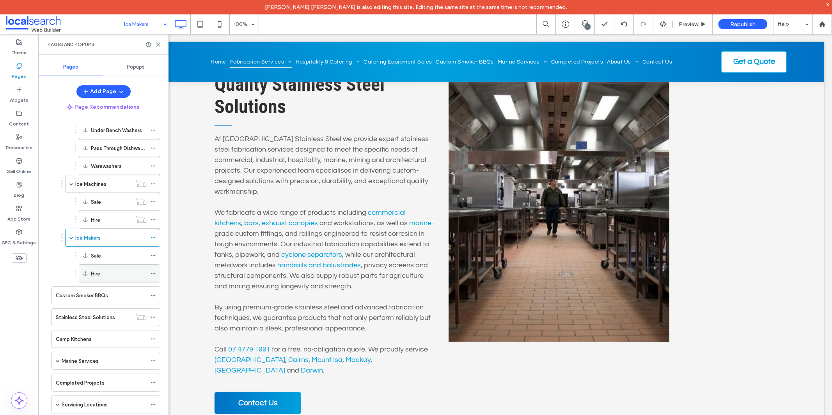
scroll to position [823, 0]
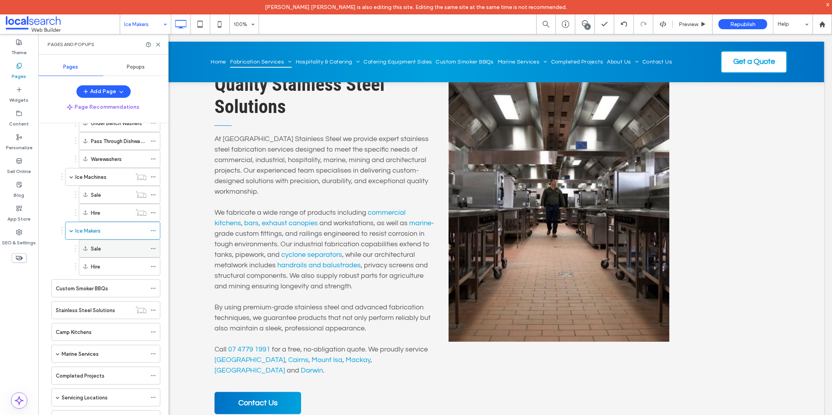
click at [108, 253] on div "Sale" at bounding box center [119, 249] width 56 height 8
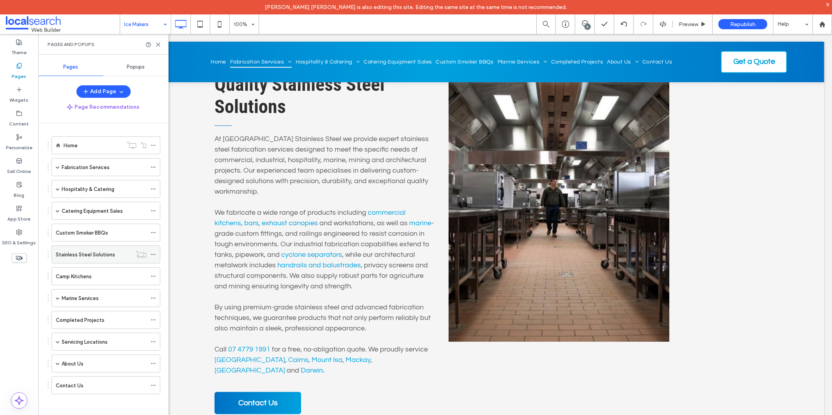
scroll to position [0, 0]
click at [158, 44] on use at bounding box center [158, 45] width 4 height 4
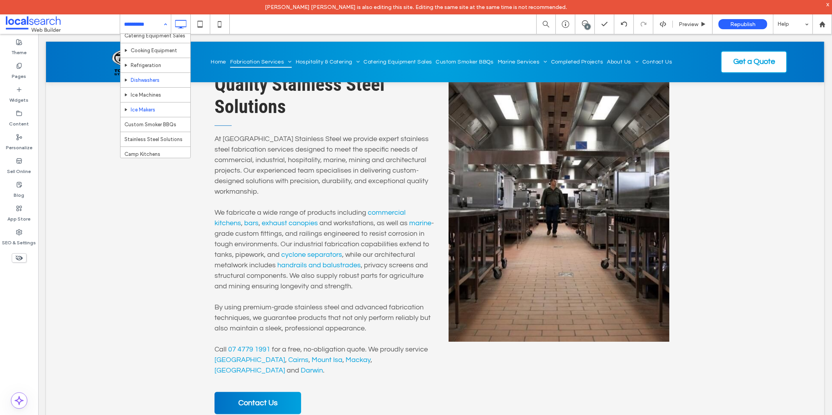
scroll to position [221, 0]
click at [144, 28] on input at bounding box center [143, 23] width 39 height 19
click at [151, 26] on input at bounding box center [143, 23] width 39 height 19
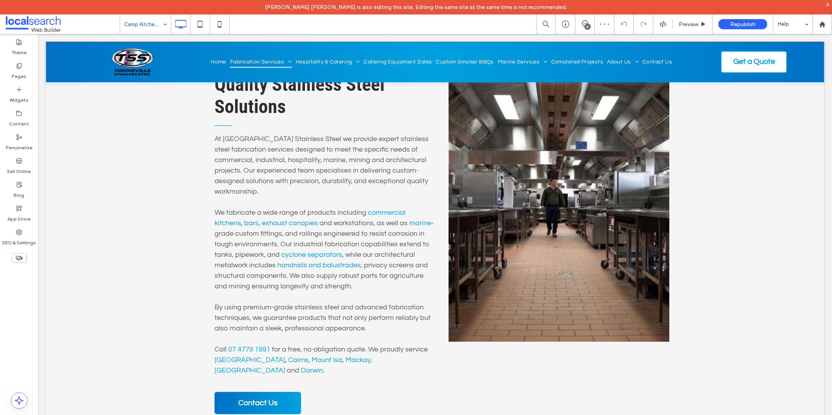
click at [147, 30] on input at bounding box center [143, 23] width 39 height 19
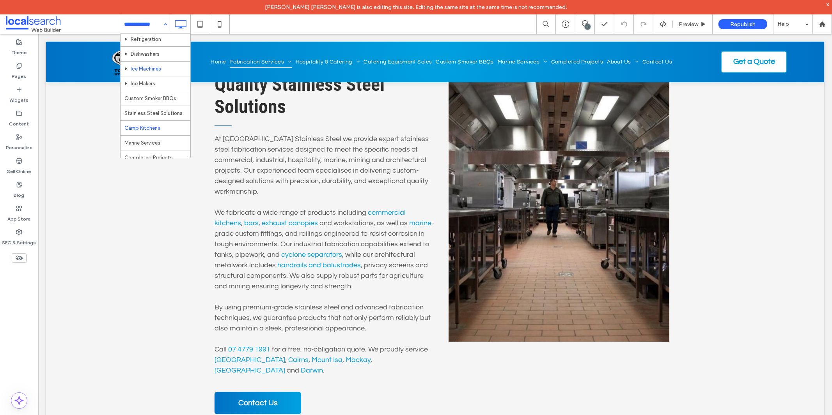
scroll to position [260, 0]
click at [135, 22] on input at bounding box center [143, 23] width 39 height 19
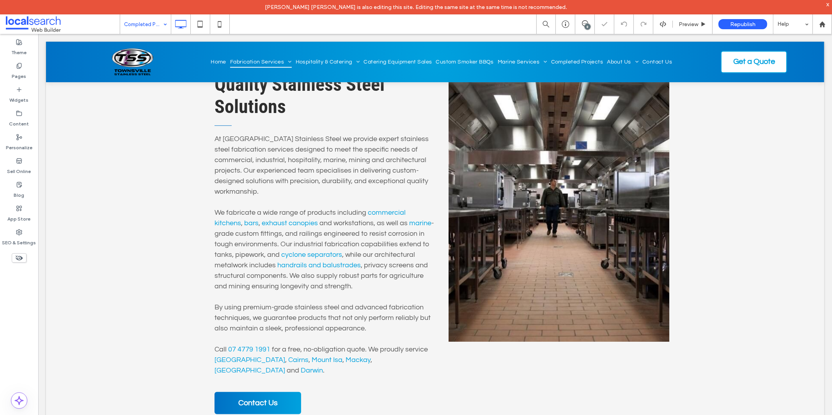
click at [147, 28] on input at bounding box center [143, 23] width 39 height 19
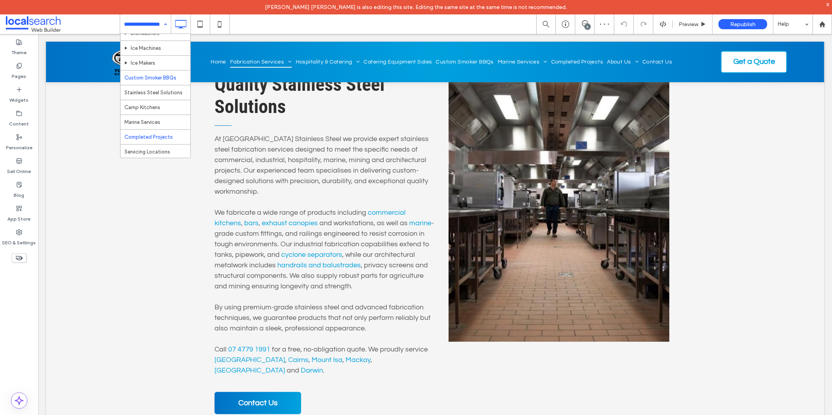
scroll to position [303, 0]
click at [151, 28] on input at bounding box center [143, 23] width 39 height 19
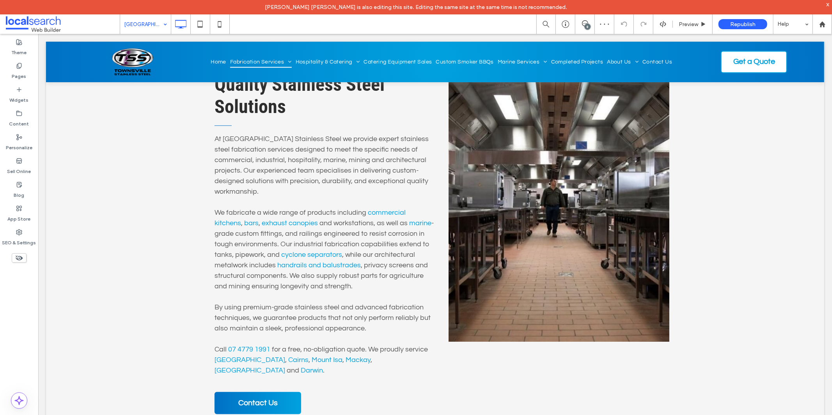
click at [150, 25] on input at bounding box center [143, 23] width 39 height 19
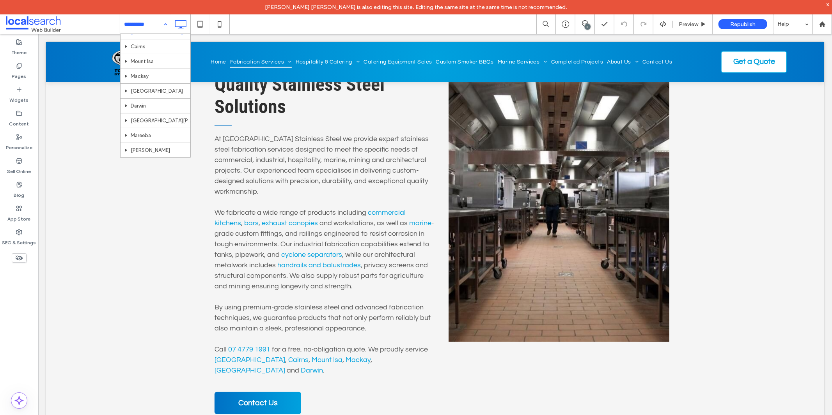
scroll to position [351, 0]
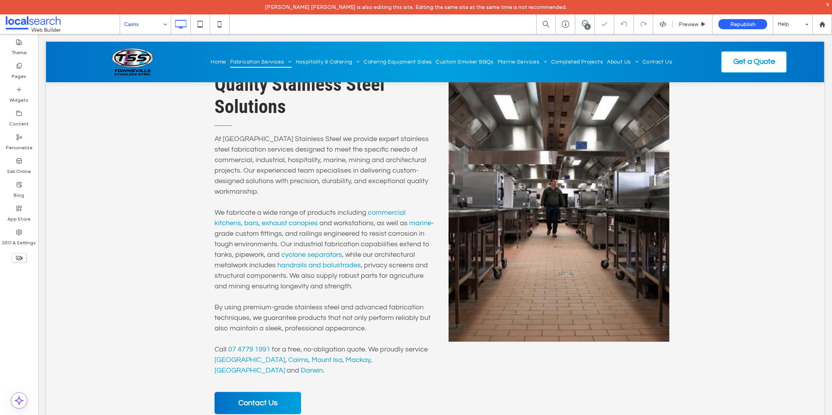
click at [131, 25] on input at bounding box center [143, 23] width 39 height 19
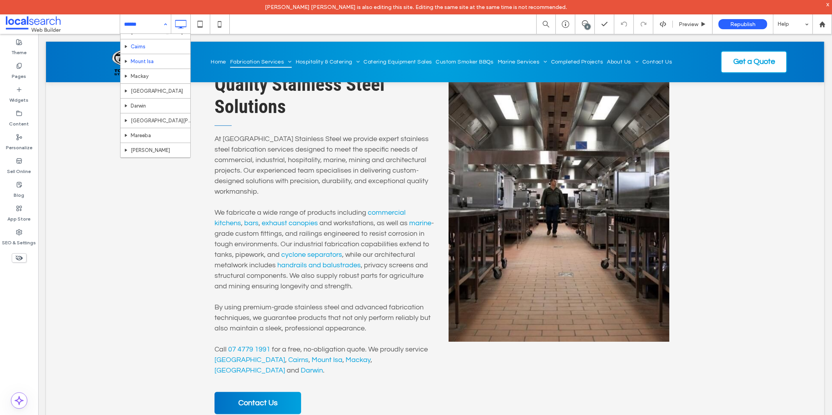
scroll to position [351, 0]
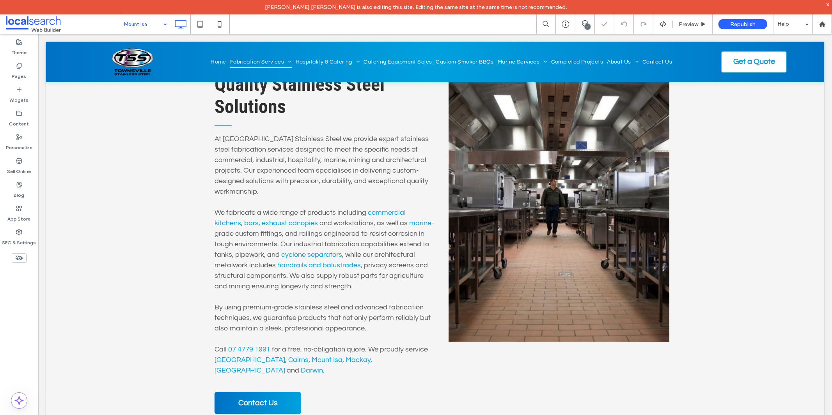
click at [145, 29] on input at bounding box center [143, 23] width 39 height 19
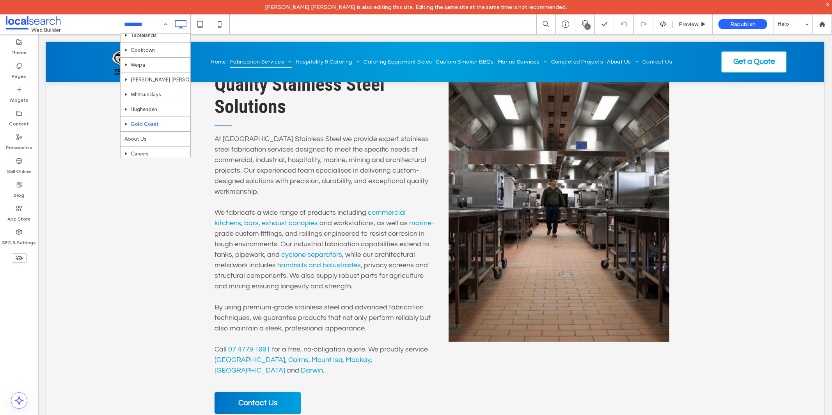
scroll to position [568, 0]
click at [26, 73] on div "Pages" at bounding box center [19, 71] width 38 height 24
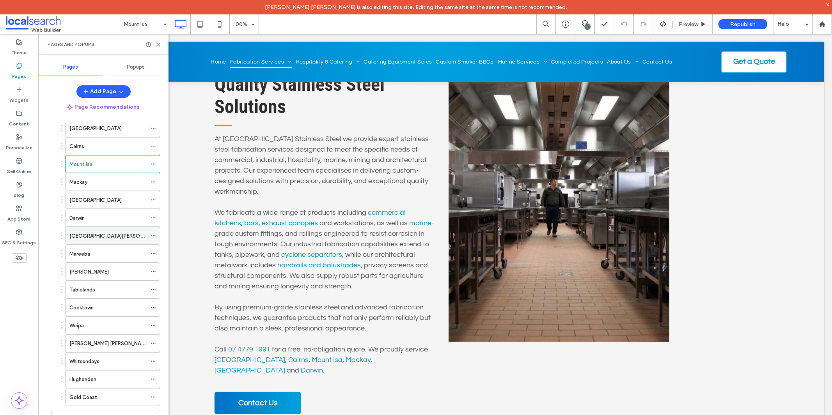
scroll to position [331, 0]
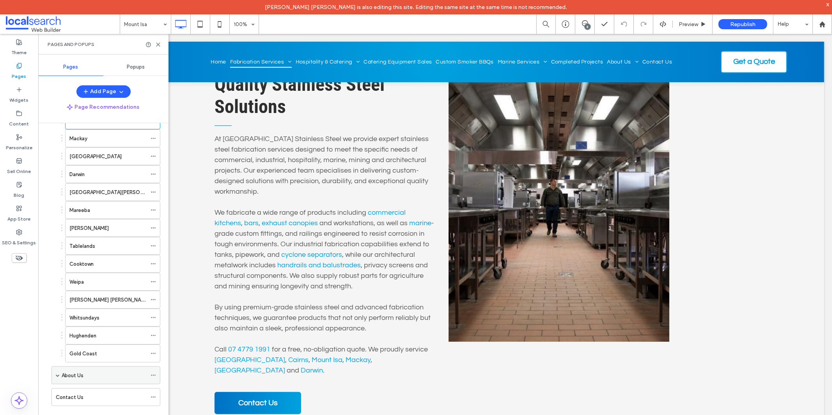
click at [72, 374] on label "About Us" at bounding box center [73, 376] width 22 height 14
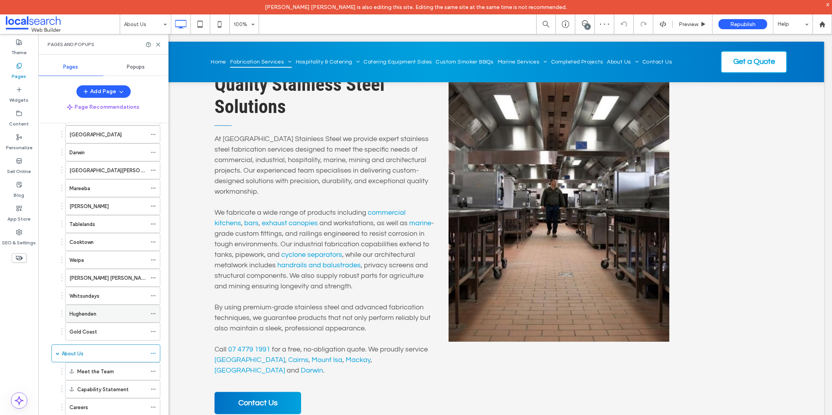
scroll to position [403, 0]
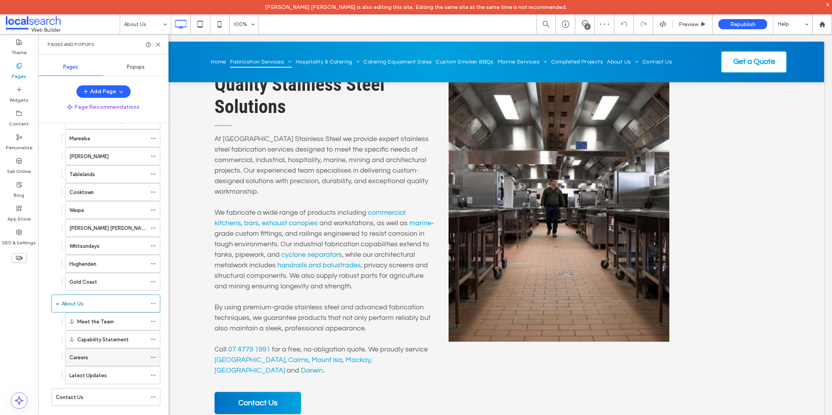
click at [85, 363] on div "Careers" at bounding box center [107, 357] width 77 height 17
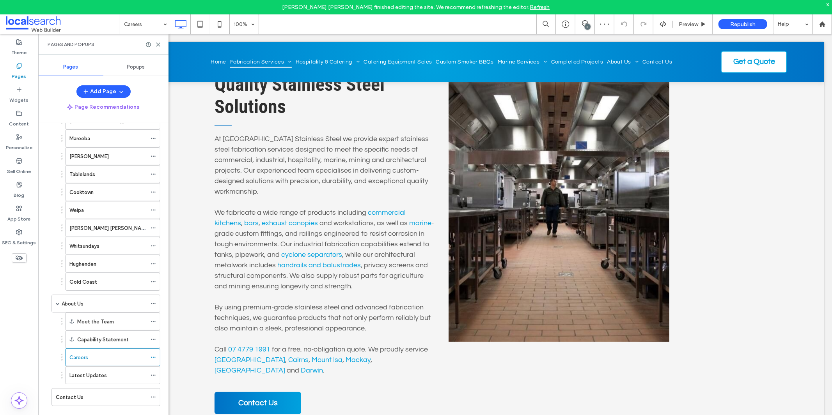
click at [123, 383] on div "Latest Updates" at bounding box center [107, 375] width 77 height 17
click at [87, 400] on div "Contact Us" at bounding box center [101, 397] width 91 height 8
click at [160, 44] on icon at bounding box center [158, 45] width 6 height 6
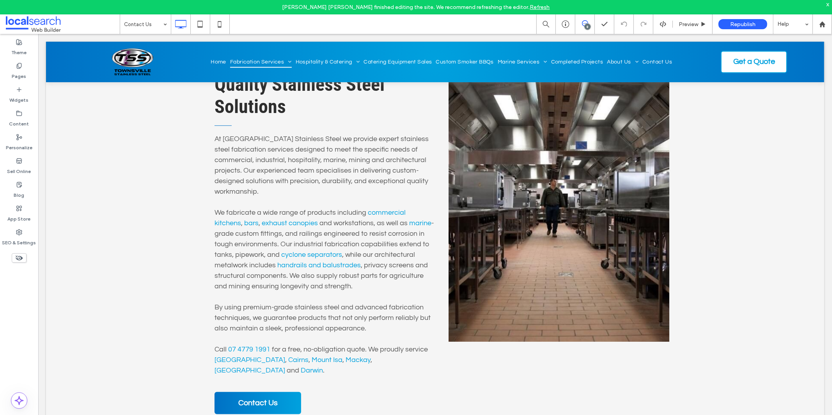
click at [582, 26] on icon at bounding box center [585, 23] width 6 height 6
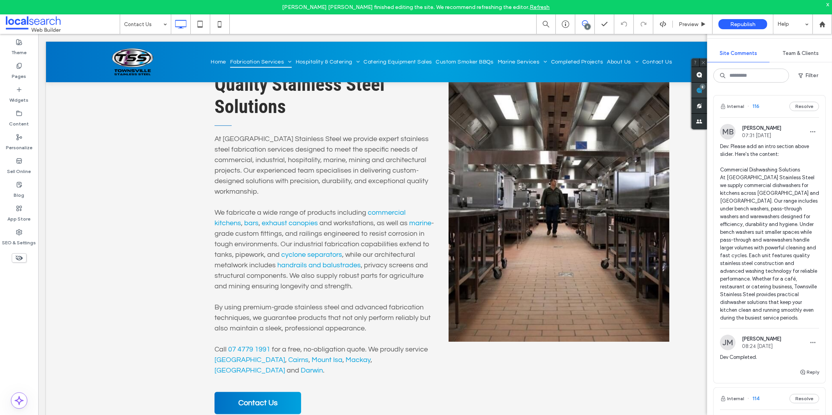
click at [707, 90] on span at bounding box center [699, 90] width 16 height 15
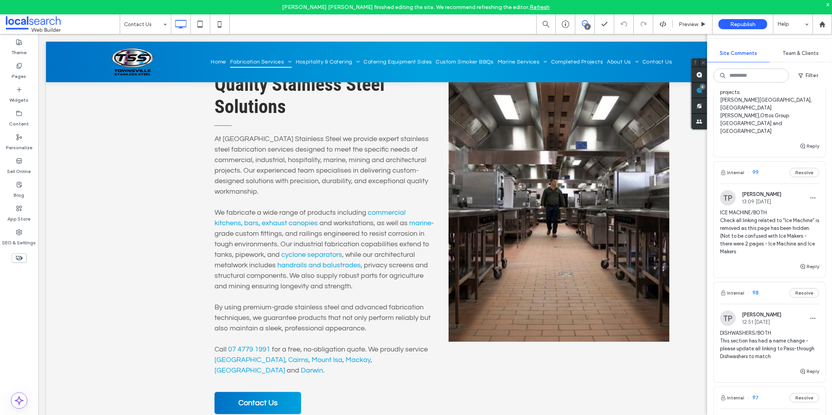
scroll to position [606, 0]
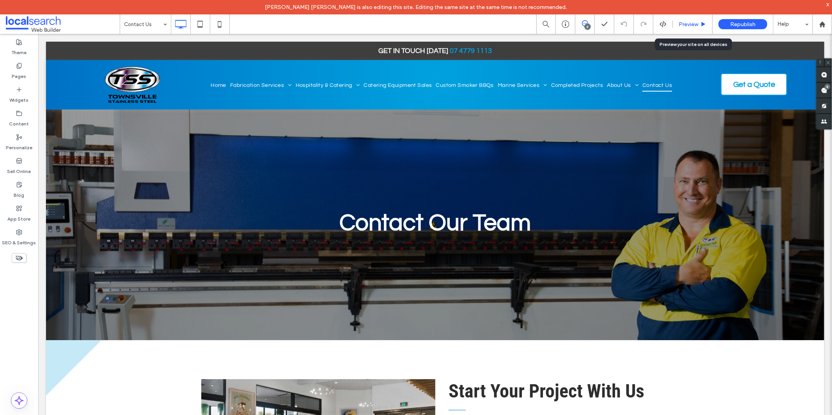
click at [681, 25] on span "Preview" at bounding box center [688, 24] width 19 height 7
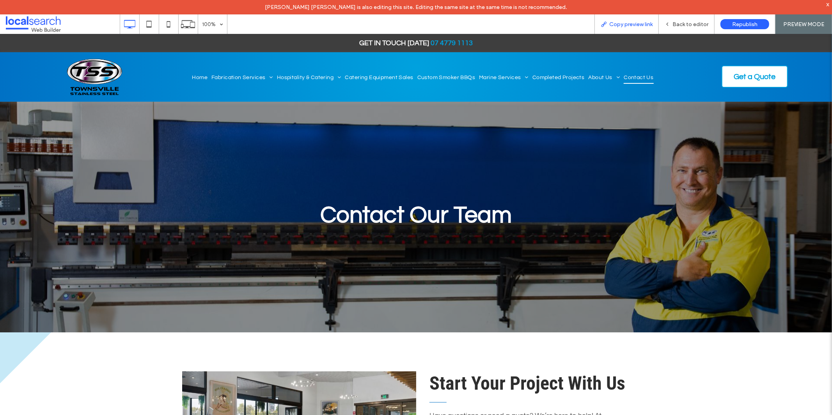
click at [634, 28] on div "Copy preview link" at bounding box center [626, 23] width 64 height 19
click at [633, 24] on span "Copy preview link" at bounding box center [630, 24] width 43 height 7
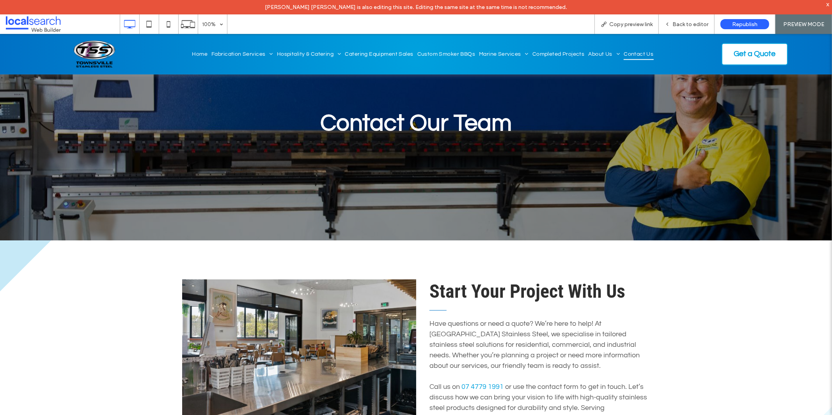
scroll to position [43, 0]
